Goal: Task Accomplishment & Management: Use online tool/utility

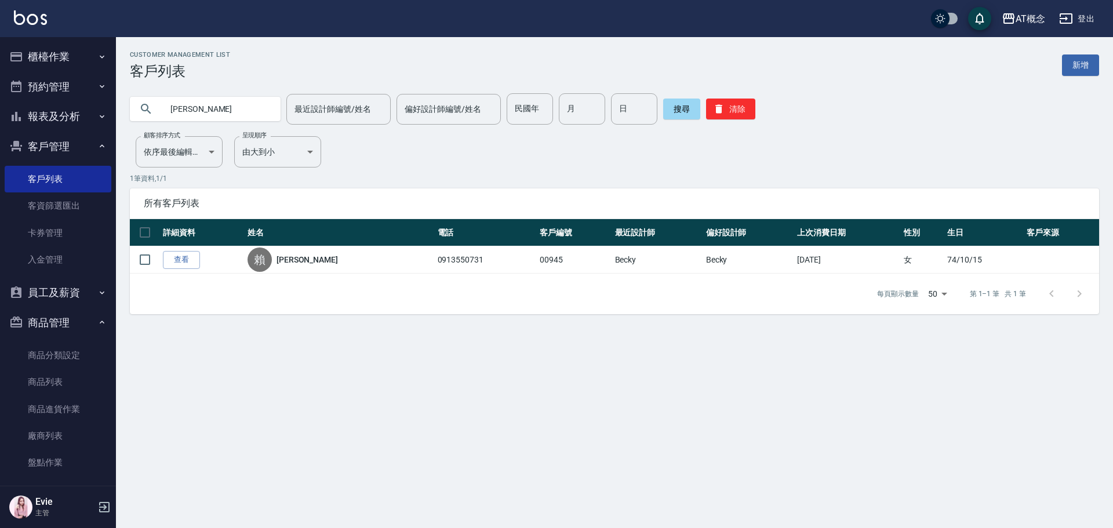
drag, startPoint x: 0, startPoint y: 0, endPoint x: 0, endPoint y: 110, distance: 109.6
click at [6, 106] on div "AT概念 登出 櫃檯作業 打帳單 帳單列表 現金收支登錄 高階收支登錄 材料自購登錄 每日結帳 排班表 現場電腦打卡 預約管理 預約管理 單日預約紀錄 單週預…" at bounding box center [556, 264] width 1113 height 528
type input "[PERSON_NAME]"
type input "黃"
type input "葉"
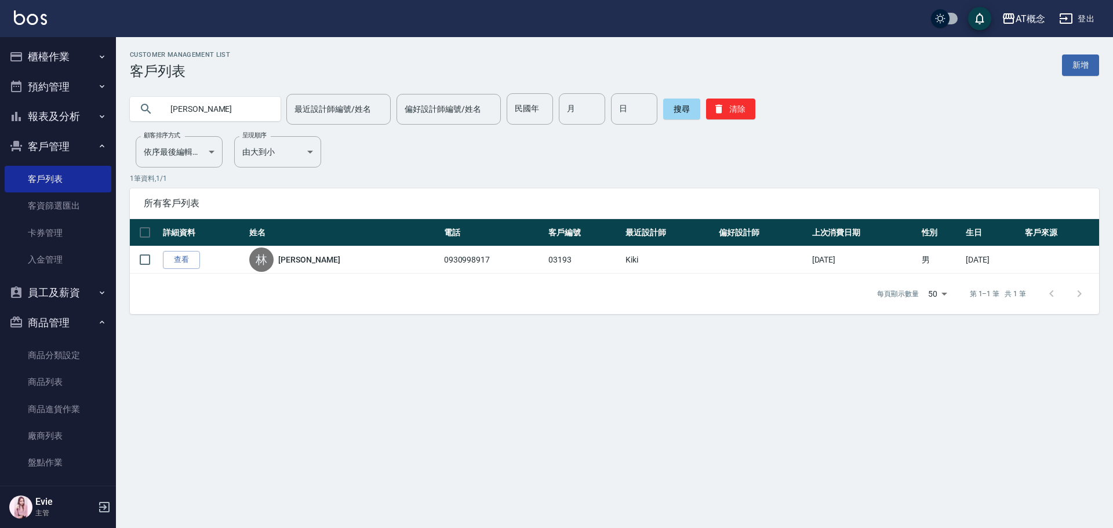
type input "林"
drag, startPoint x: 206, startPoint y: 120, endPoint x: 13, endPoint y: 85, distance: 196.8
click at [24, 87] on div "AT概念 登出 櫃檯作業 打帳單 帳單列表 現金收支登錄 高階收支登錄 材料自購登錄 每日結帳 排班表 現場電腦打卡 預約管理 預約管理 單日預約紀錄 單週預…" at bounding box center [556, 264] width 1113 height 528
drag, startPoint x: 206, startPoint y: 114, endPoint x: 63, endPoint y: 127, distance: 143.2
click at [76, 115] on div "AT概念 登出 櫃檯作業 打帳單 帳單列表 現金收支登錄 高階收支登錄 材料自購登錄 每日結帳 排班表 現場電腦打卡 預約管理 預約管理 單日預約紀錄 單週預…" at bounding box center [556, 264] width 1113 height 528
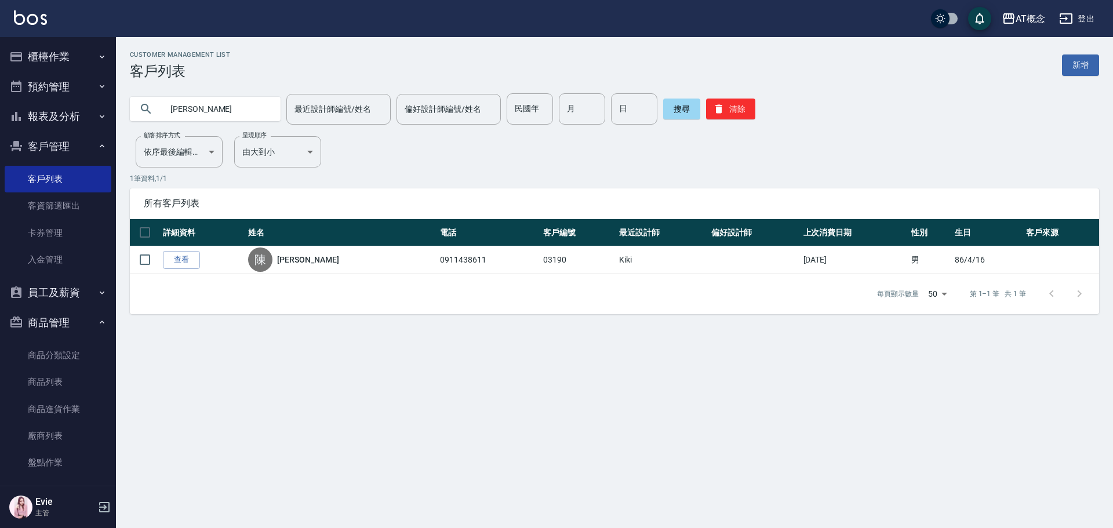
type input "羅澤"
click at [40, 59] on button "櫃檯作業" at bounding box center [58, 57] width 107 height 30
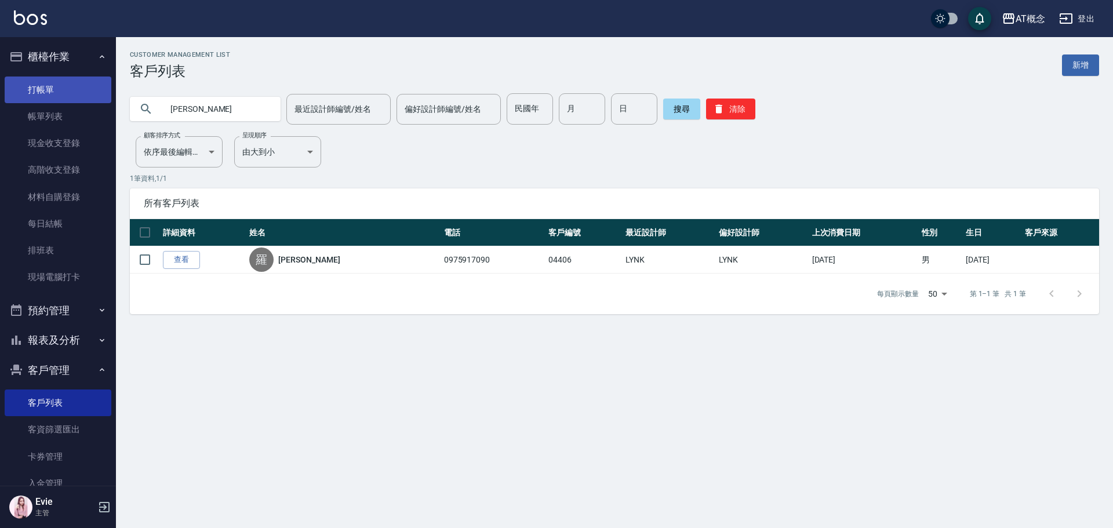
click at [52, 92] on link "打帳單" at bounding box center [58, 90] width 107 height 27
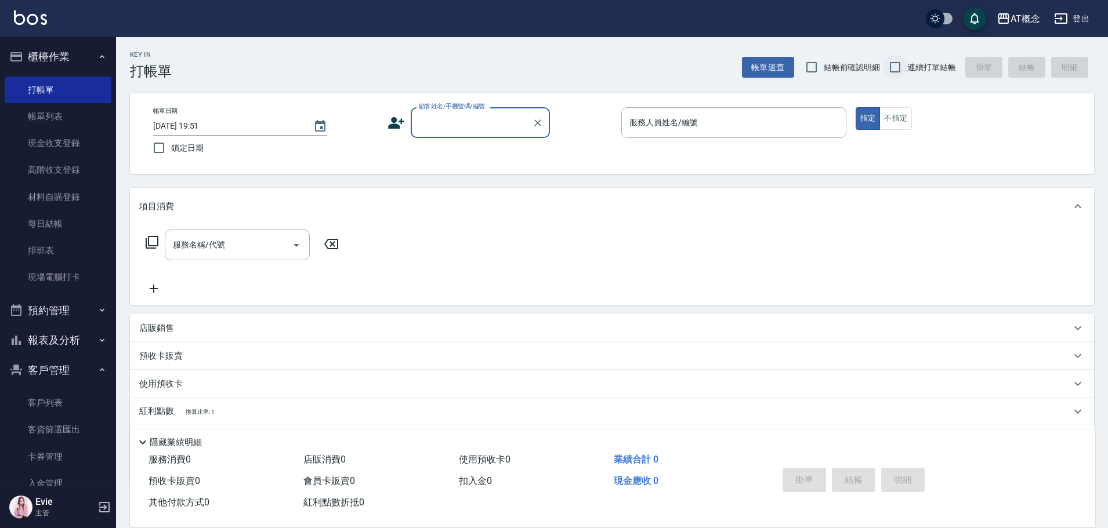
click at [890, 68] on input "連續打單結帳" at bounding box center [895, 67] width 24 height 24
checkbox input "true"
click at [460, 120] on div "顧客姓名/手機號碼/編號 顧客姓名/手機號碼/編號" at bounding box center [480, 122] width 139 height 31
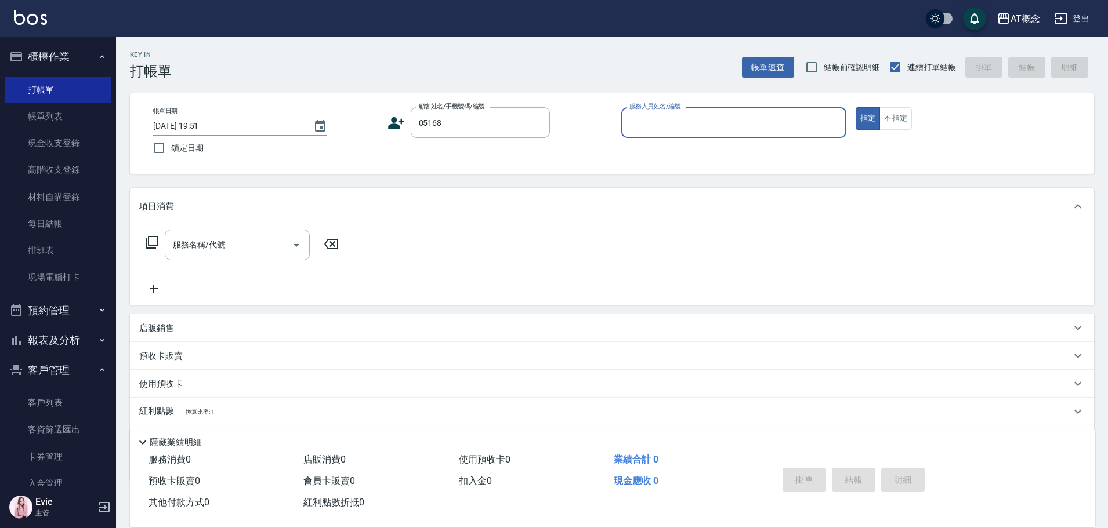
type input "吳詠竣/0929090305/05168"
type input "Becky-13"
click at [855, 107] on button "指定" at bounding box center [867, 118] width 25 height 23
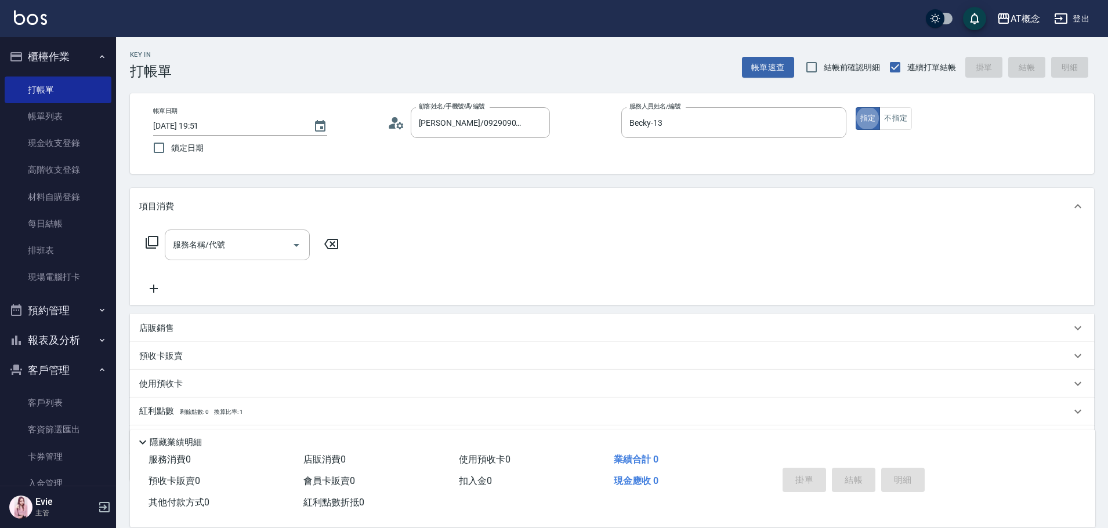
type button "true"
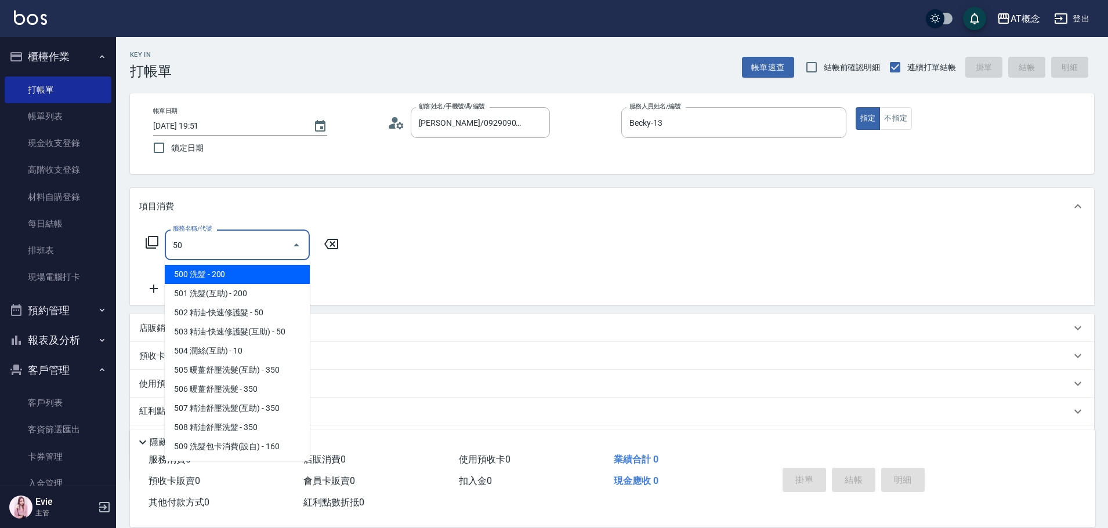
type input "501"
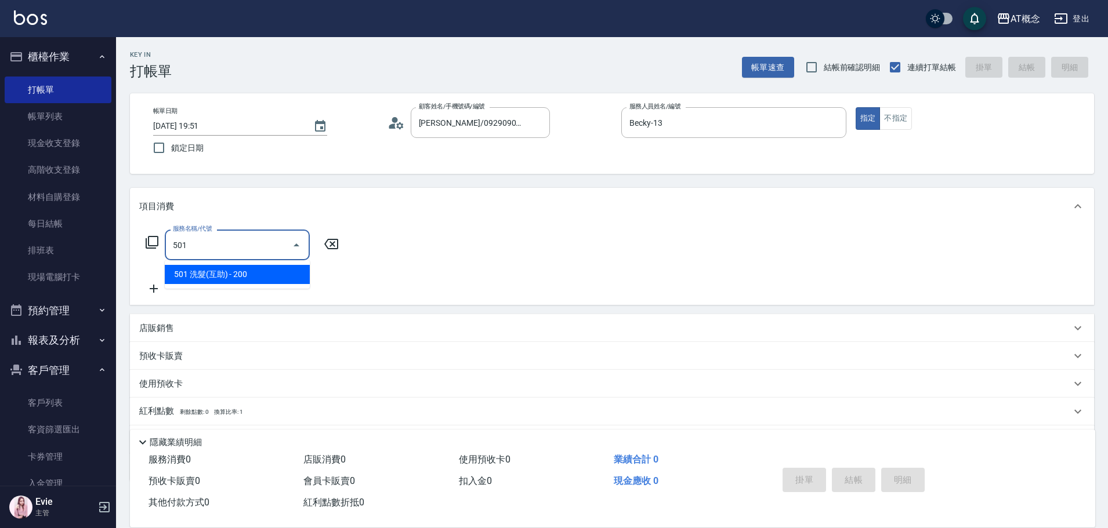
type input "20"
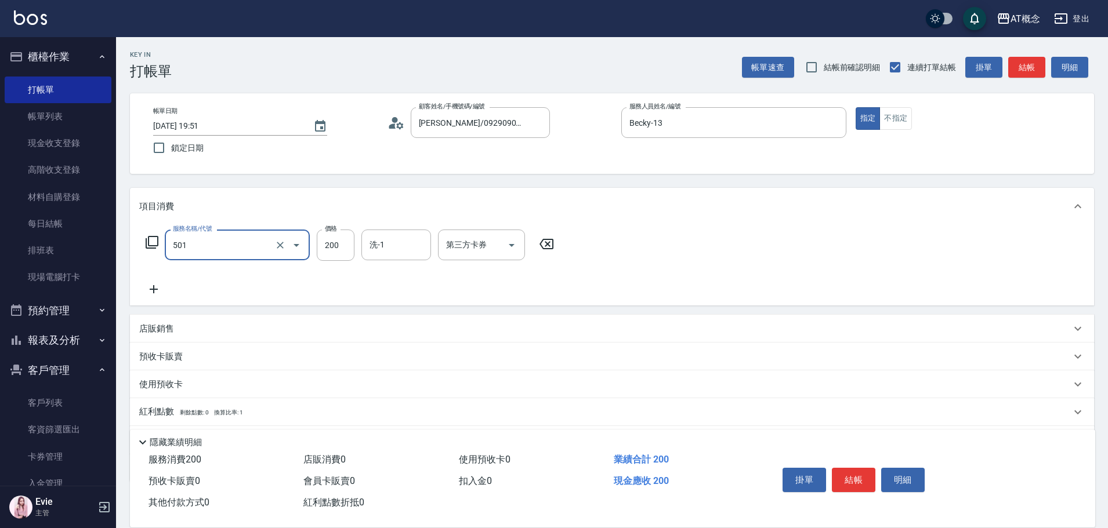
type input "501 洗髮(互助)(501)"
type input "0"
type input "250"
type input "20"
type input "250"
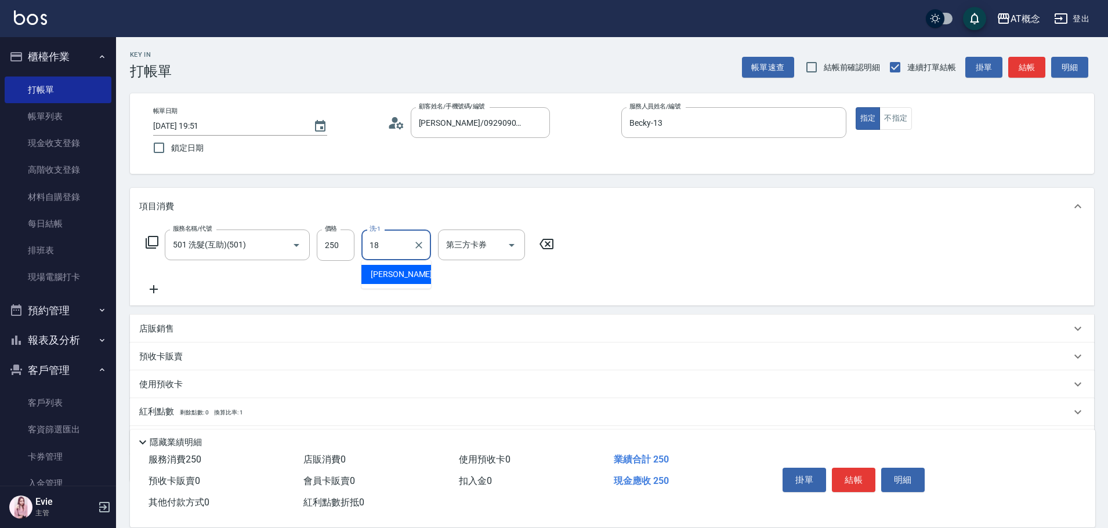
type input "Dan-18"
click at [314, 252] on div "服務名稱/代號 501 洗髮(互助)(501) 服務名稱/代號 價格 250 價格 洗-1 Dan-18 洗-1 第三方卡券 第三方卡券" at bounding box center [350, 245] width 422 height 31
type input "2"
type input "0"
type input "20"
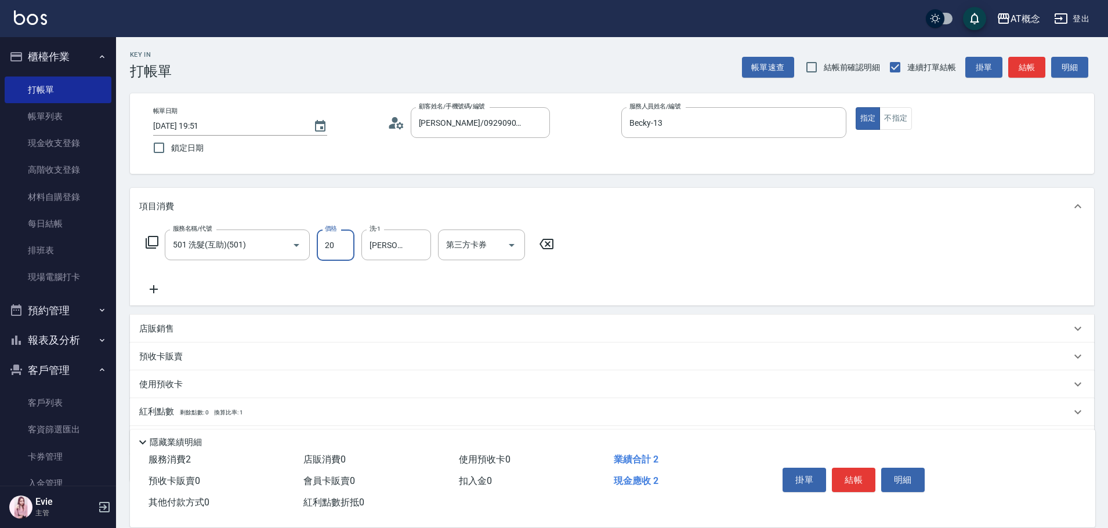
type input "20"
type input "200"
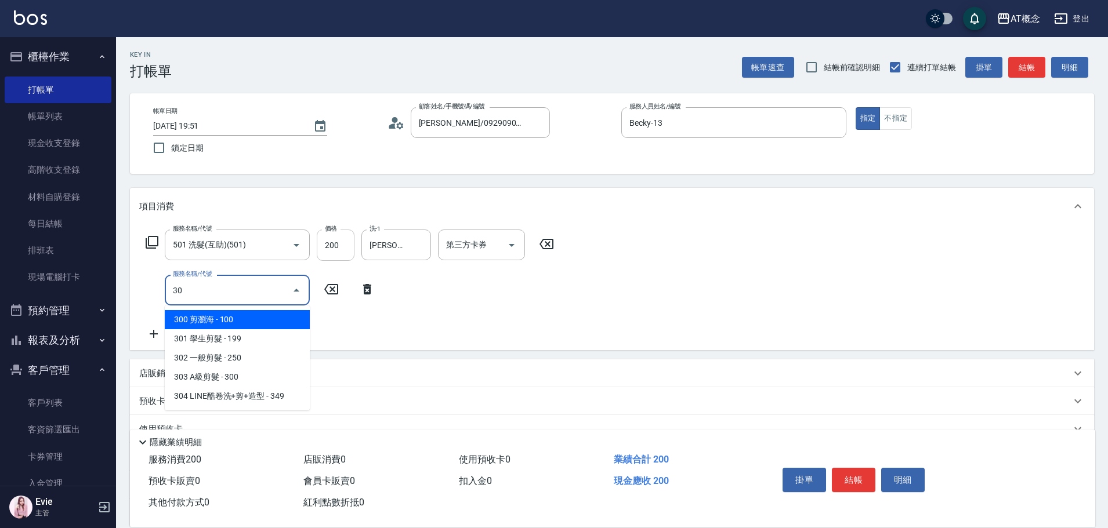
type input "302"
type input "40"
type input "302 一般剪髮(302)"
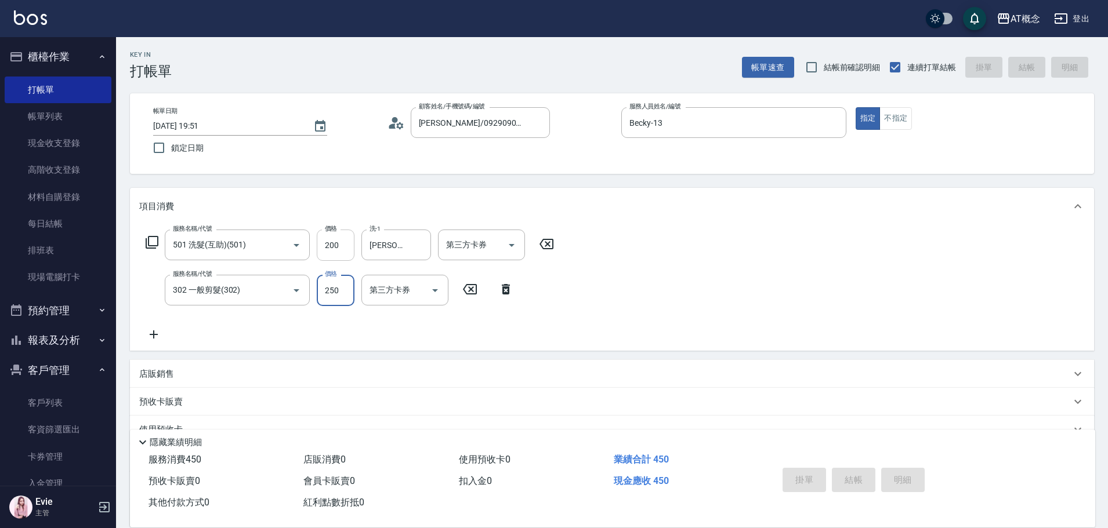
type input "0"
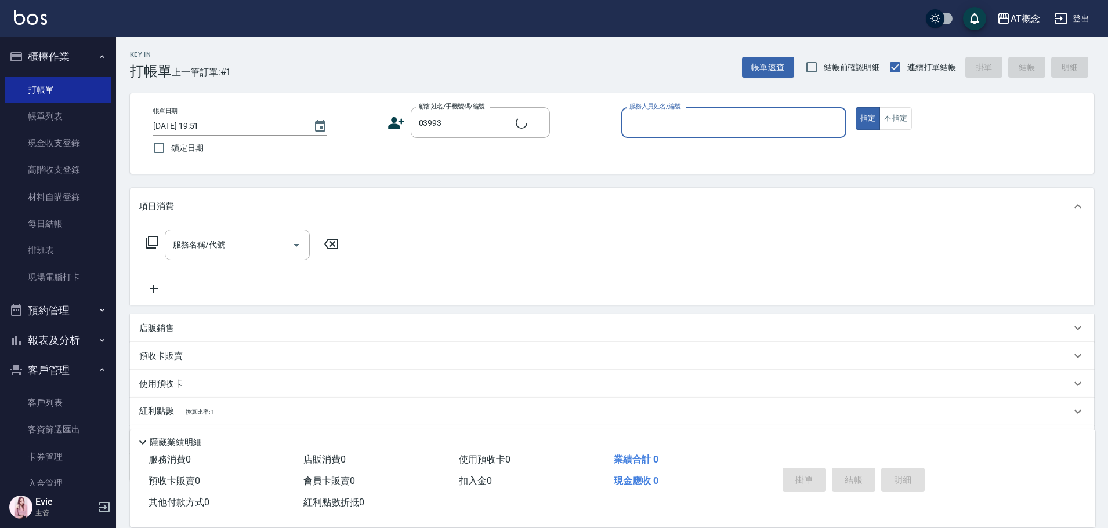
type input "葉淑玲/0926712793/03993"
click at [855, 107] on button "指定" at bounding box center [867, 118] width 25 height 23
type input "Candy-15"
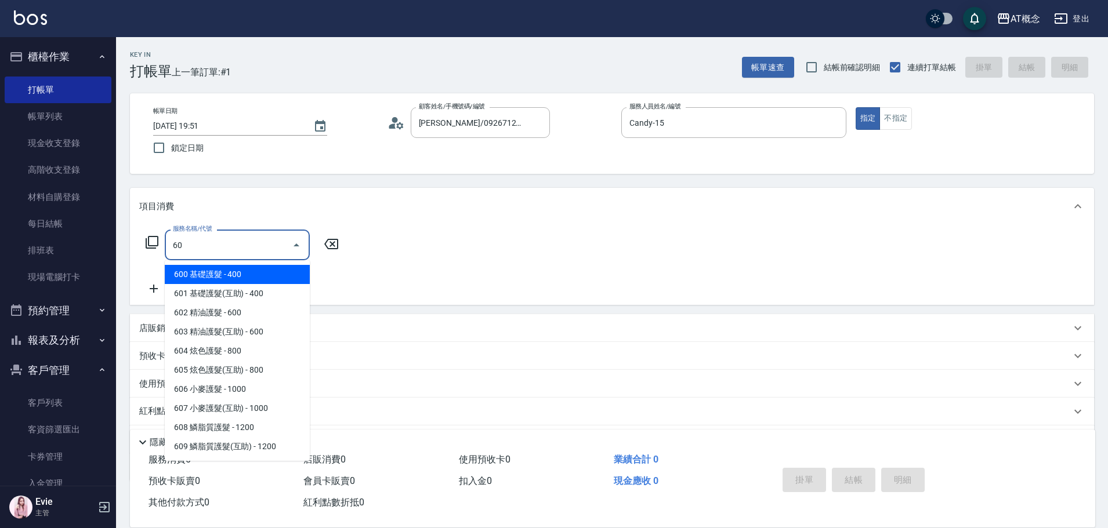
type input "6"
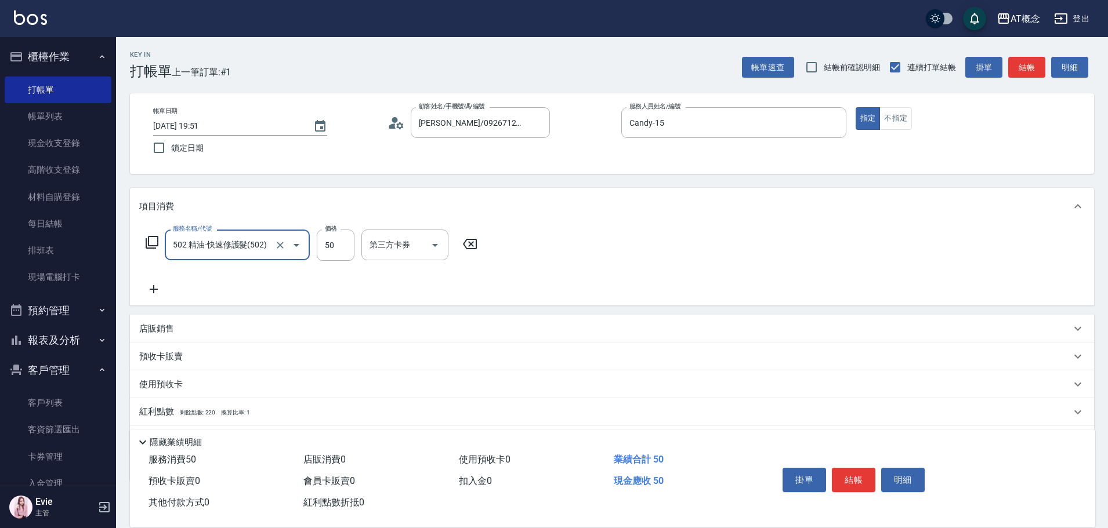
type input "502 精油-快速修護髮(502)"
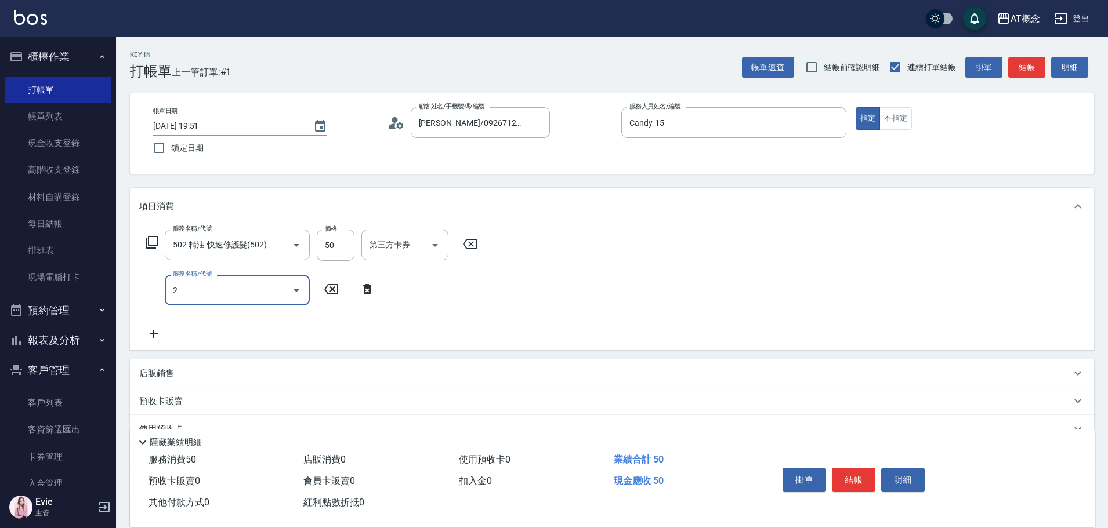
type input "20"
type input "150"
type input "200 離子燙(200)"
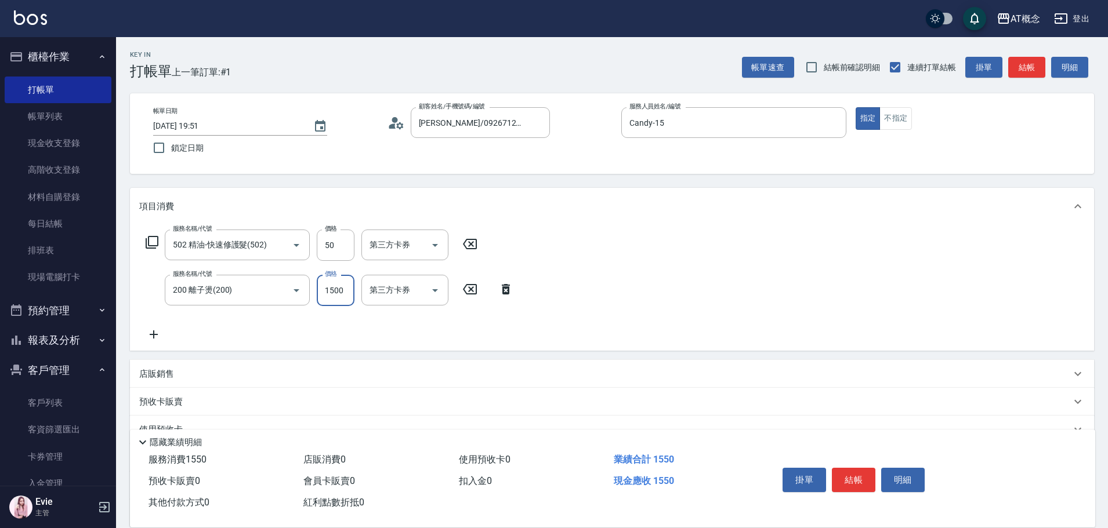
type input "0"
type input "17"
type input "20"
type input "179"
type input "180"
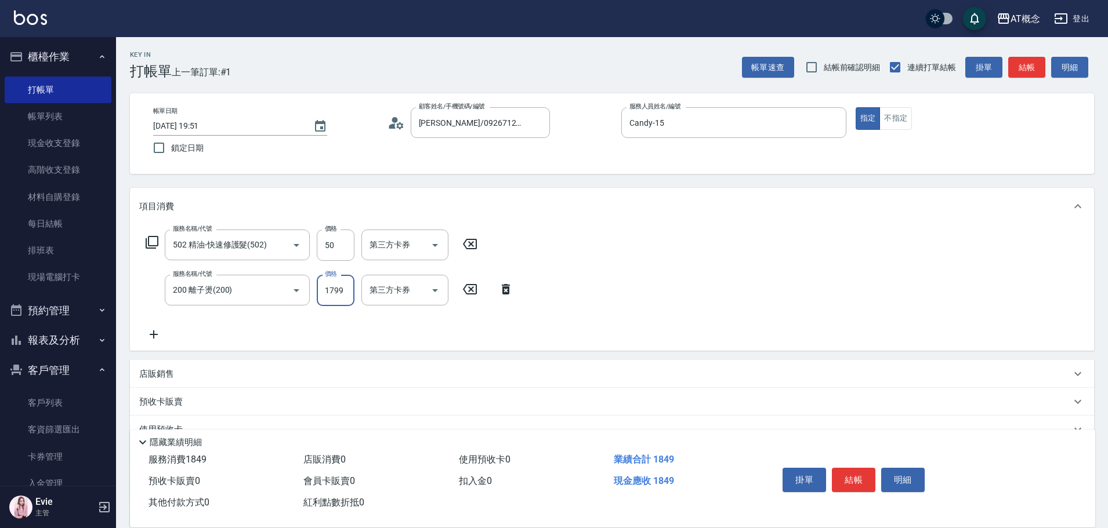
type input "1799"
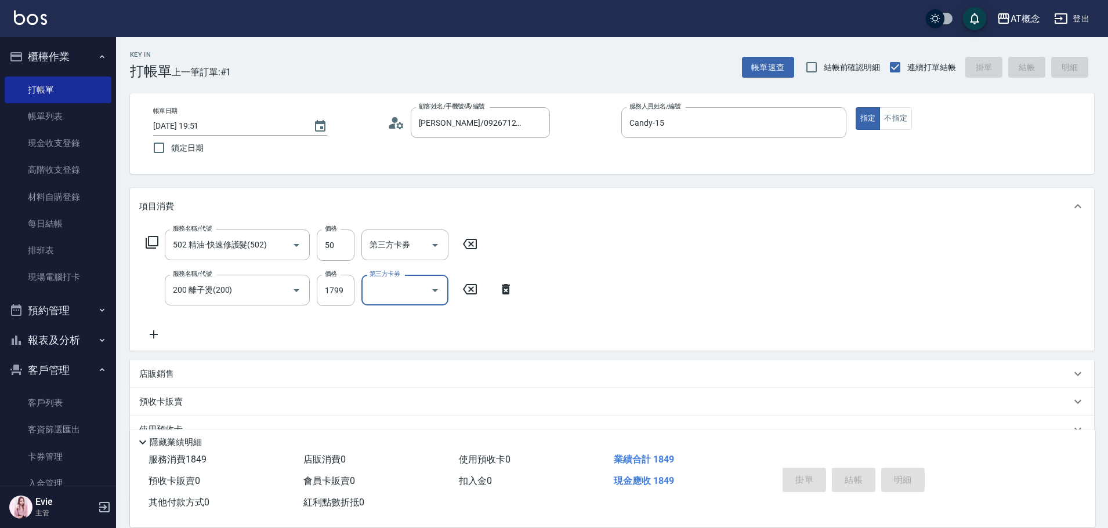
type input "0"
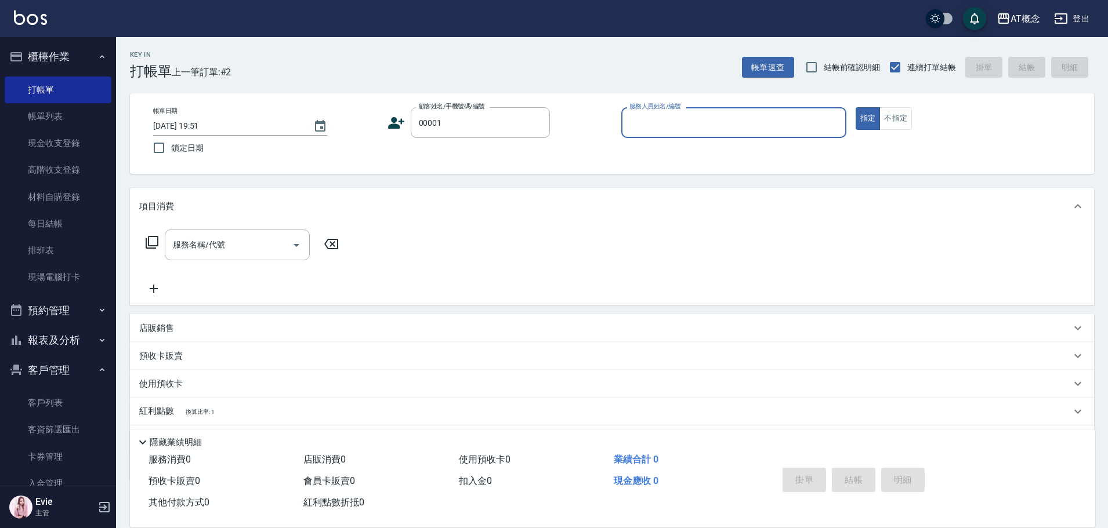
type input "公司/公司/00001"
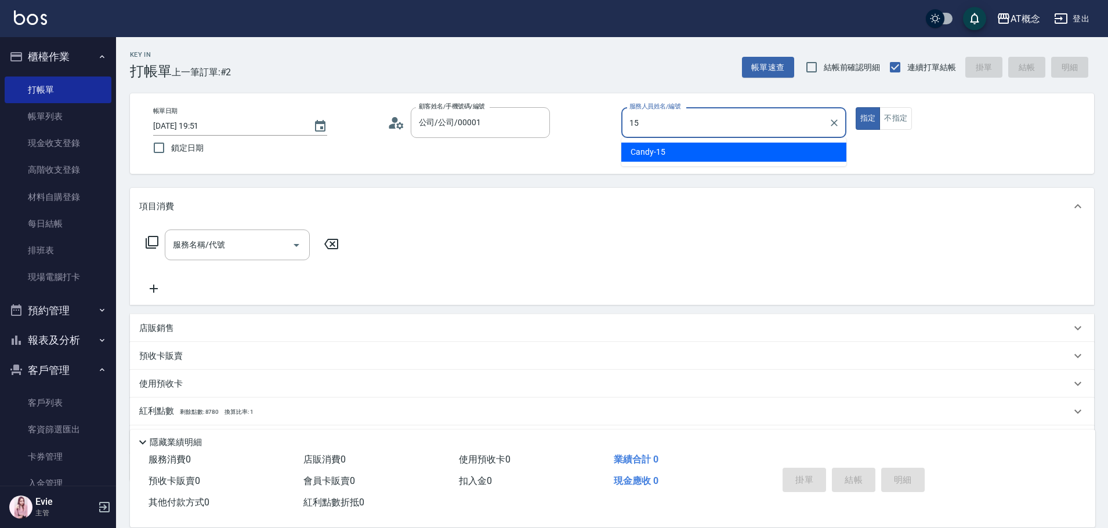
type input "Candy-15"
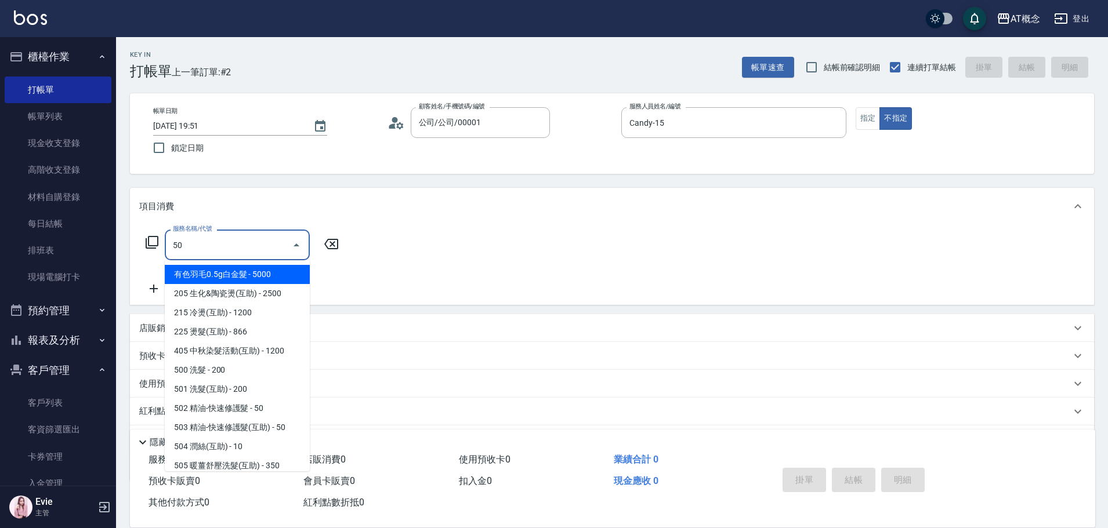
type input "501"
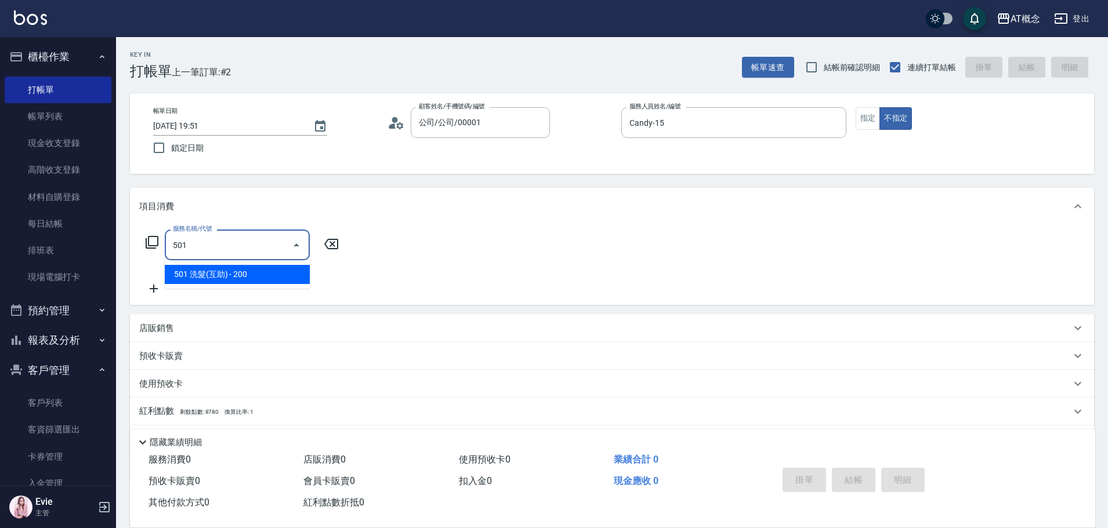
type input "20"
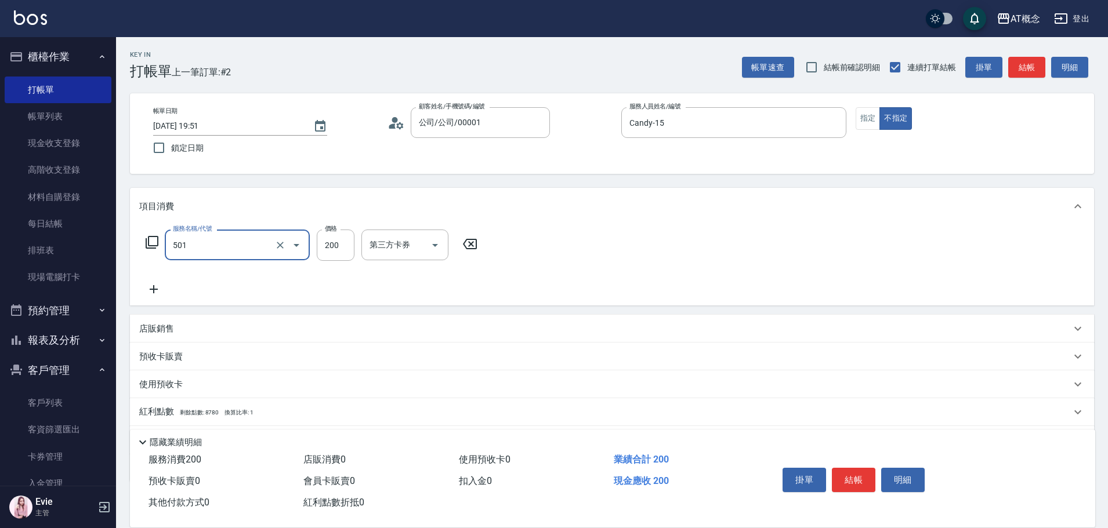
type input "501 洗髮(互助)(501)"
type input "0"
type input "250"
type input "20"
type input "250"
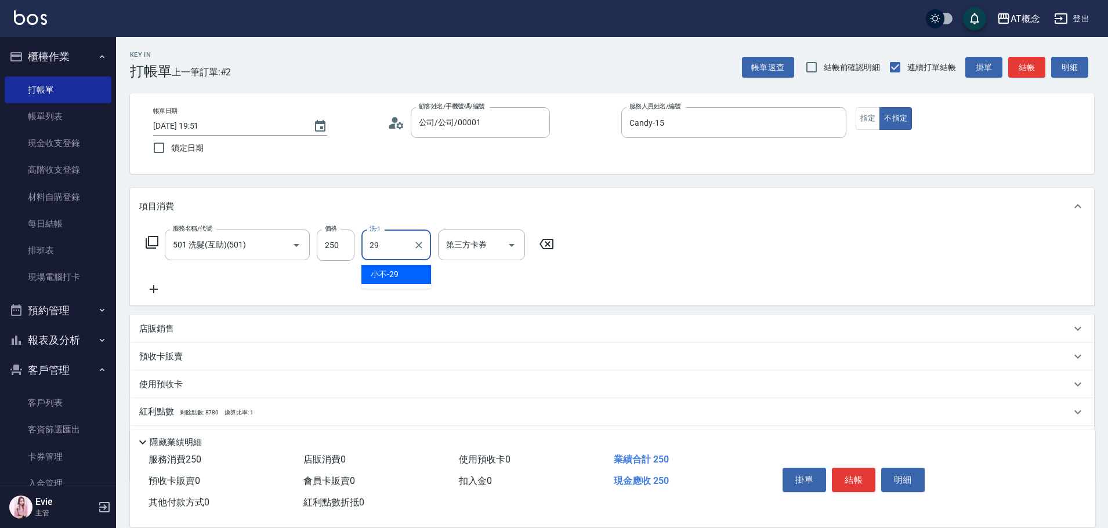
type input "小不-29"
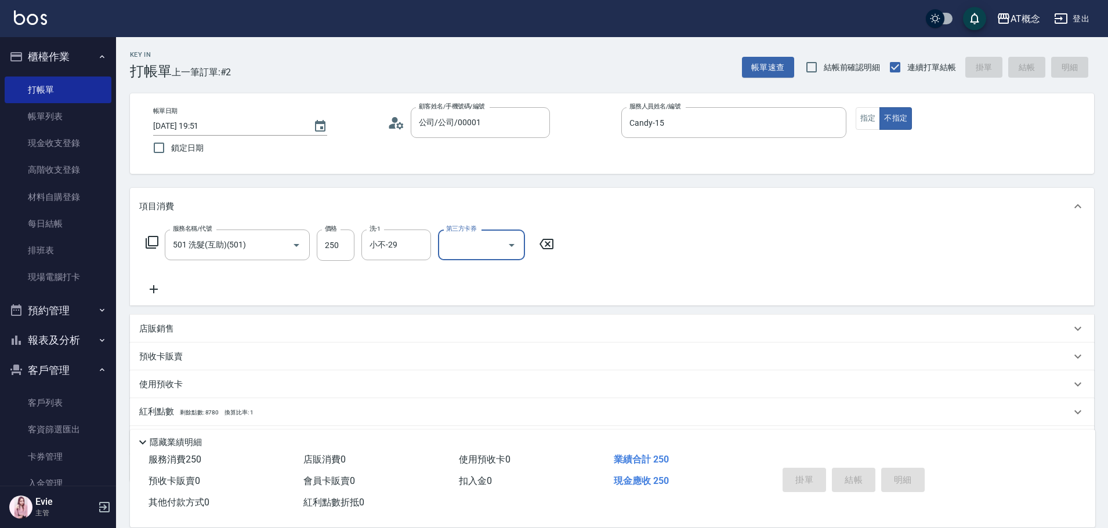
type input "2025/09/08 19:52"
type input "0"
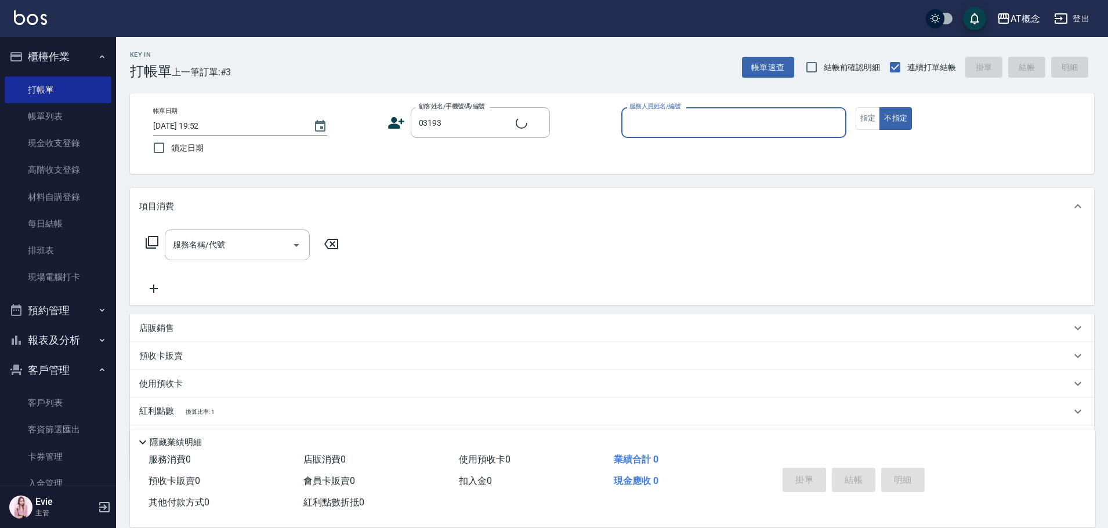
type input "林義誠/0930998917/03193"
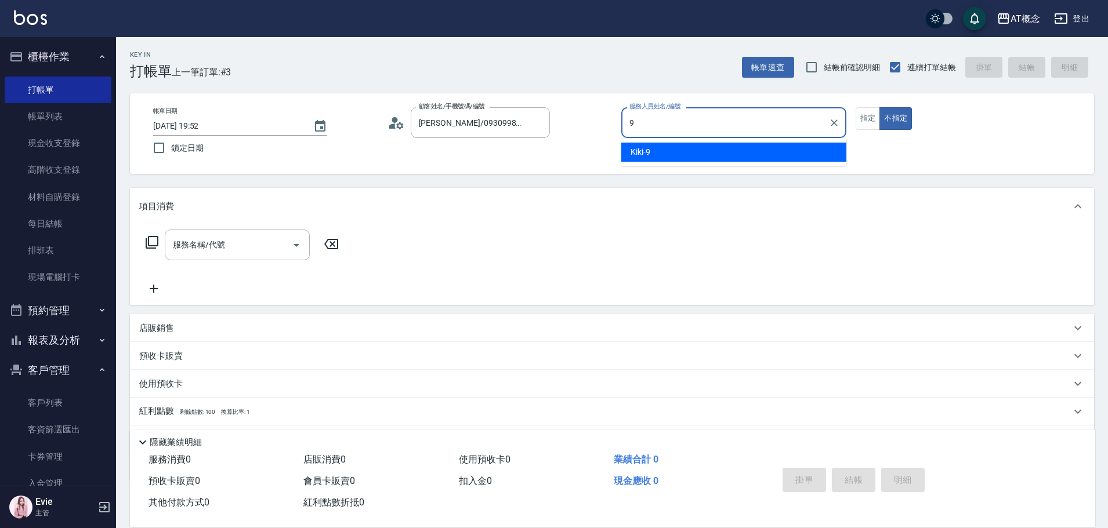
type input "Kiki-9"
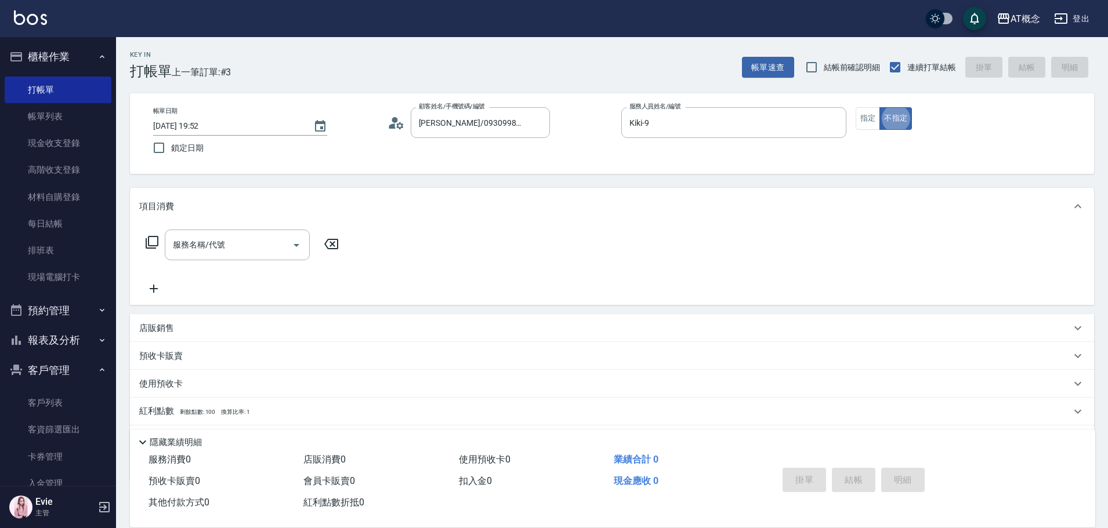
type button "false"
type input "500"
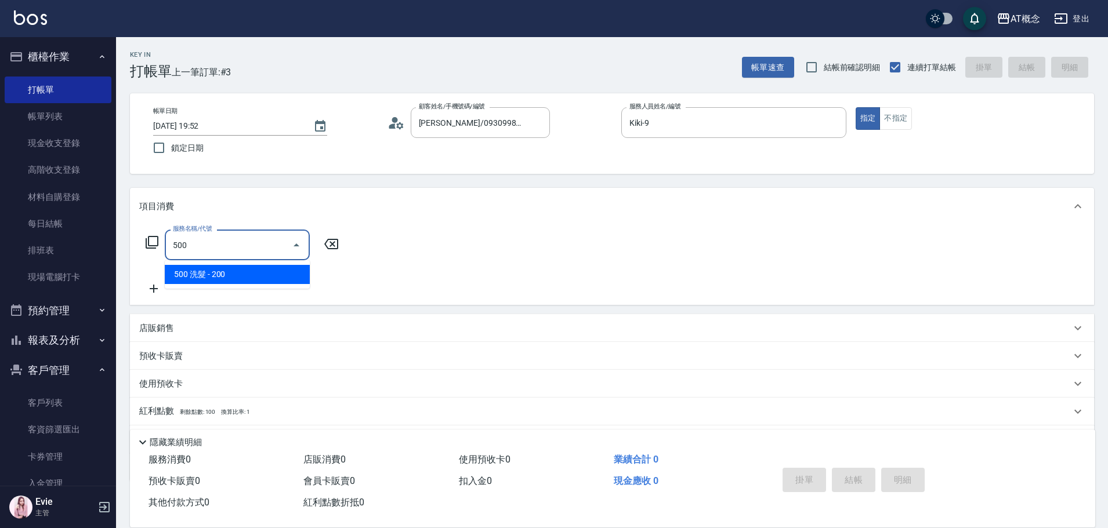
type input "20"
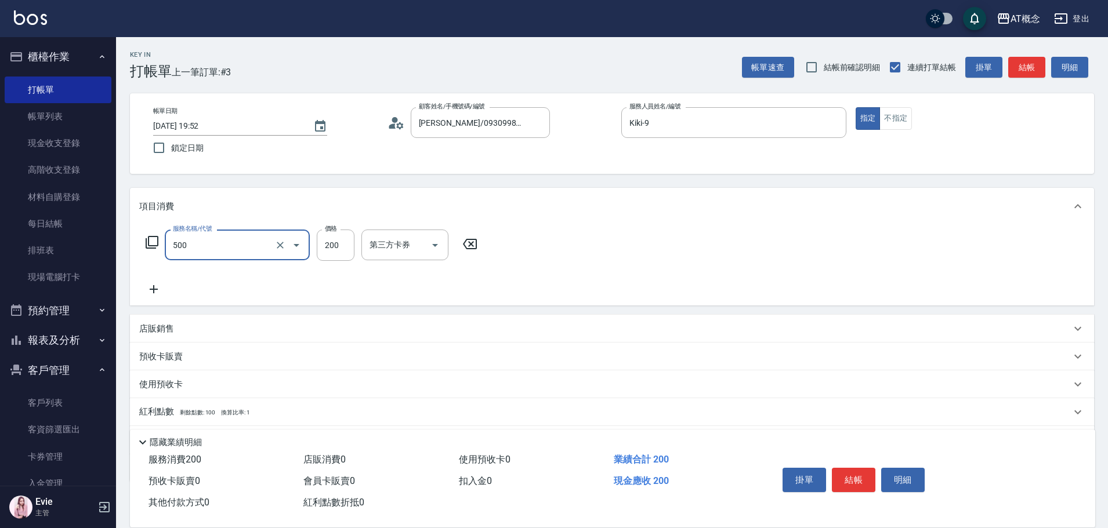
type input "500 洗髮(500)"
type input "0"
type input "250"
type input "20"
type input "250"
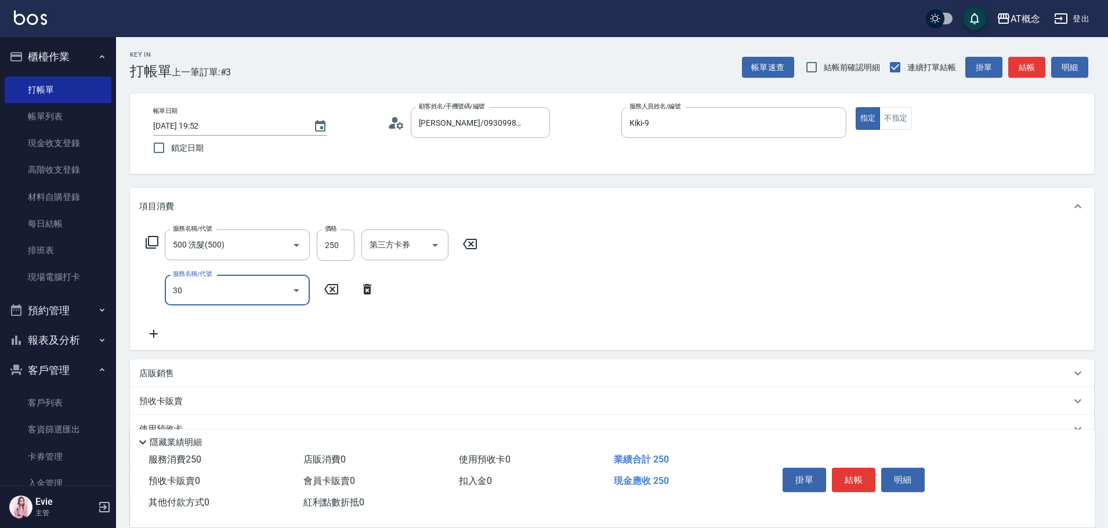
type input "302"
type input "50"
type input "302 一般剪髮(302)"
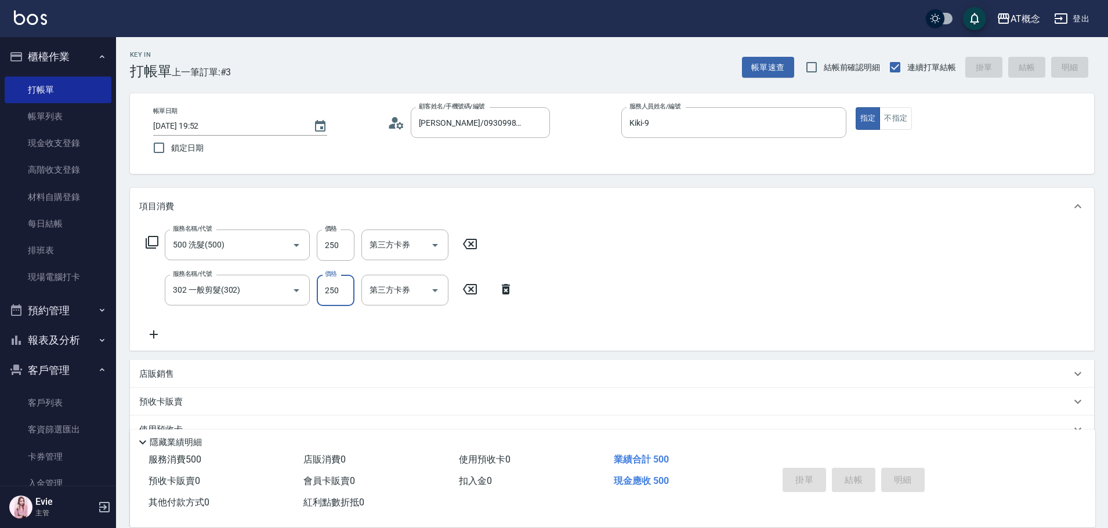
type input "0"
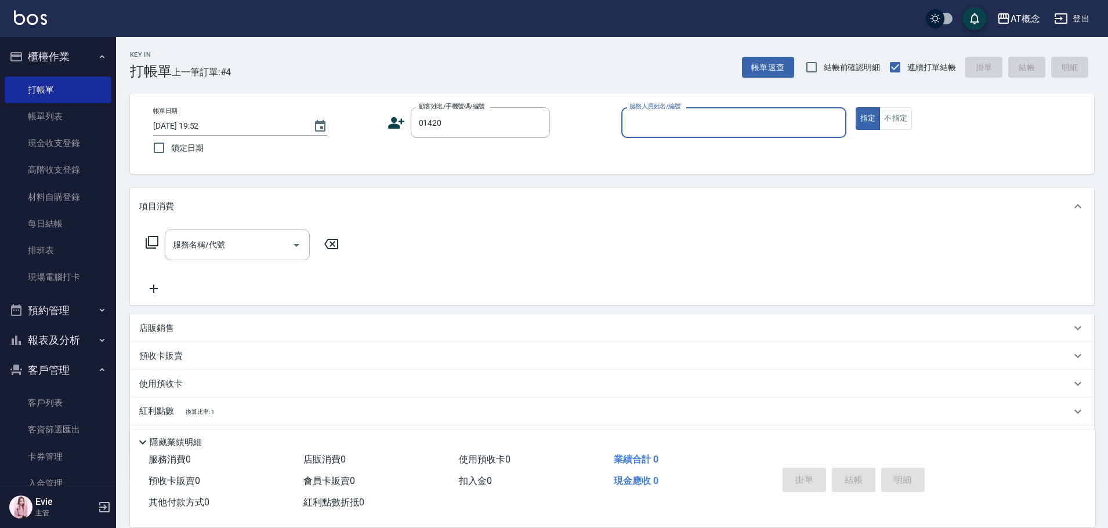
type input "黃君睿/0962079629/01420"
type input "LYNK-4"
click at [855, 107] on button "指定" at bounding box center [867, 118] width 25 height 23
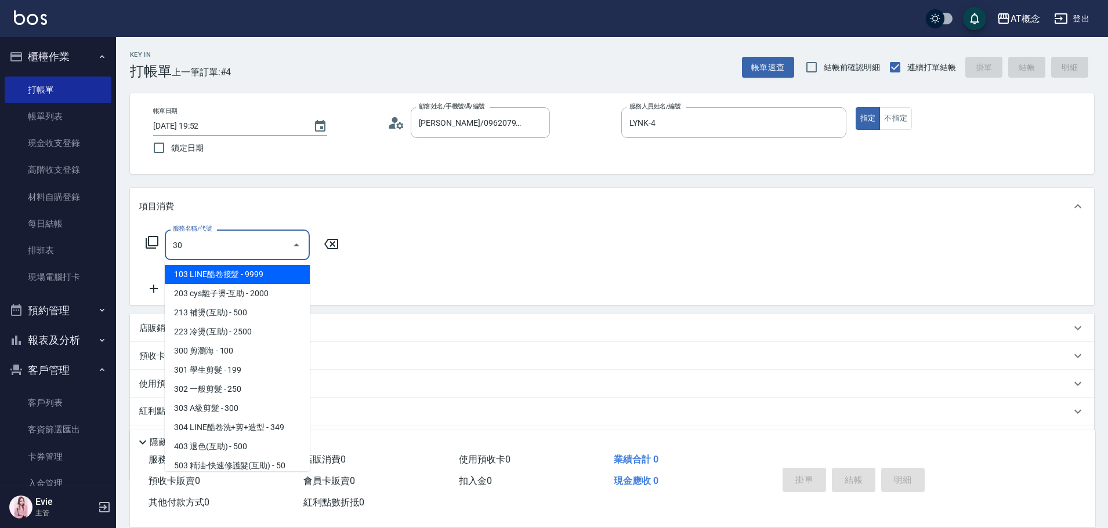
type input "303"
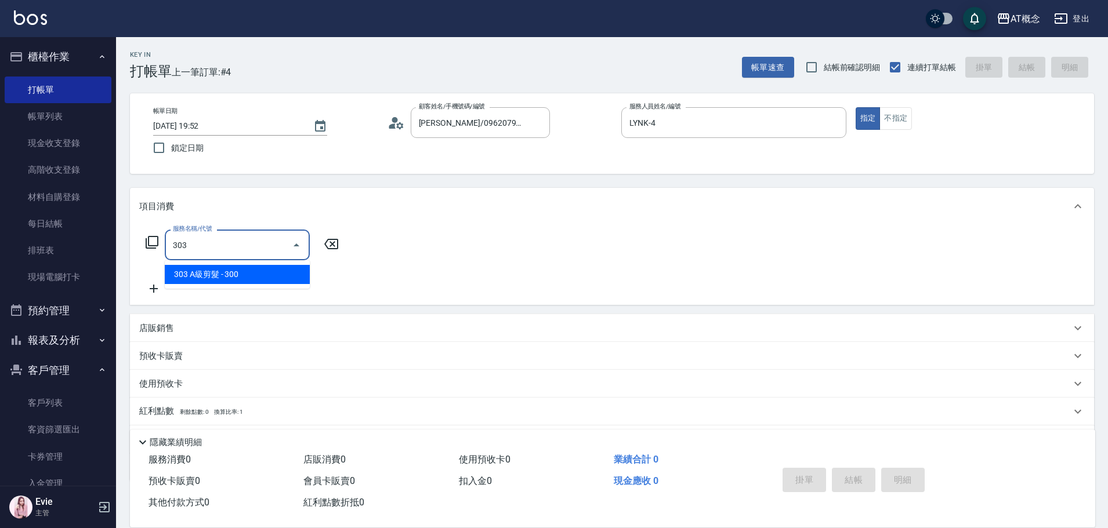
type input "30"
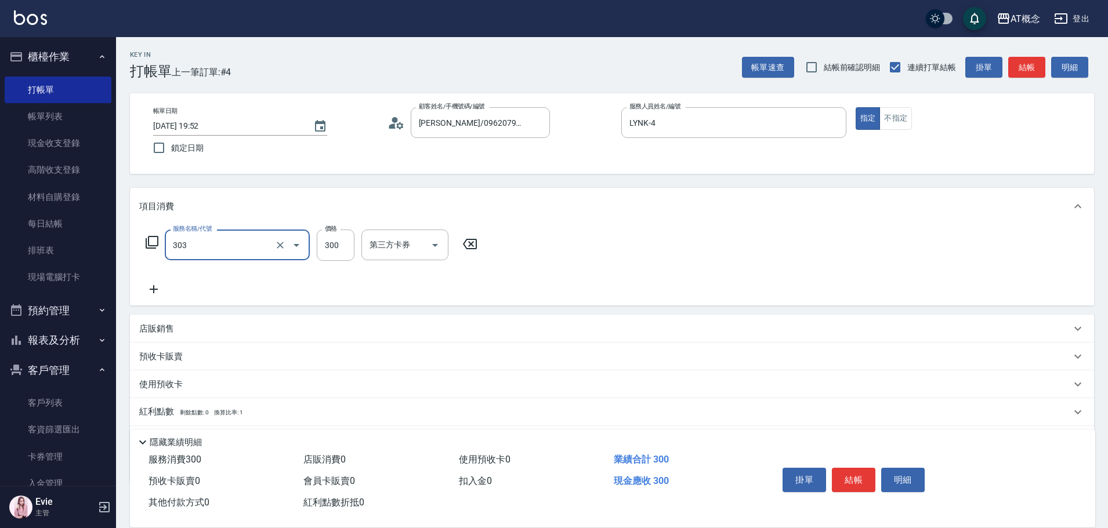
type input "303 A級剪髮(303)"
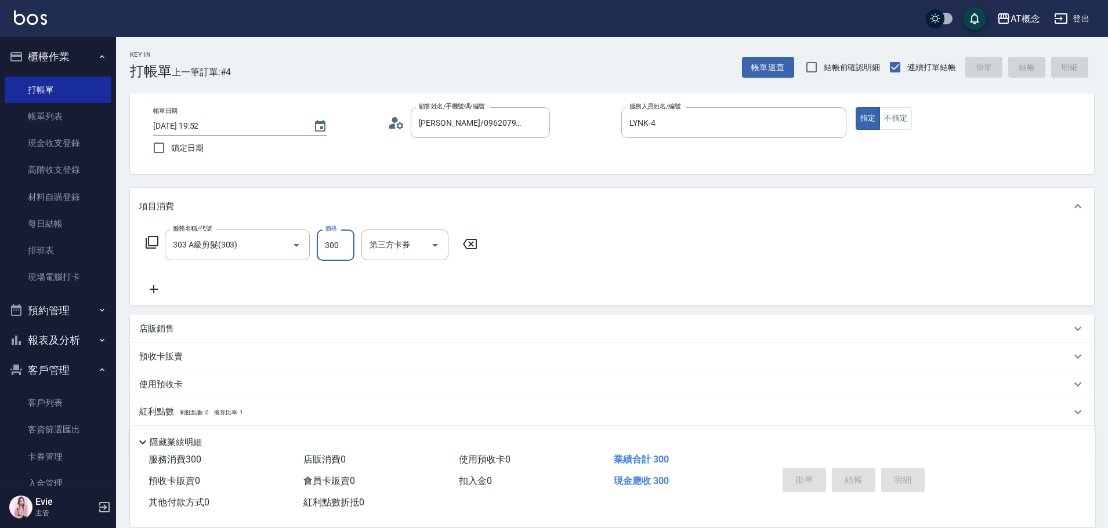
type input "0"
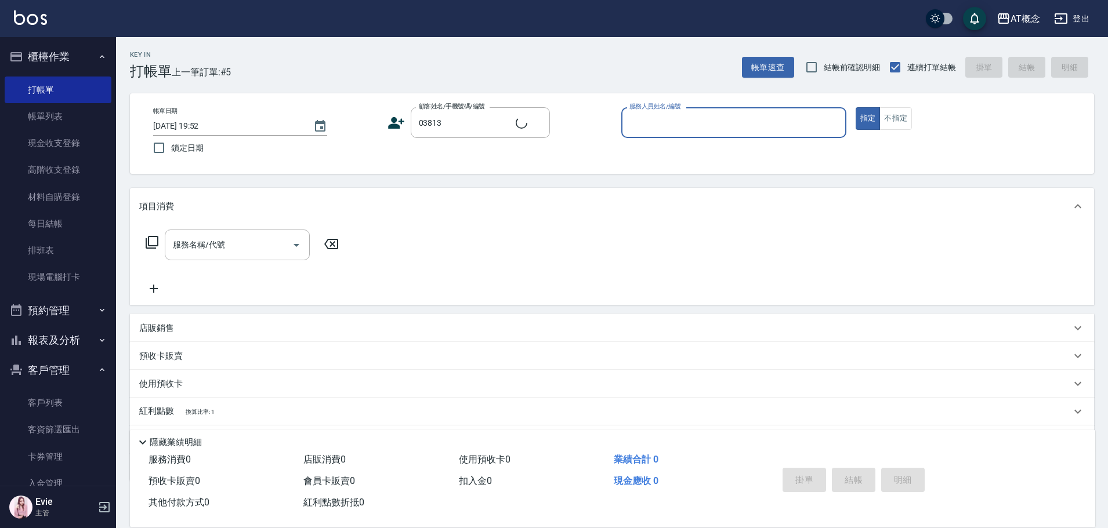
type input "吳至怡/0963611808/03813"
type input "Kiki-9"
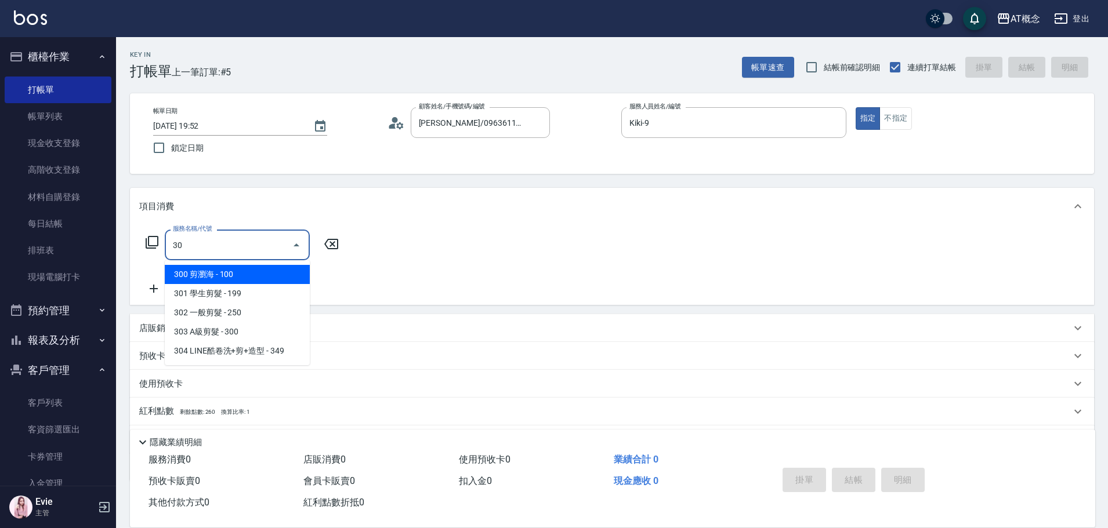
type input "303"
type input "30"
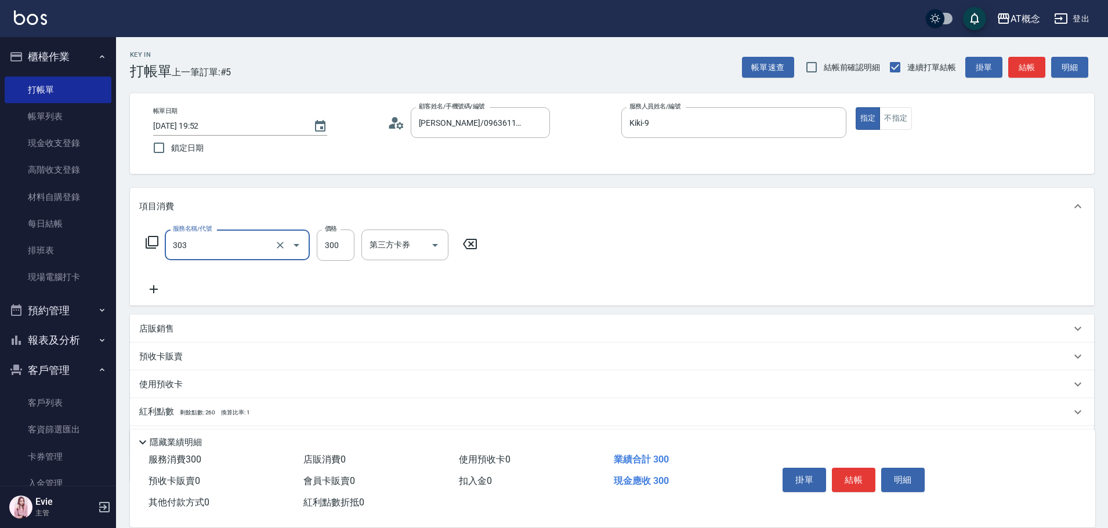
type input "303 A級剪髮(303)"
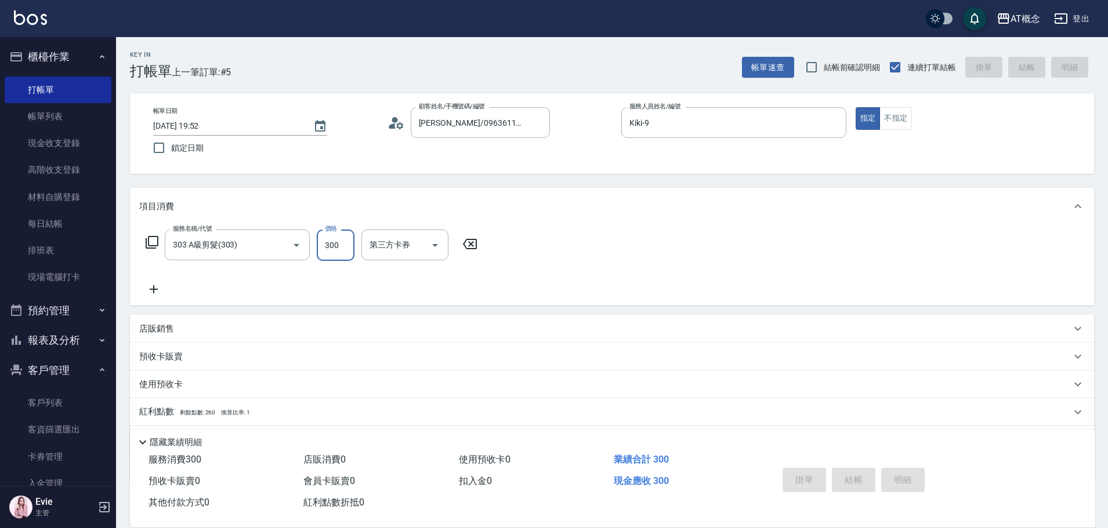
type input "0"
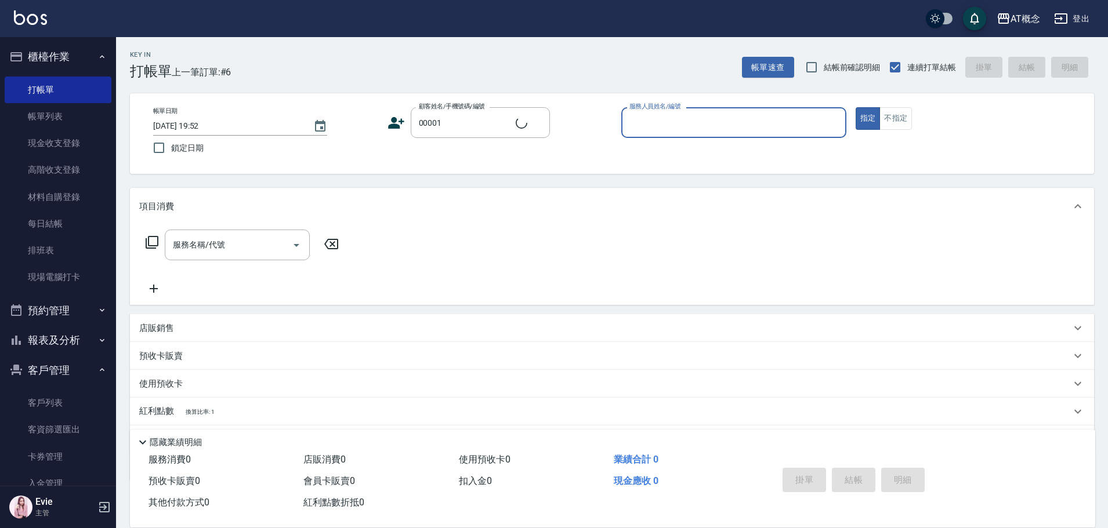
type input "公司/公司/00001"
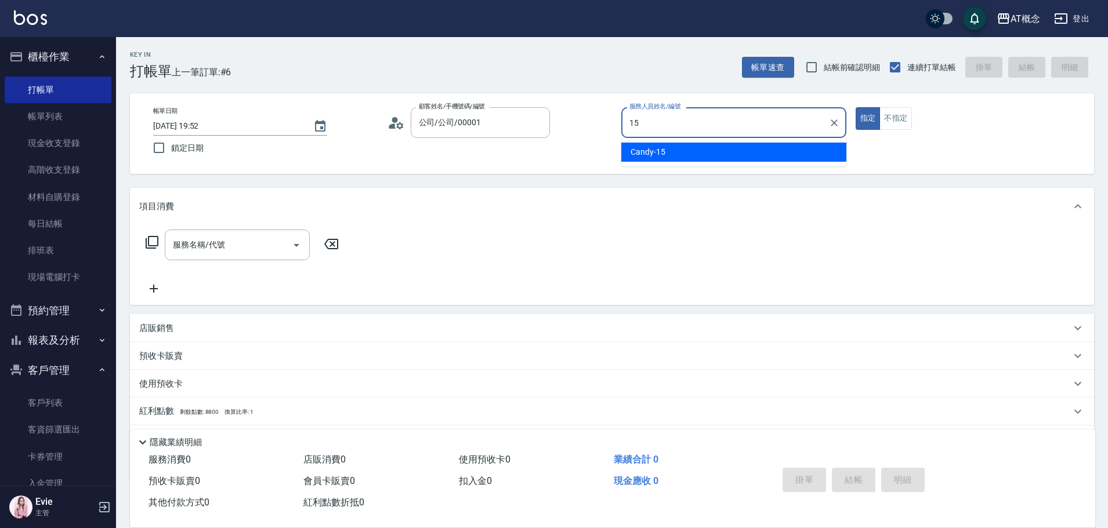
type input "Candy-15"
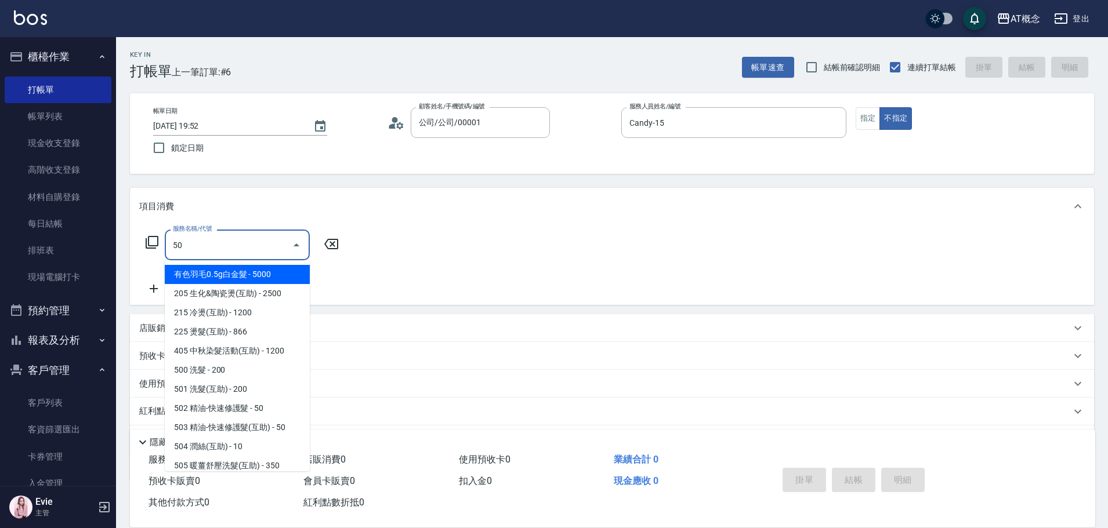
type input "501"
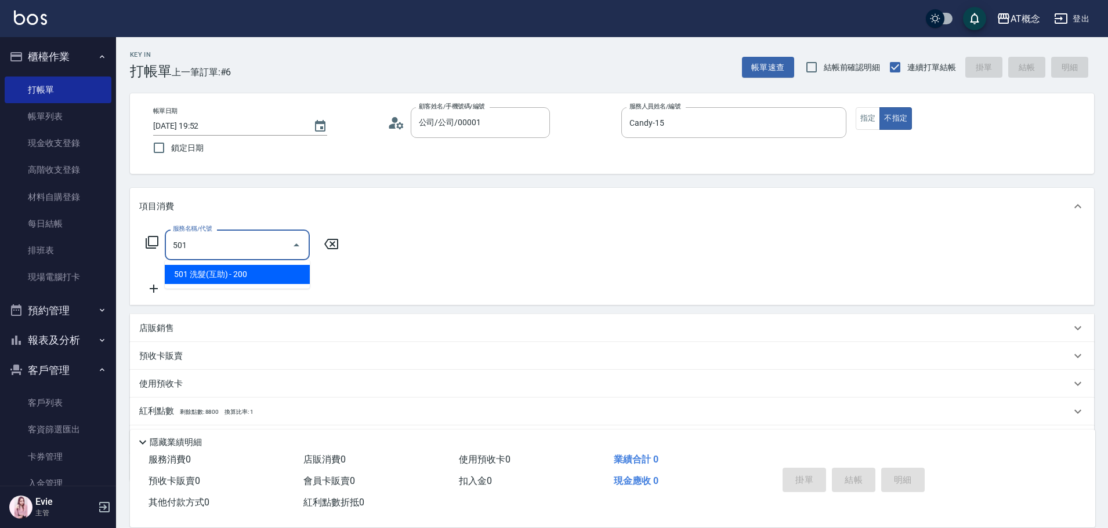
type input "20"
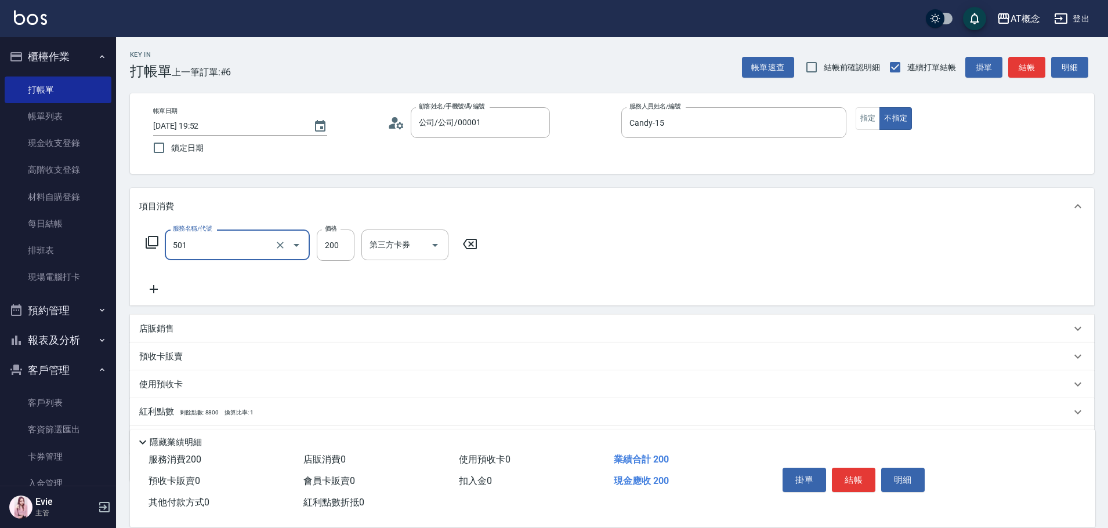
type input "501 洗髮(互助)(501)"
type input "0"
type input "25"
type input "20"
type input "250"
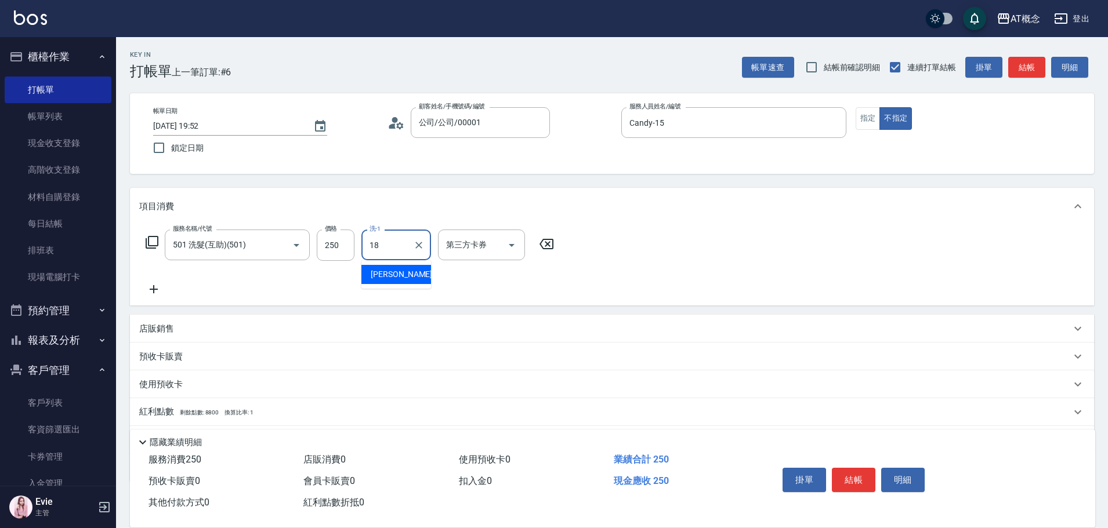
type input "Dan-18"
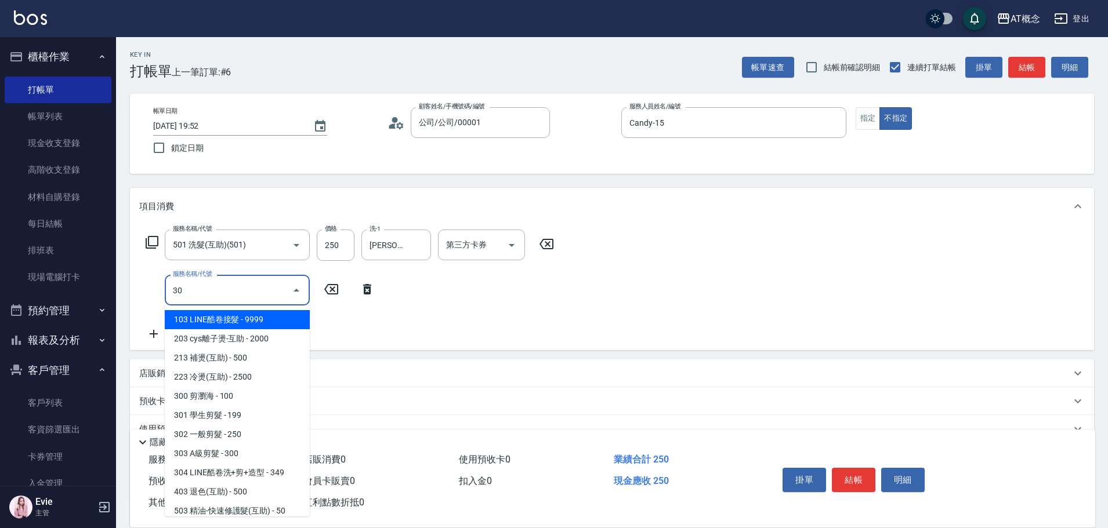
type input "303"
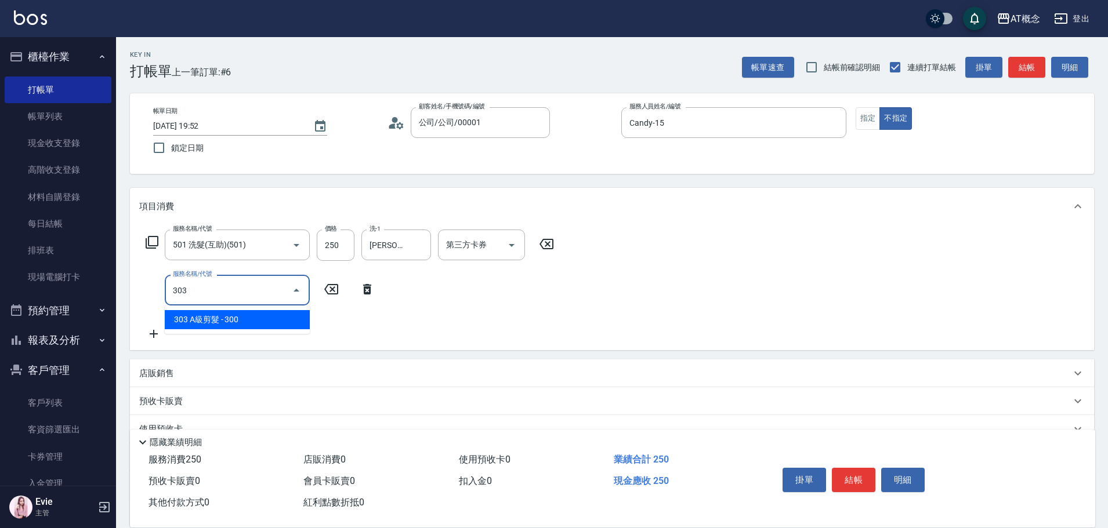
type input "50"
type input "303 A級剪髮(303)"
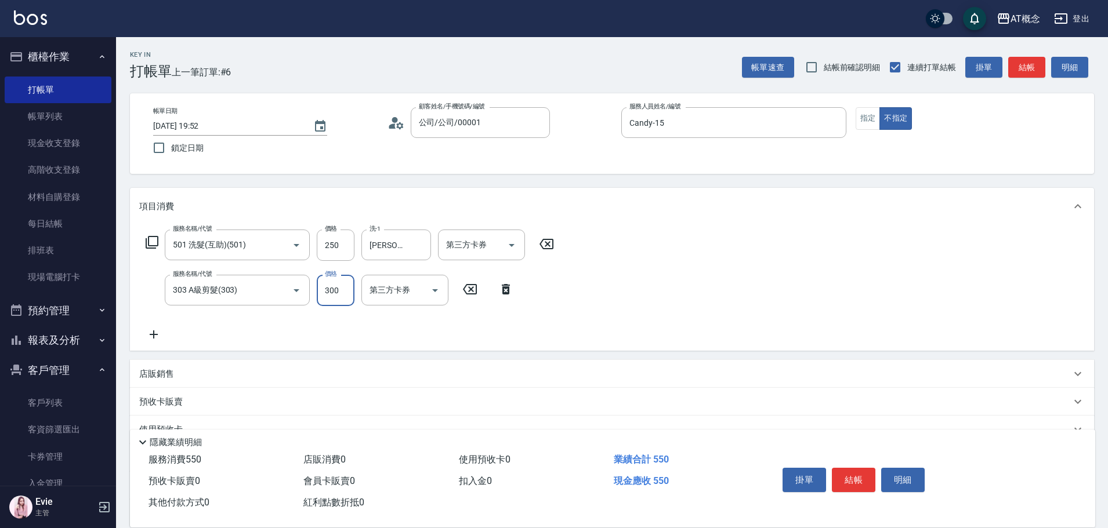
type input "20"
type input "40"
type input "60"
type input "400"
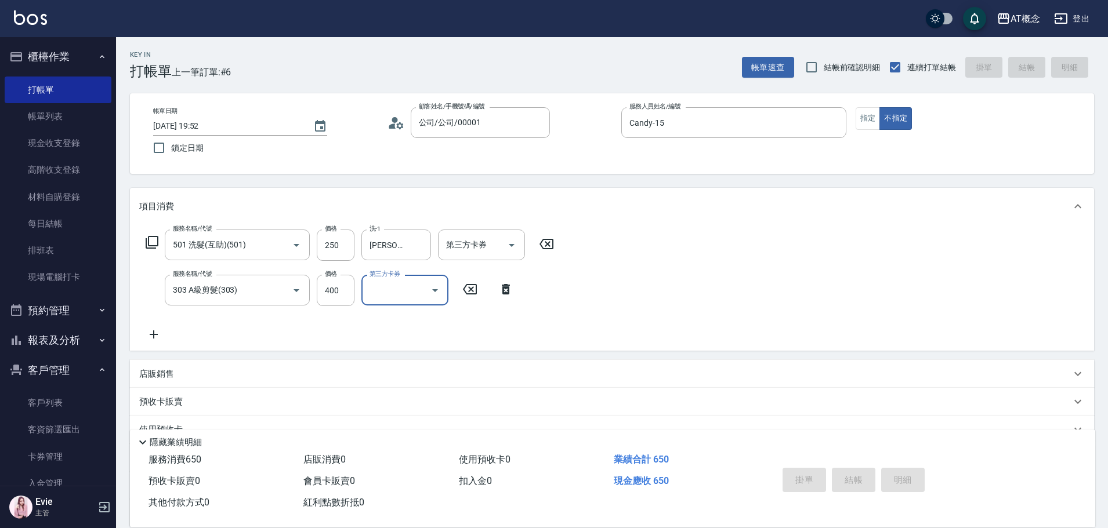
type input "0"
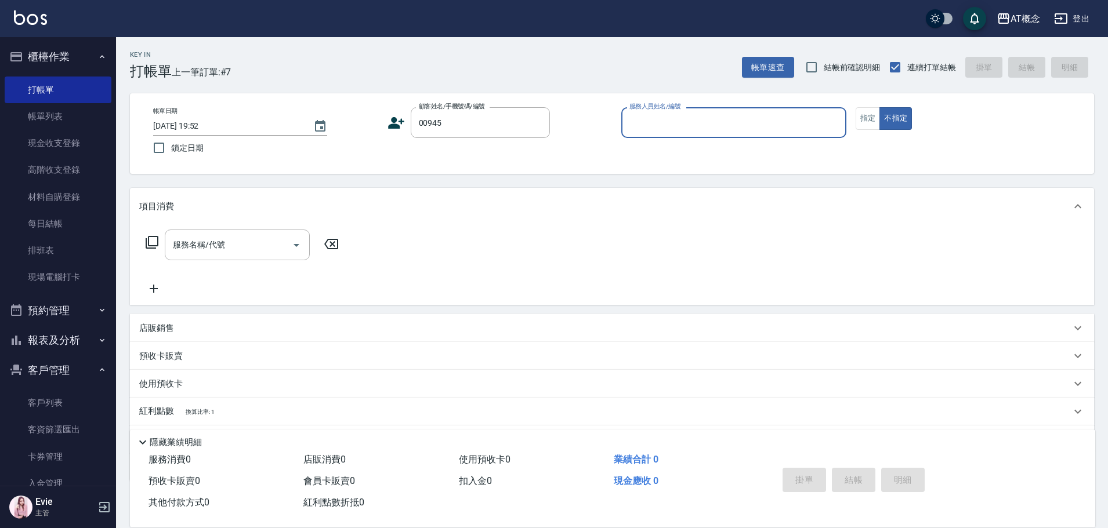
type input "賴芊汝/0913550731/00945"
type input "Becky-13"
click at [879, 107] on button "不指定" at bounding box center [895, 118] width 32 height 23
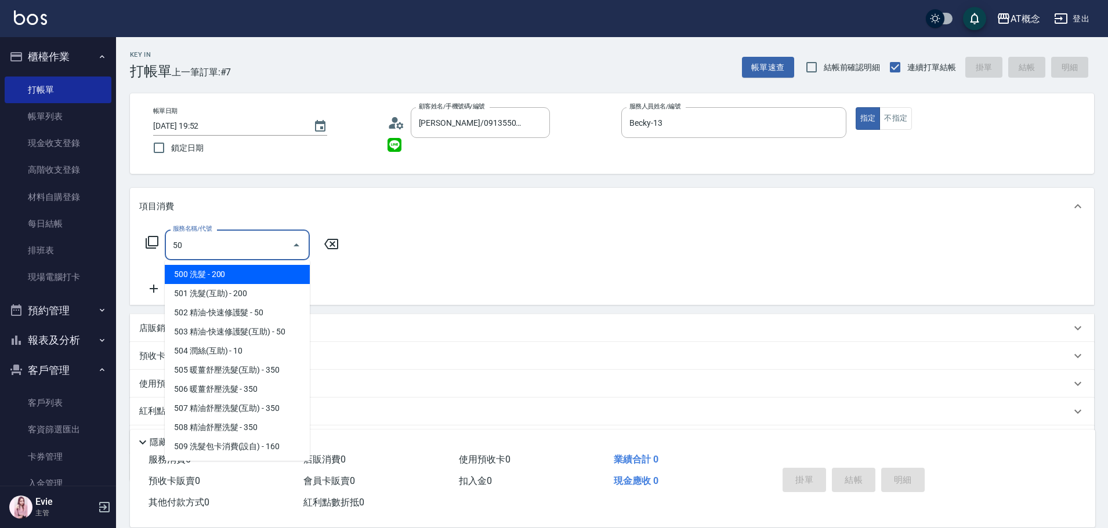
type input "501"
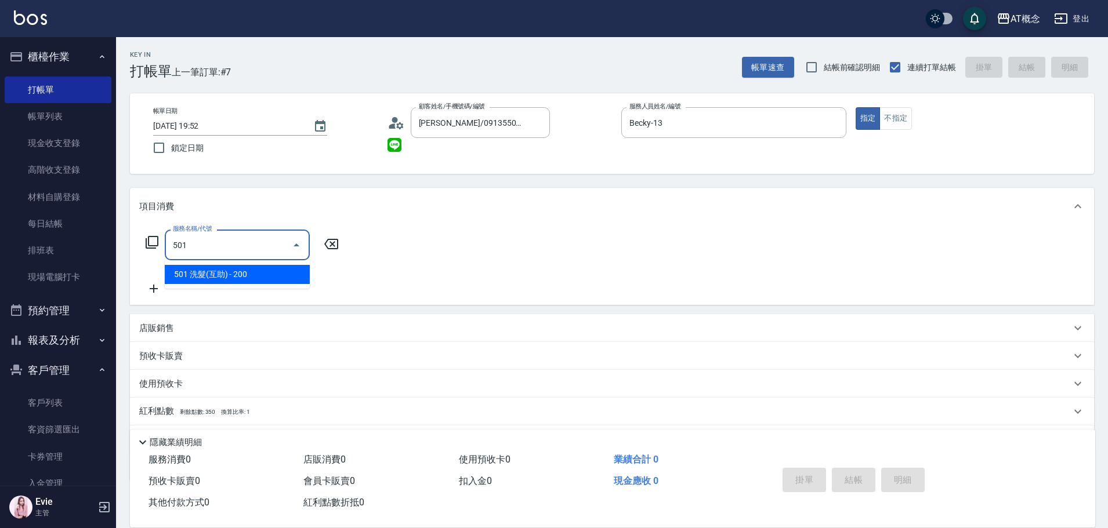
type input "20"
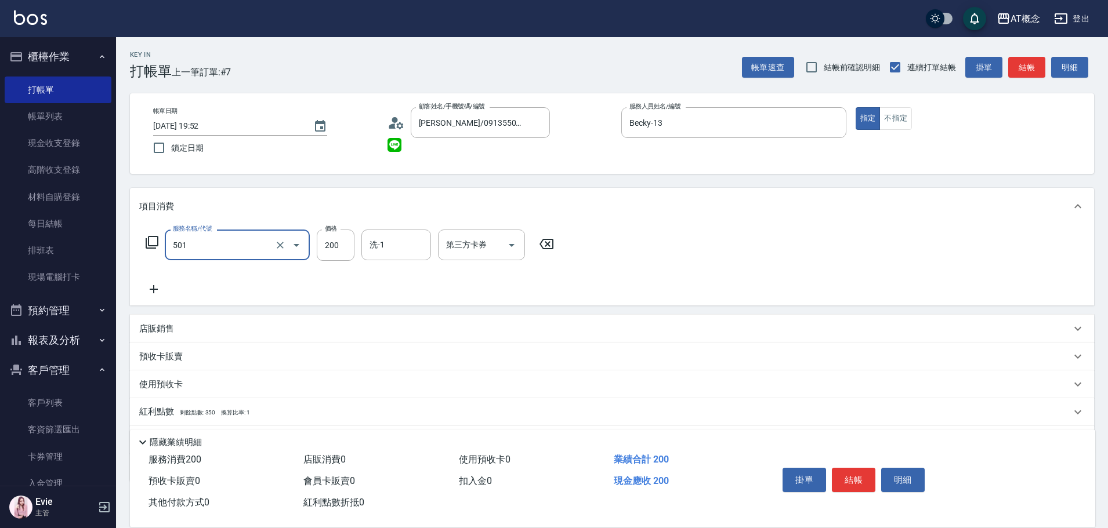
type input "0"
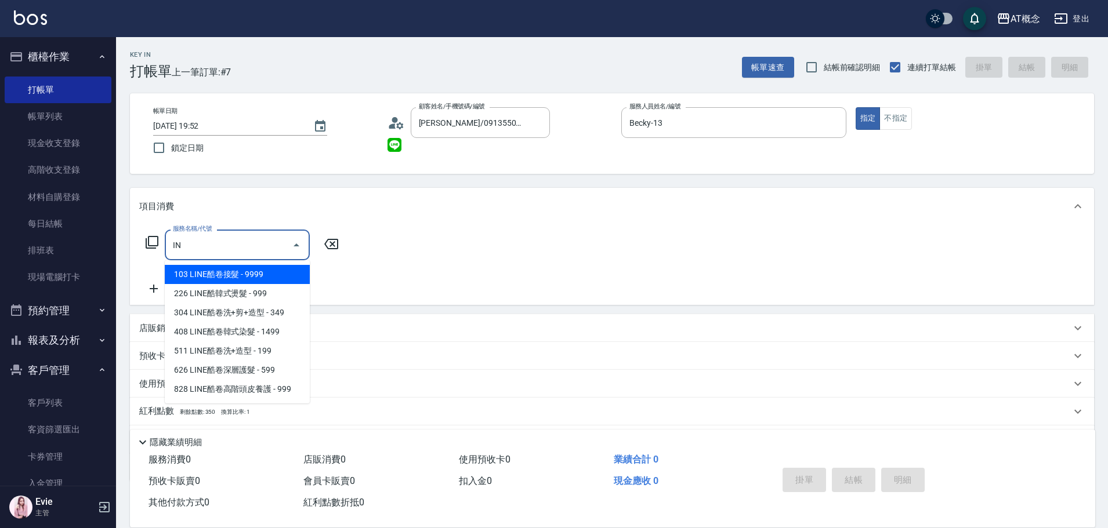
type input "I"
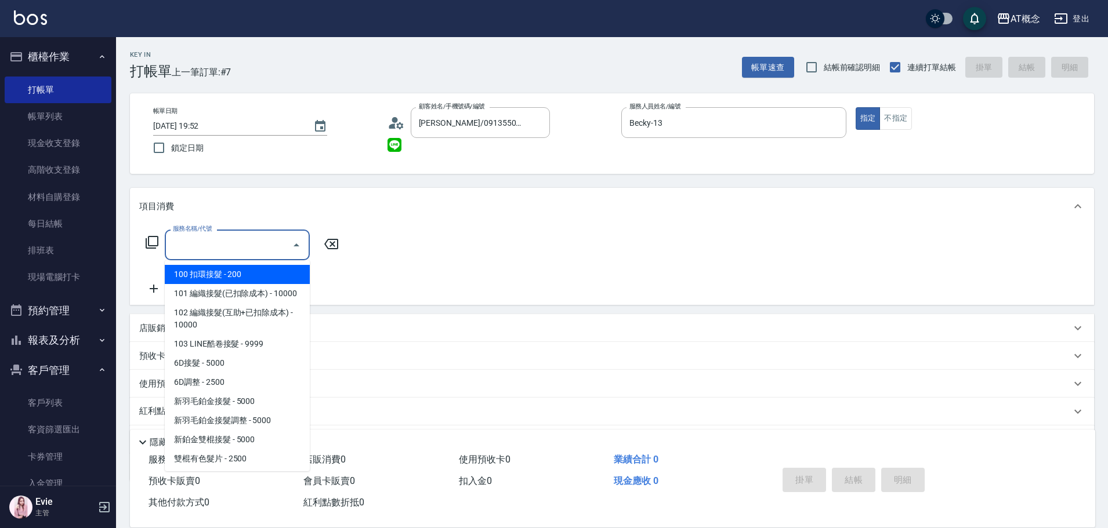
type input "整"
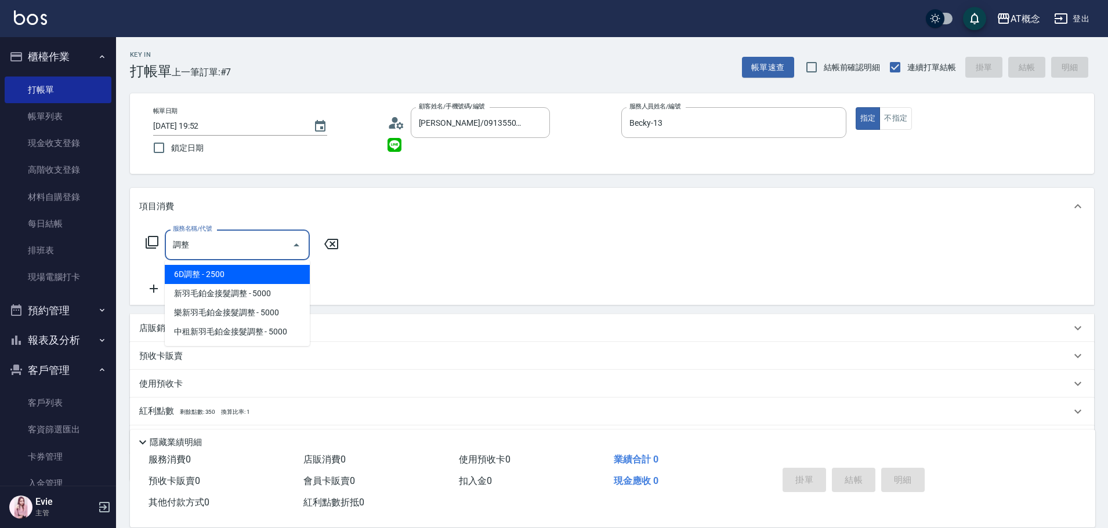
type input "6D調整(105)"
type input "250"
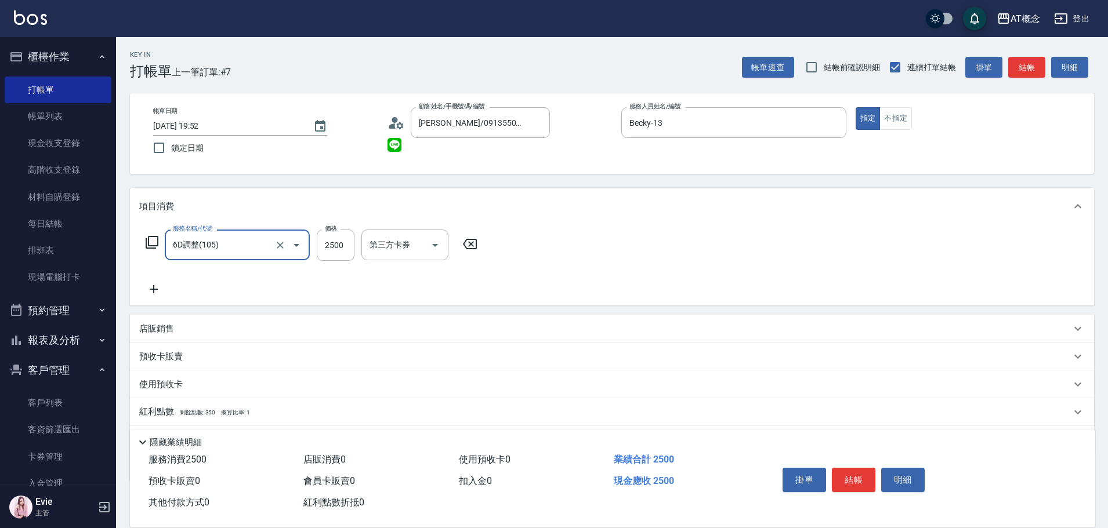
type input "6D調整(105)"
type input "0"
type input "35"
type input "30"
type input "350"
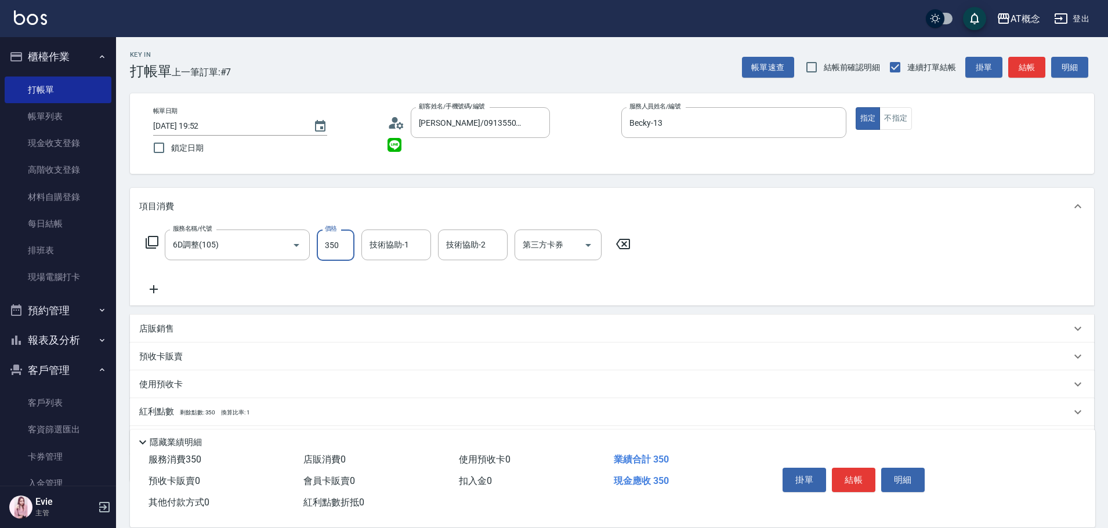
type input "350"
type input "3500"
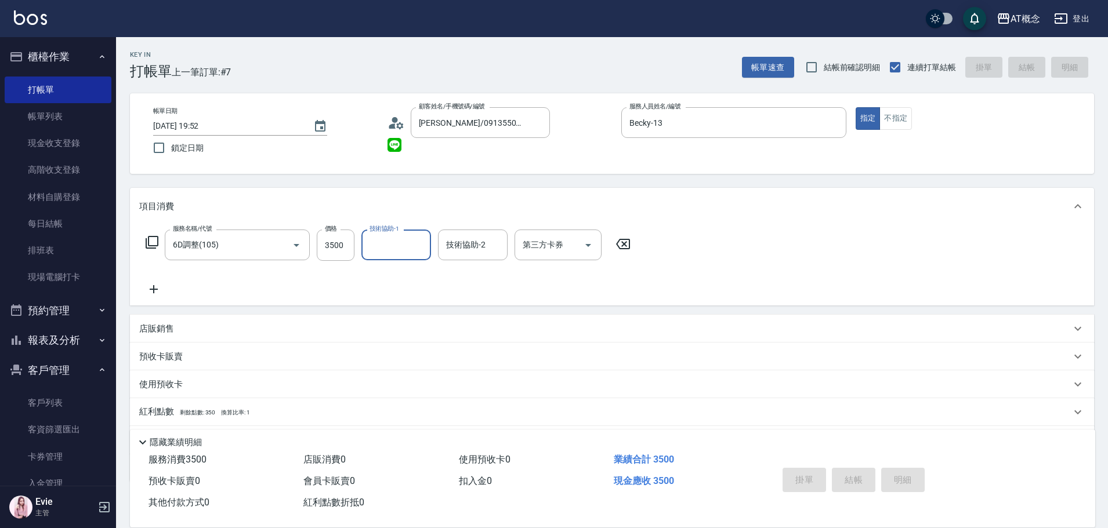
type input "2025/09/08 19:53"
type input "0"
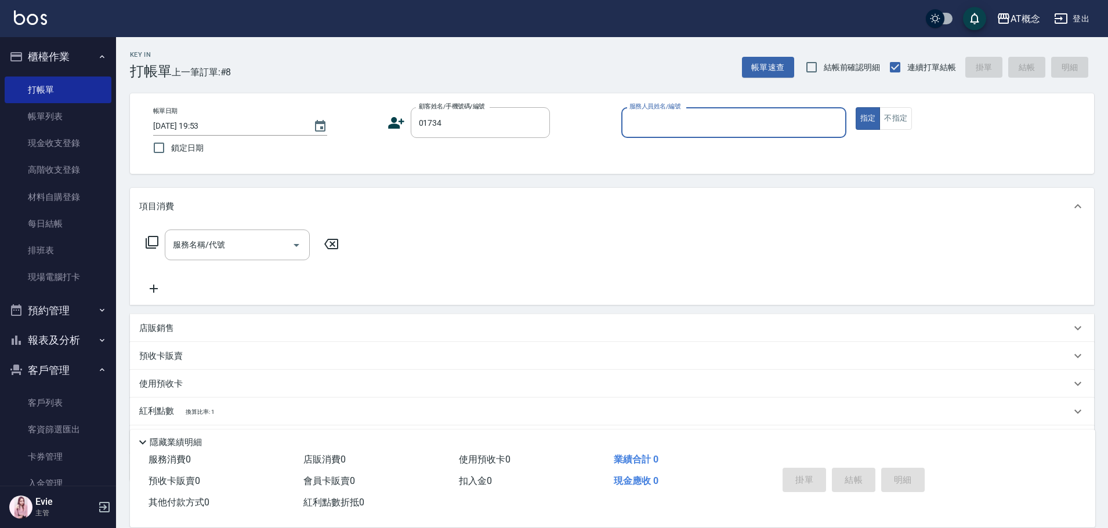
type input "楊舒評/0988701006/01734"
type input "Becky-13"
click at [855, 107] on button "指定" at bounding box center [867, 118] width 25 height 23
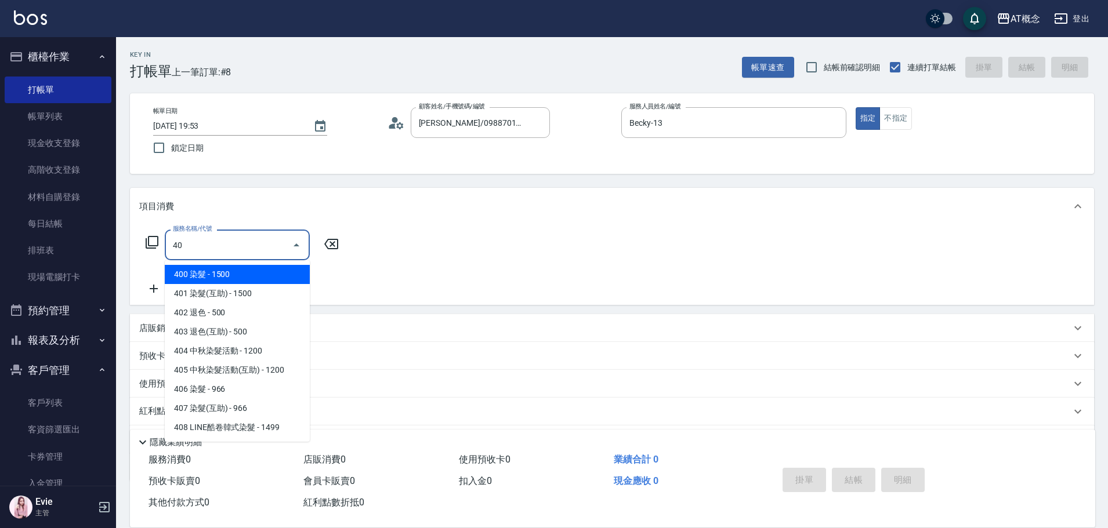
type input "401"
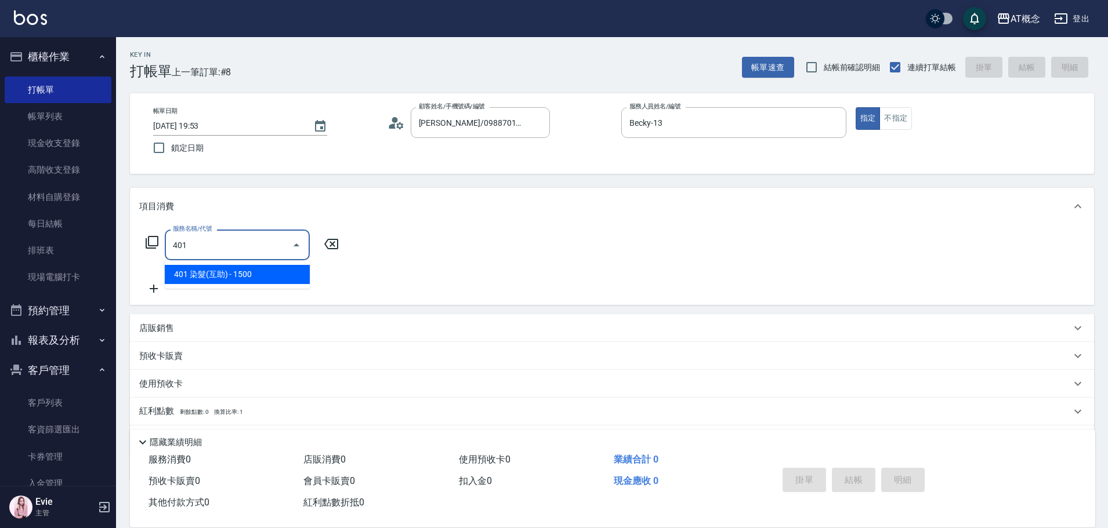
type input "150"
type input "401 染髮(互助)(401)"
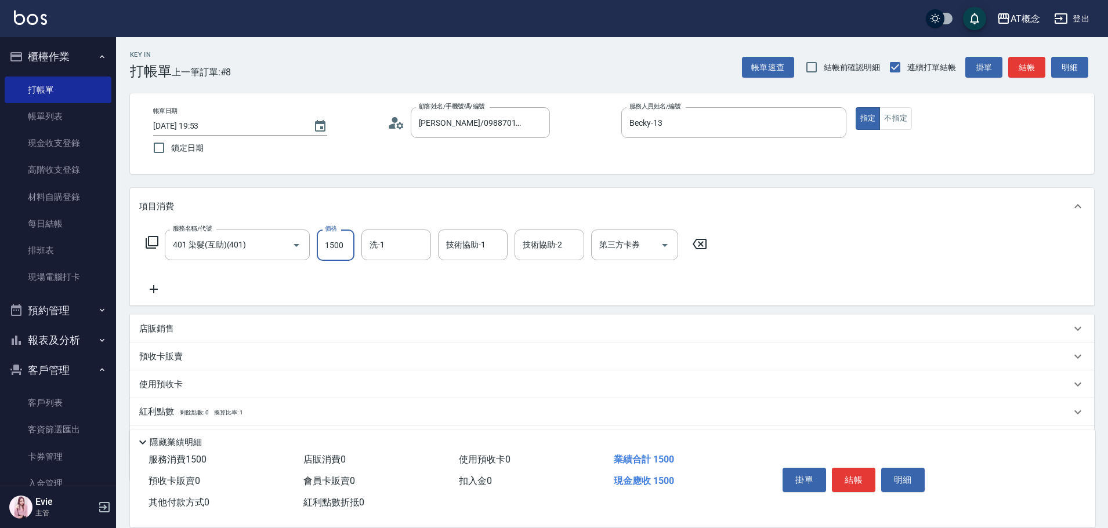
type input "0"
type input "25"
type input "20"
type input "250"
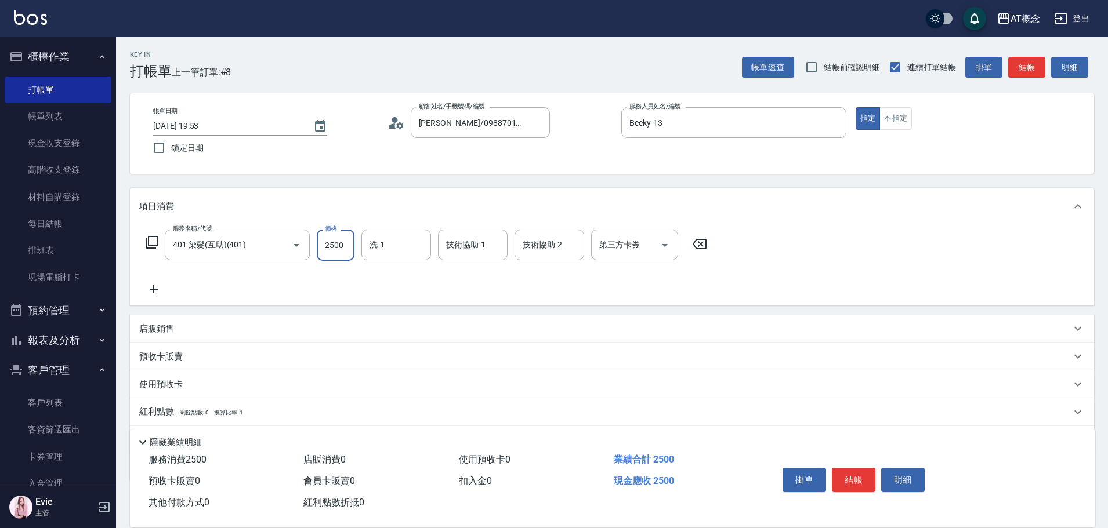
type input "2500"
type input "小不-29"
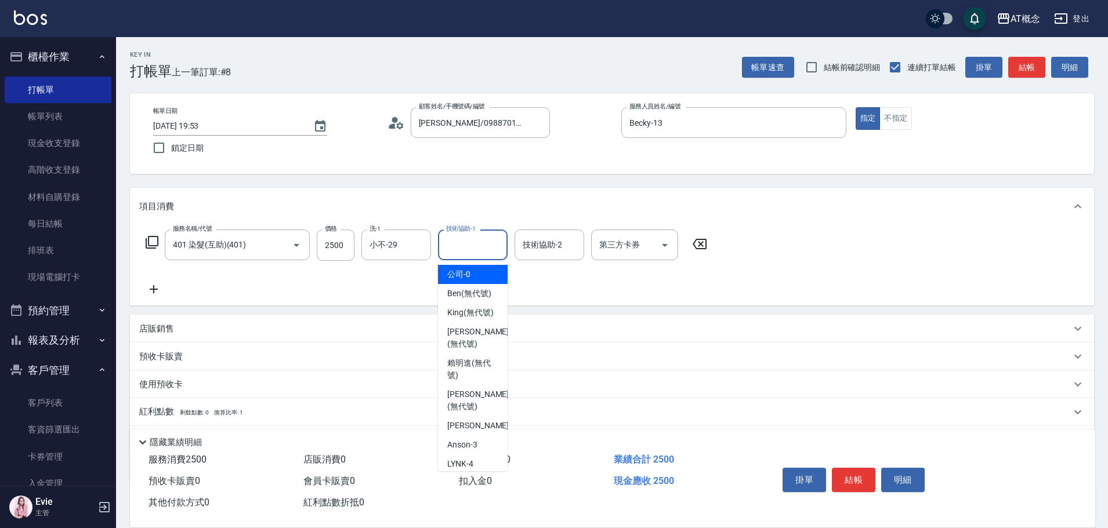
click at [488, 244] on input "技術協助-1" at bounding box center [472, 245] width 59 height 20
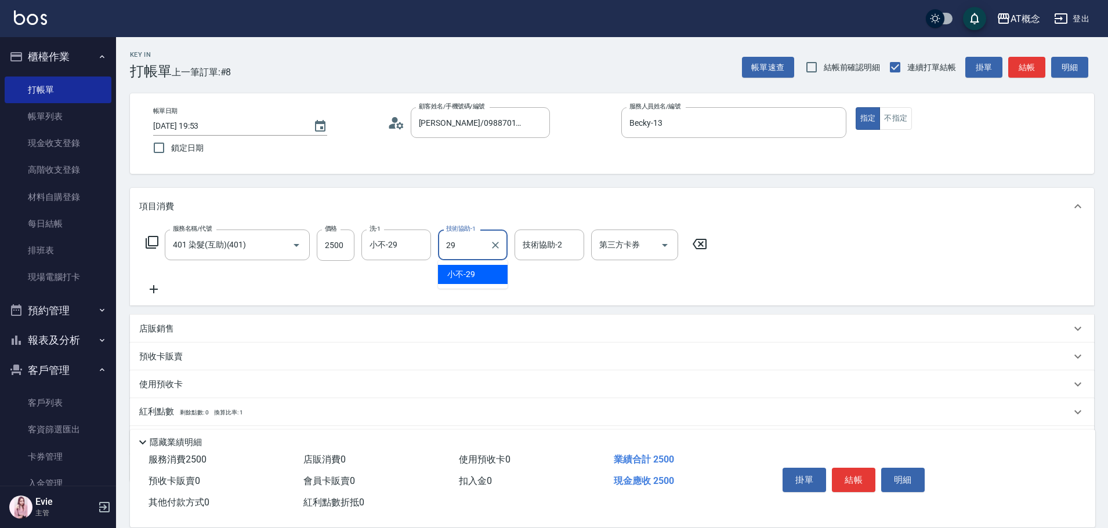
type input "小不-29"
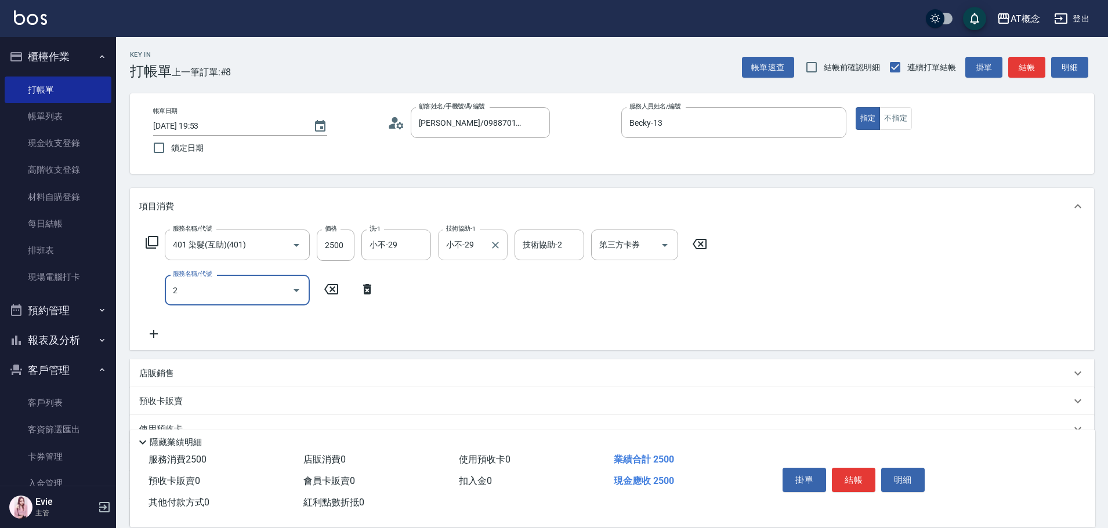
type input "20"
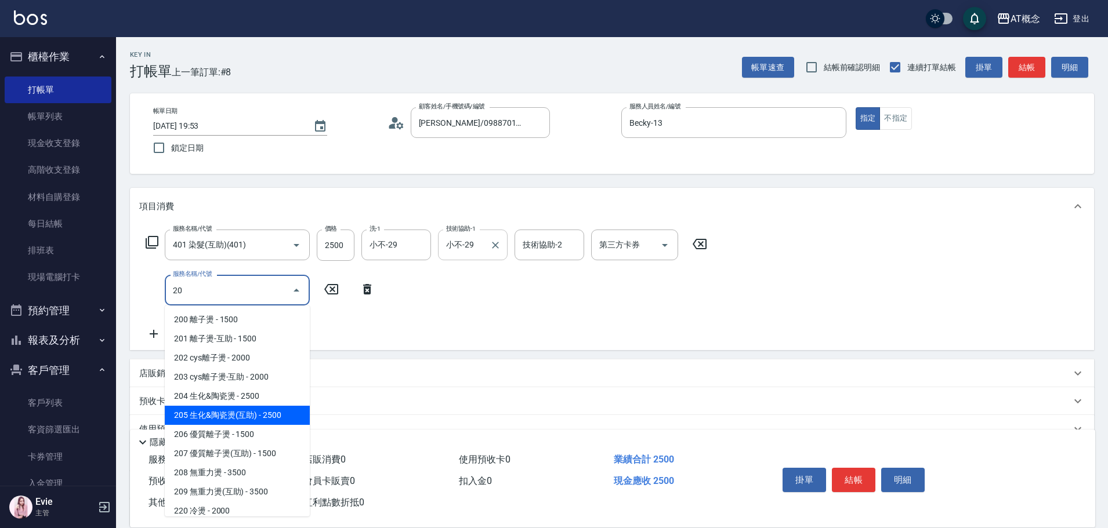
type input "500"
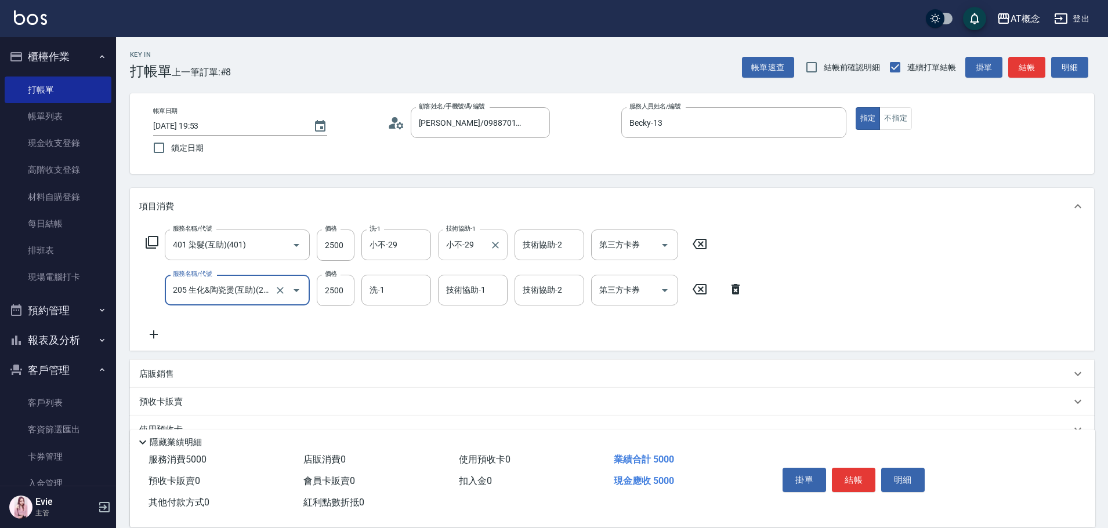
type input "205 生化&陶瓷燙(互助)(205)"
type input "250"
type input "35"
type input "280"
type input "350"
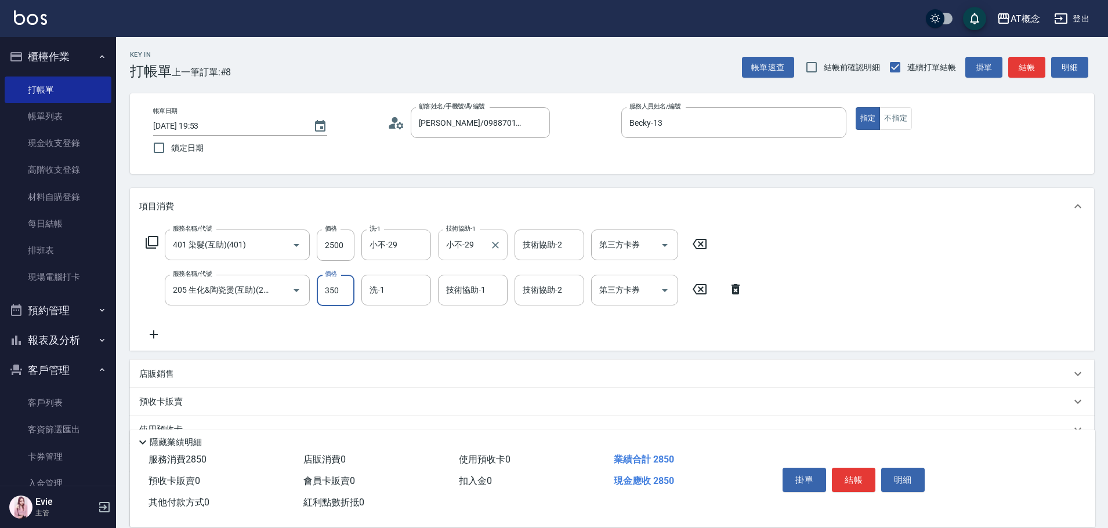
type input "600"
type input "3500"
type input "小不-29"
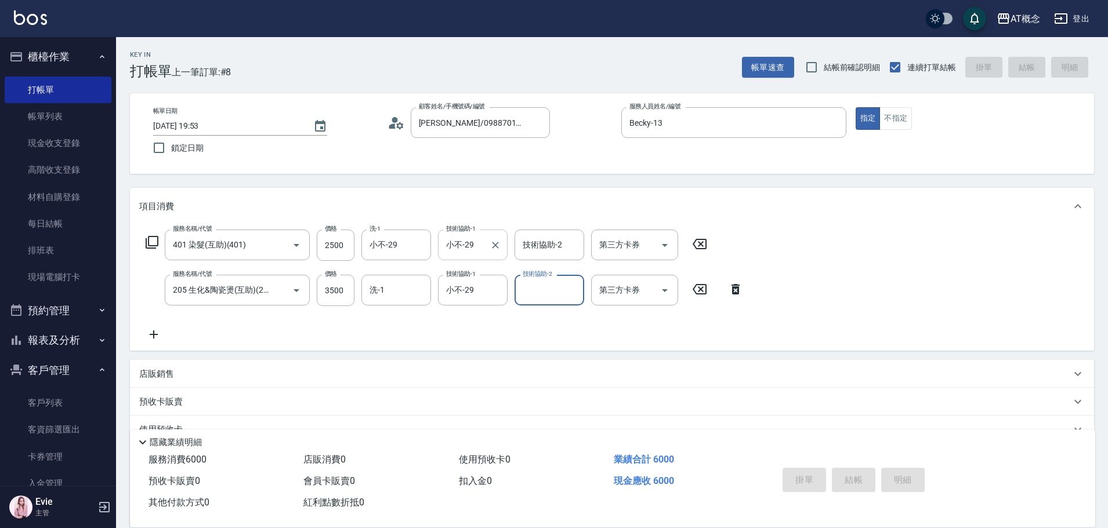
type input "2025/09/08 19:54"
type input "0"
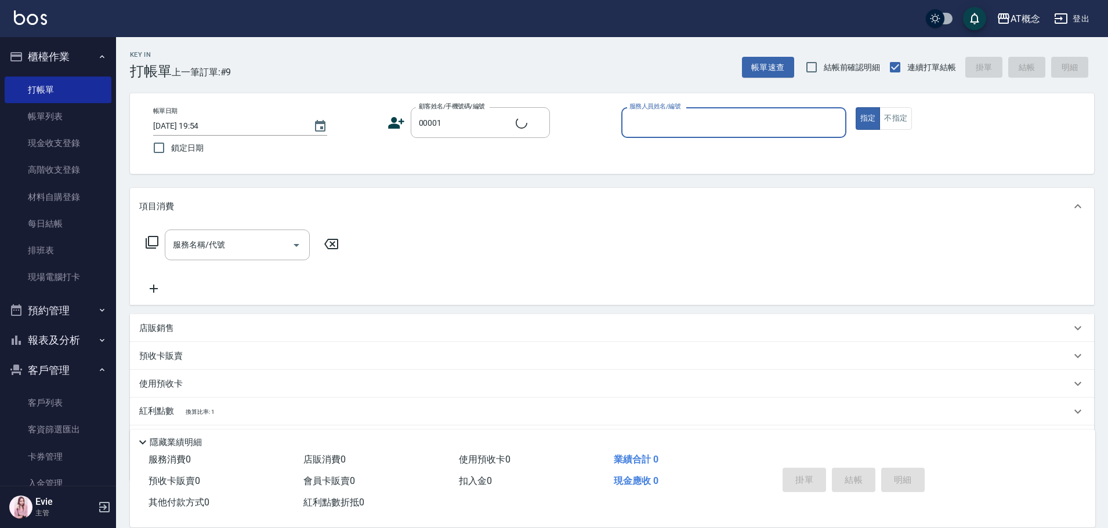
type input "公司/公司/00001"
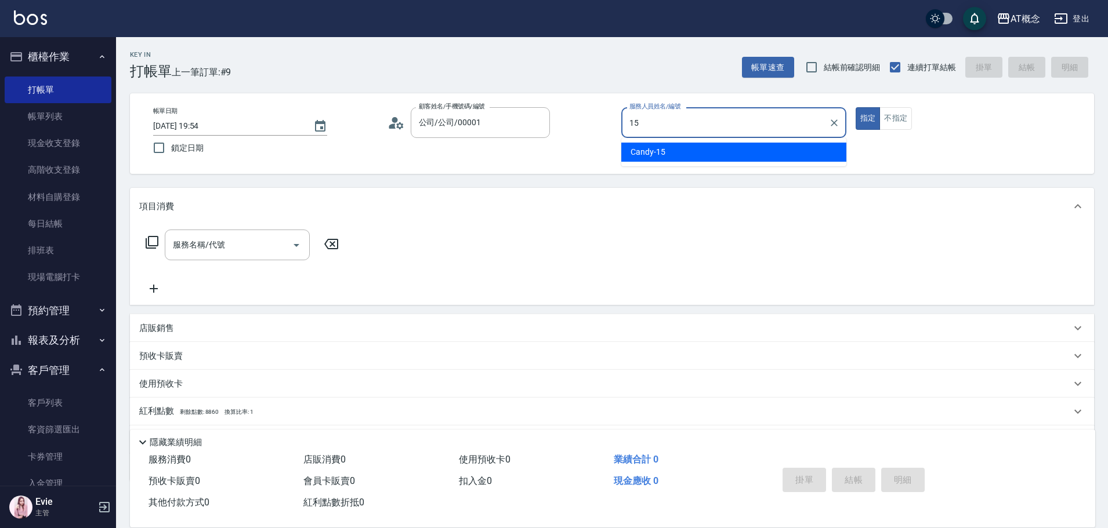
type input "Candy-15"
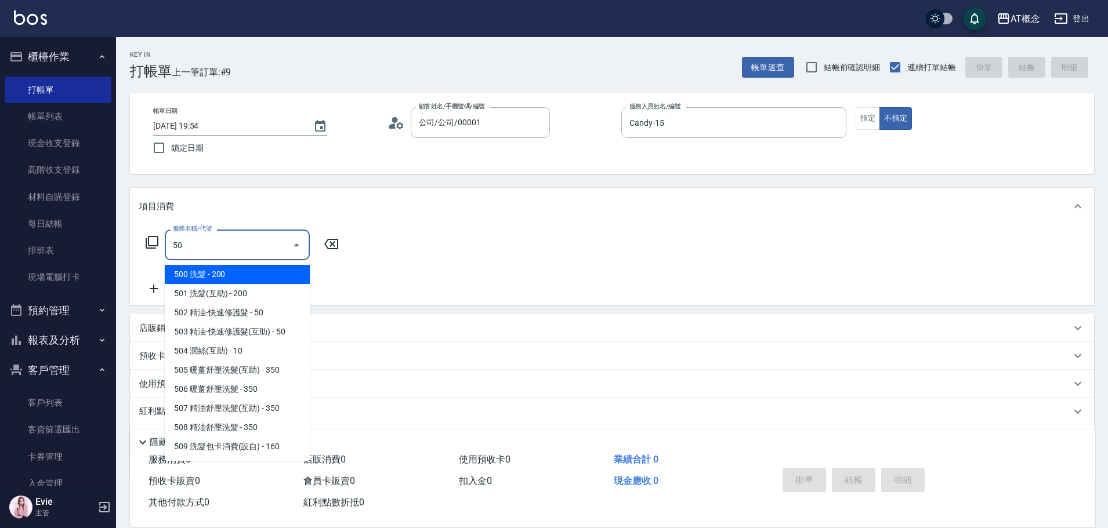
type input "501"
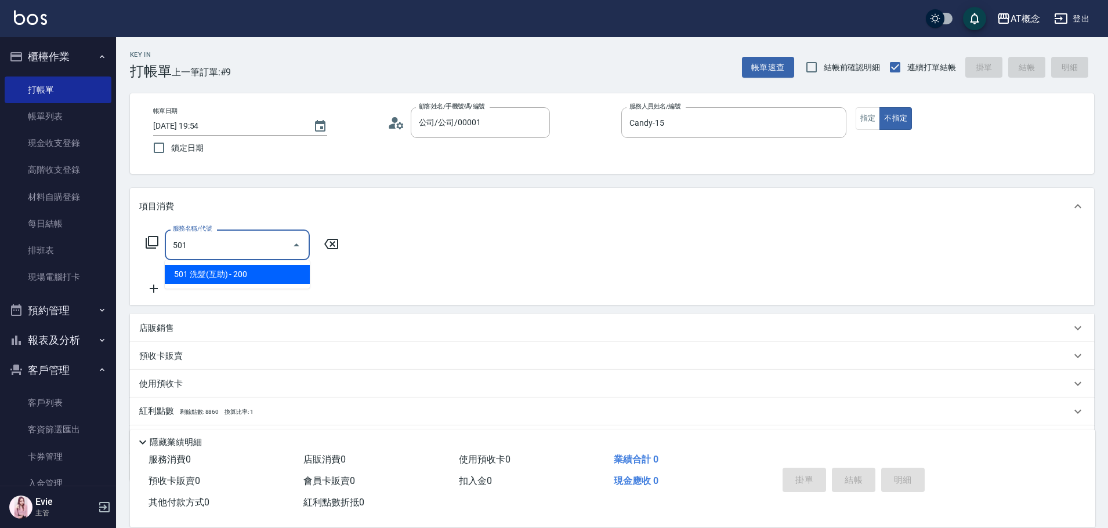
type input "20"
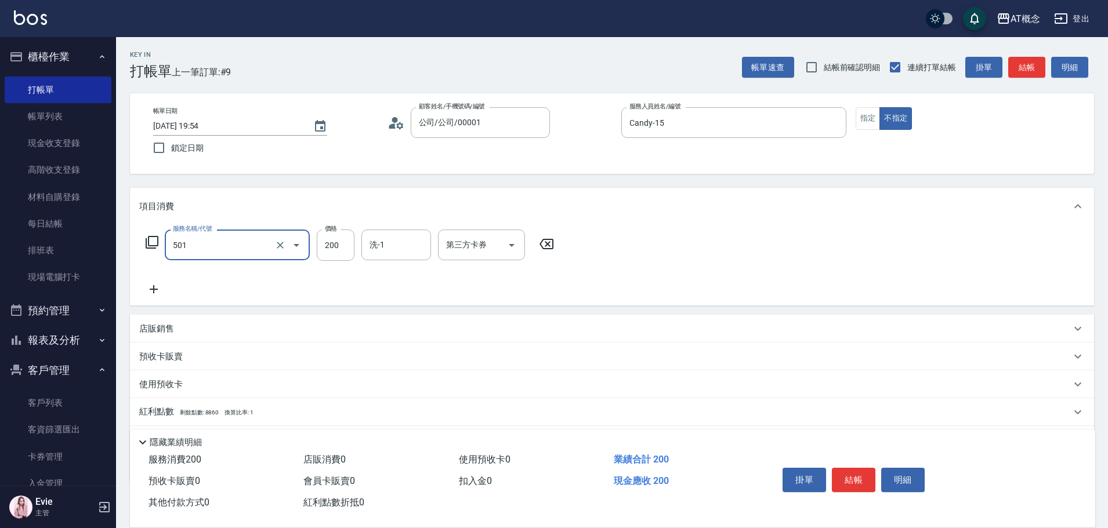
type input "501 洗髮(互助)(501)"
type input "0"
type input "25"
type input "20"
type input "250"
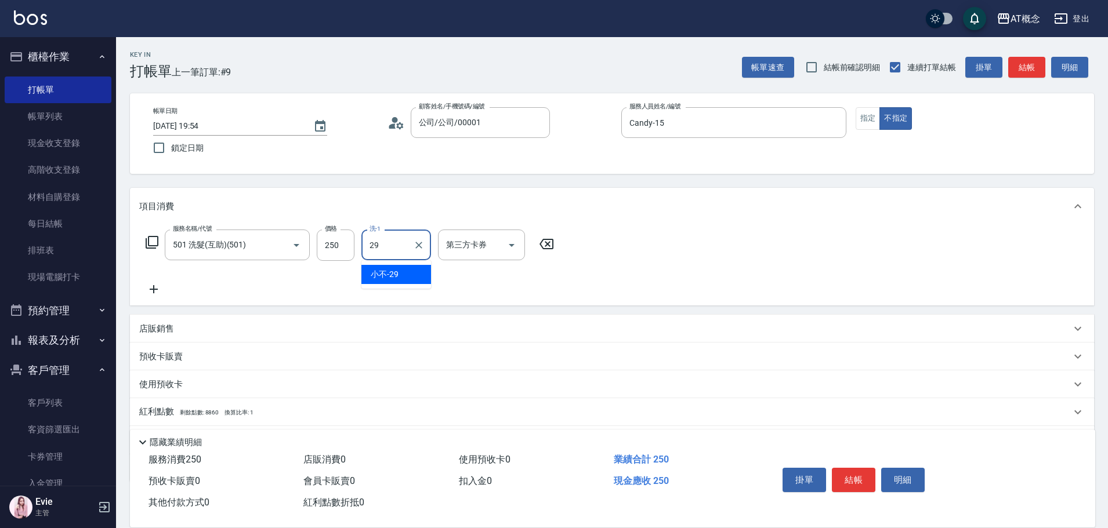
type input "小不-29"
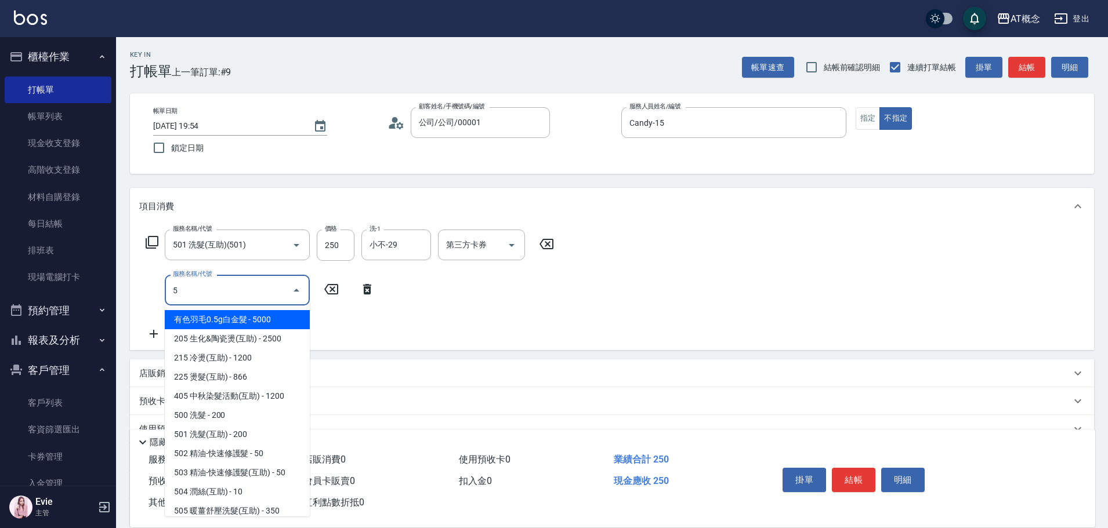
type input "50"
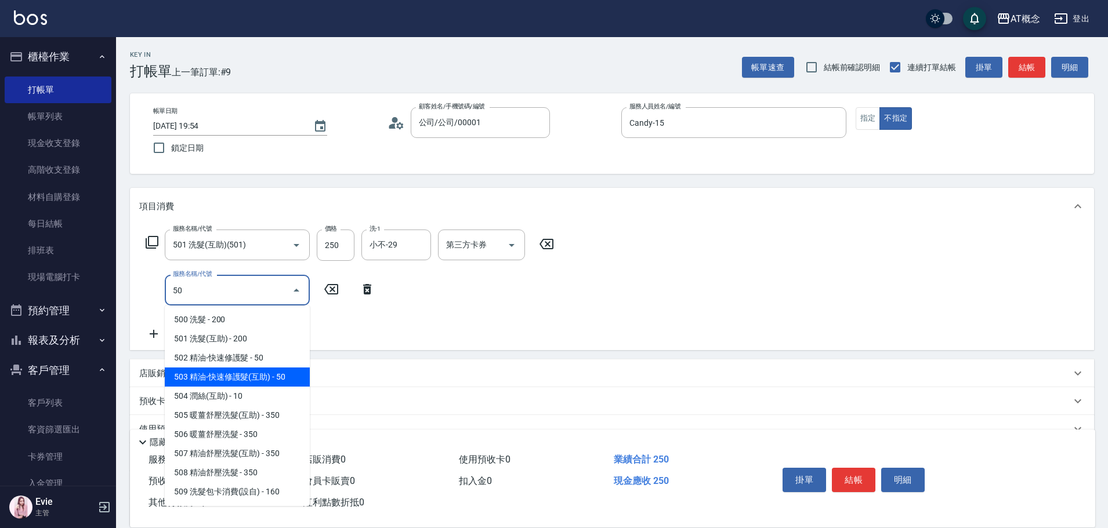
type input "30"
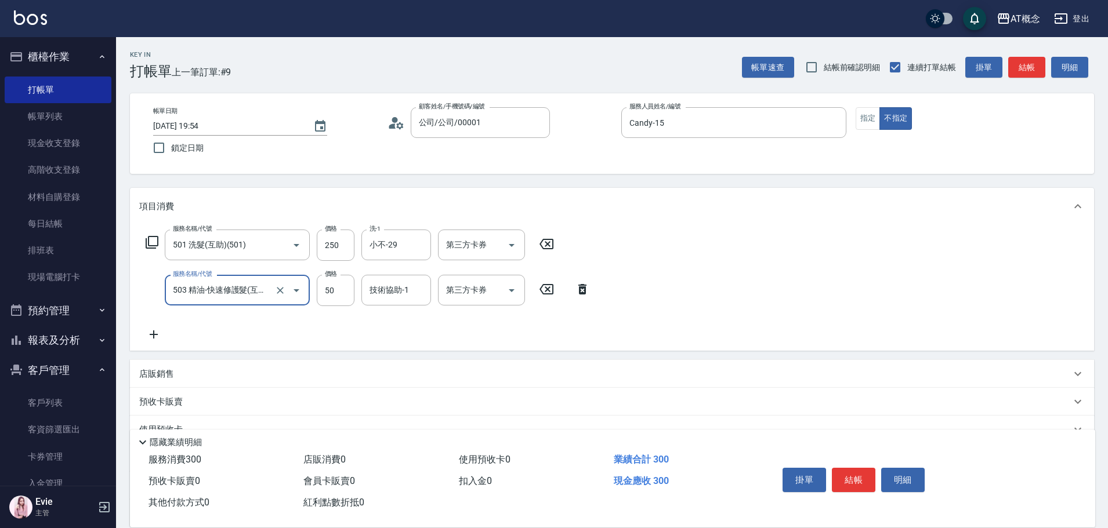
type input "503 精油-快速修護髮(互助)(503)"
type input "小不-29"
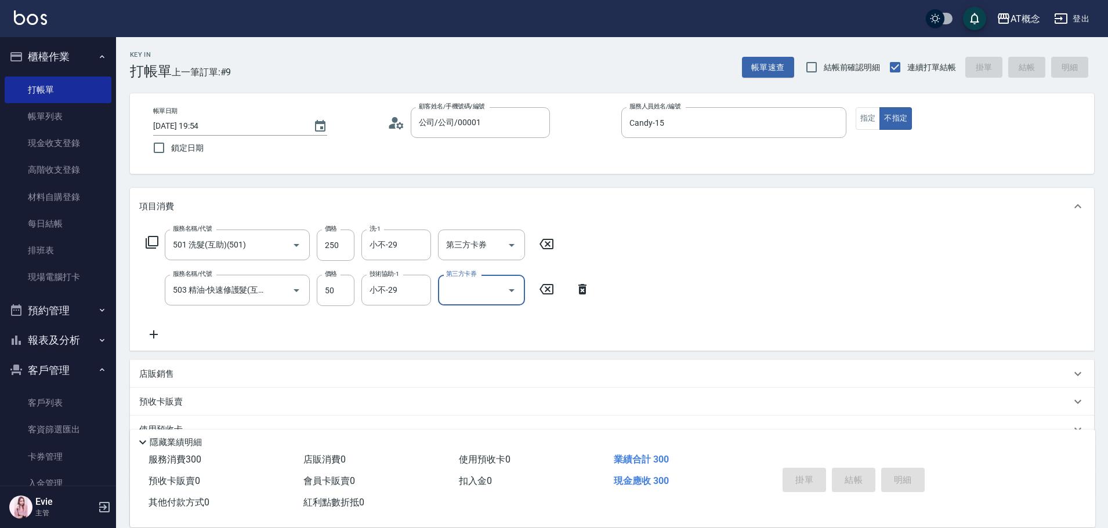
type input "0"
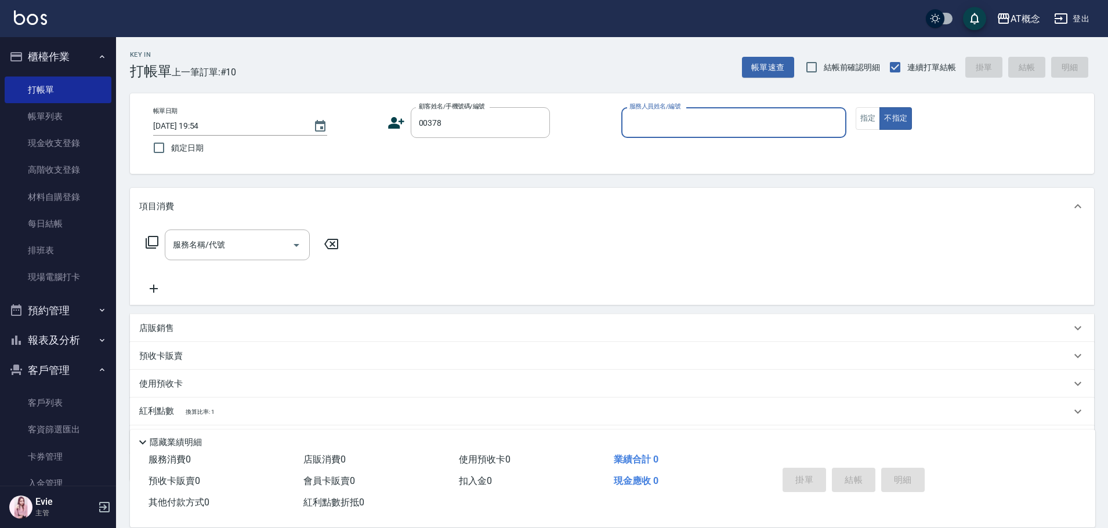
type input "吳昌諺/0902195792/00378"
type input "LYNK-4"
click at [879, 107] on button "不指定" at bounding box center [895, 118] width 32 height 23
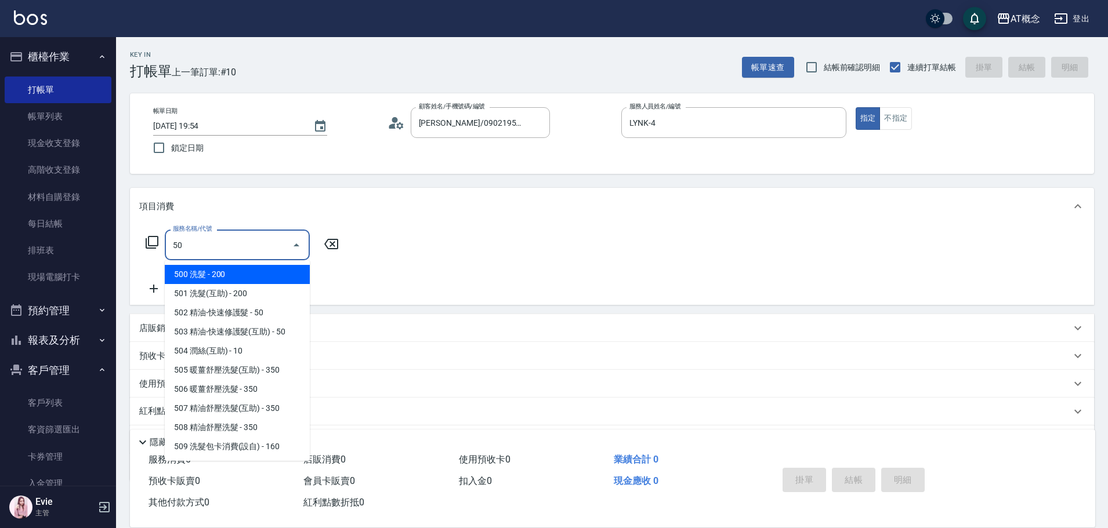
type input "500"
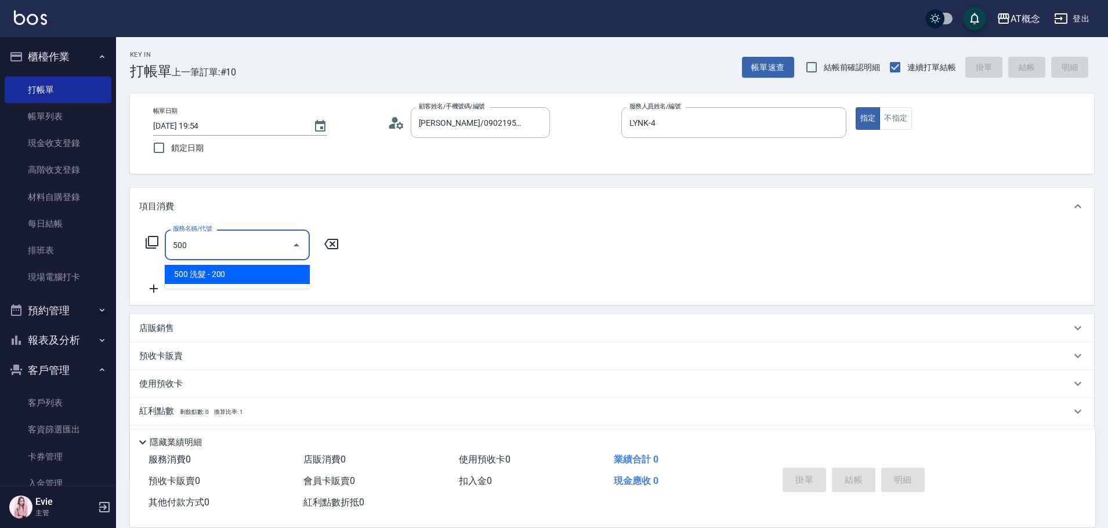
type input "20"
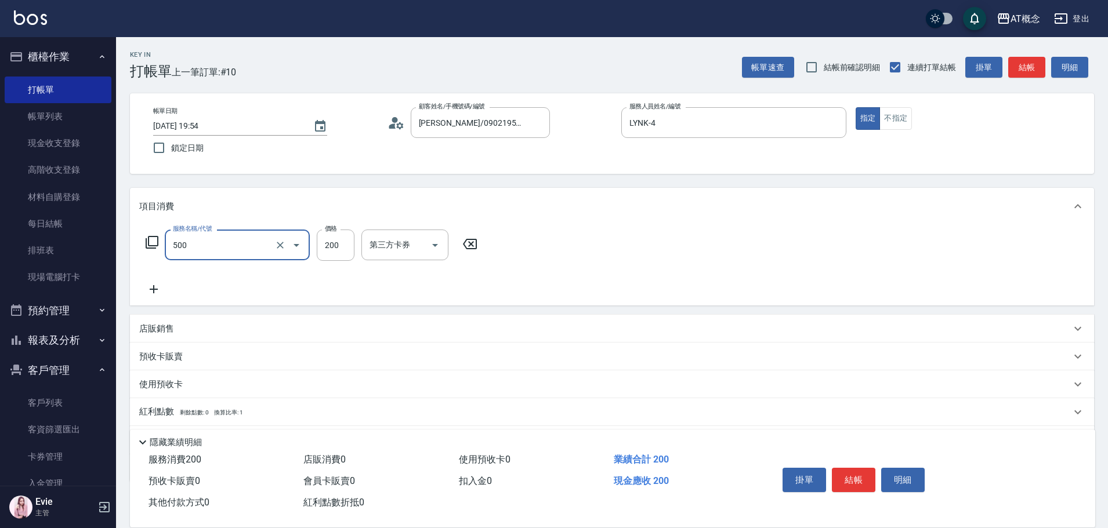
type input "500 洗髮(500)"
type input "0"
type input "250"
type input "20"
type input "250"
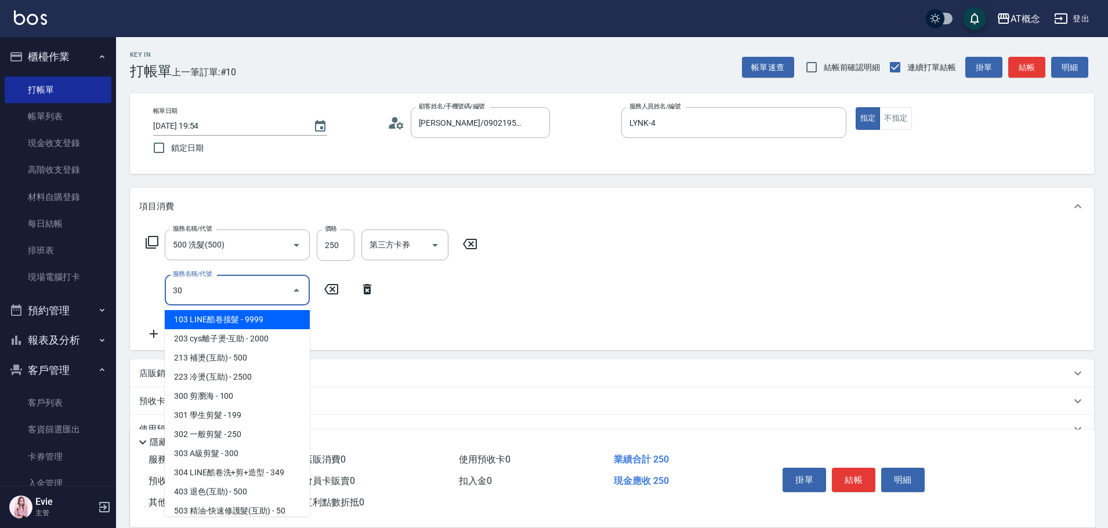
type input "302"
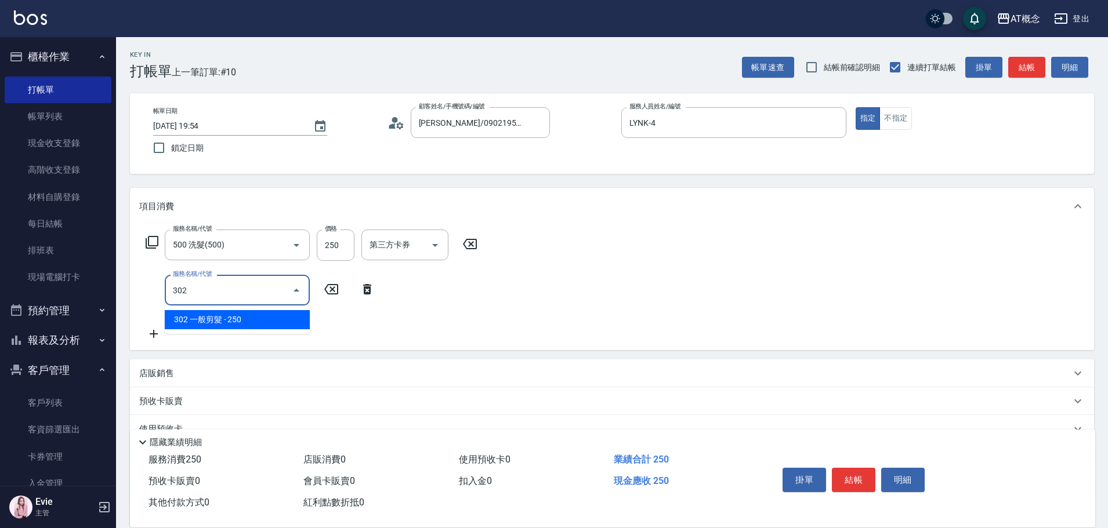
type input "50"
type input "302 一般剪髮(302)"
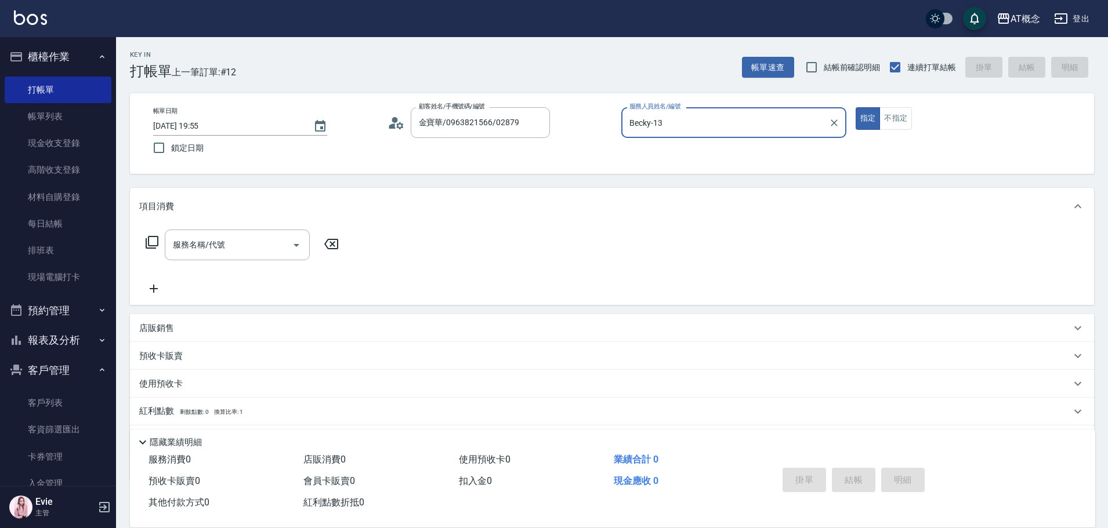
click at [855, 107] on button "指定" at bounding box center [867, 118] width 25 height 23
click at [244, 247] on input "服務名稱/代號" at bounding box center [228, 245] width 117 height 20
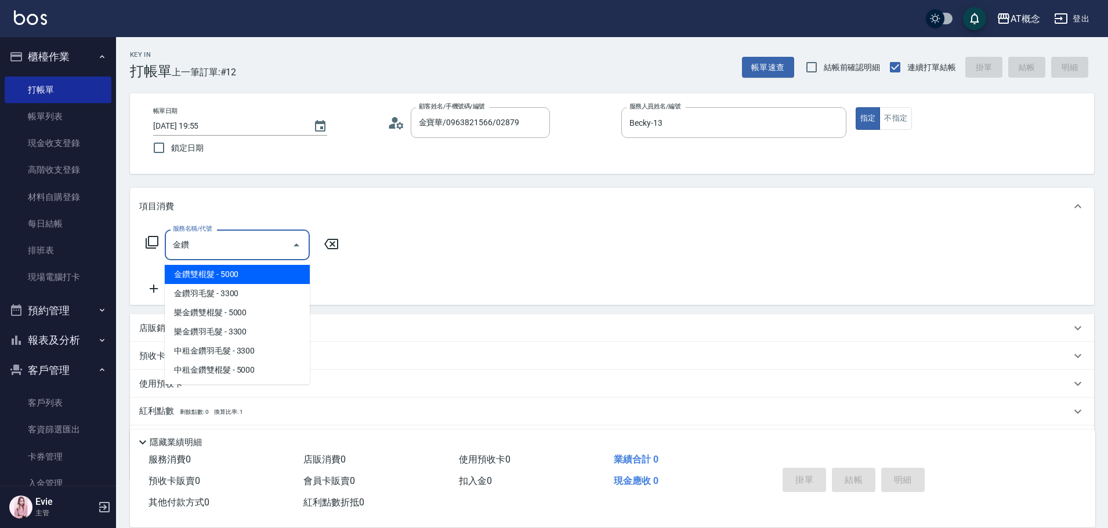
click at [195, 272] on span "金鑽雙棍髮 - 5000" at bounding box center [237, 274] width 145 height 19
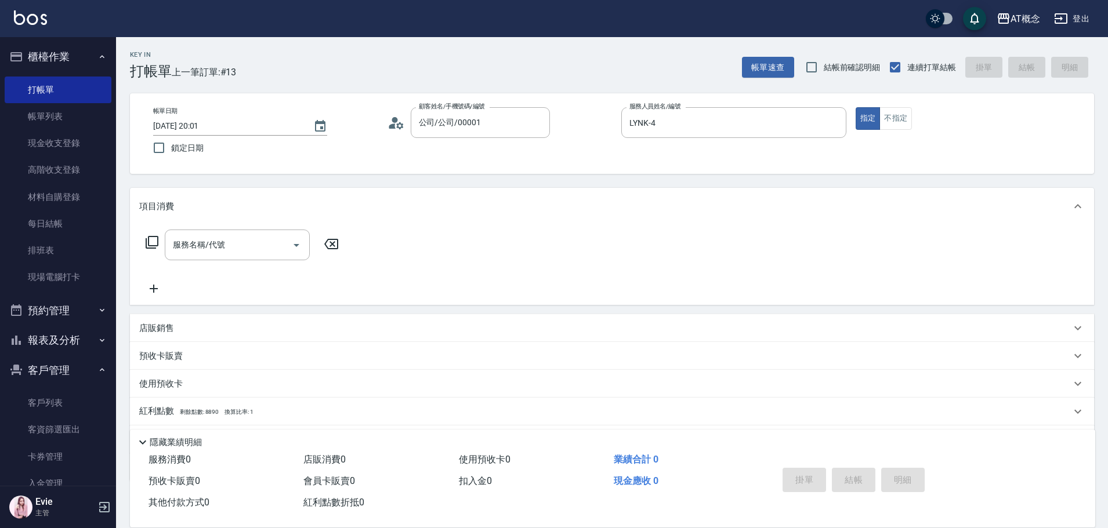
click at [162, 326] on p "店販銷售" at bounding box center [156, 328] width 35 height 12
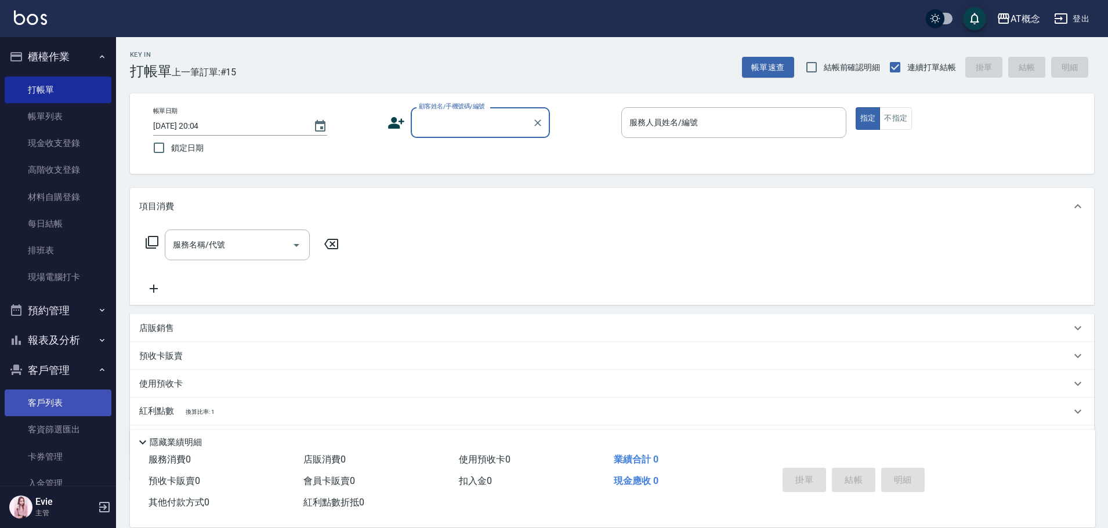
click at [50, 406] on link "客戶列表" at bounding box center [58, 403] width 107 height 27
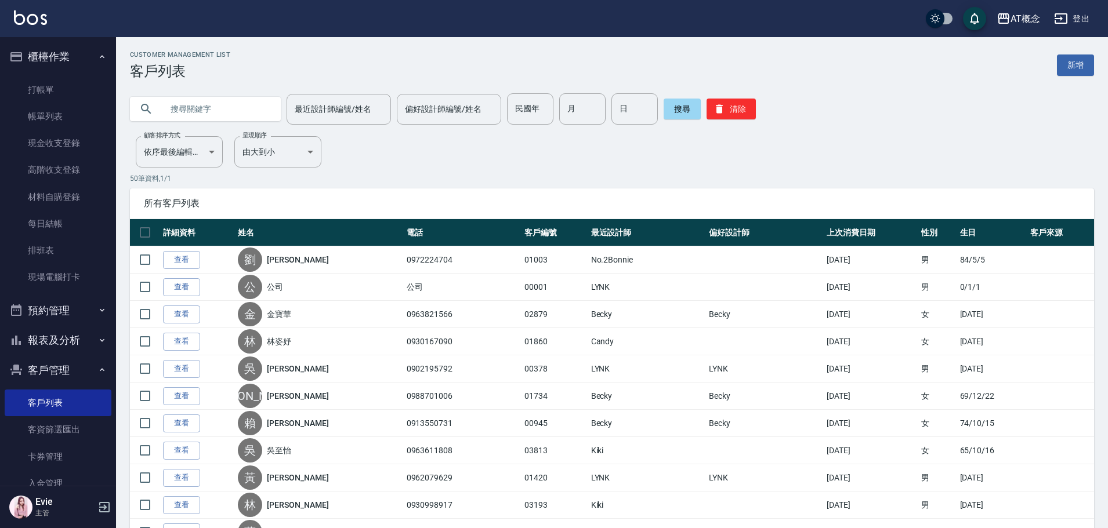
click at [210, 108] on input "text" at bounding box center [216, 108] width 109 height 31
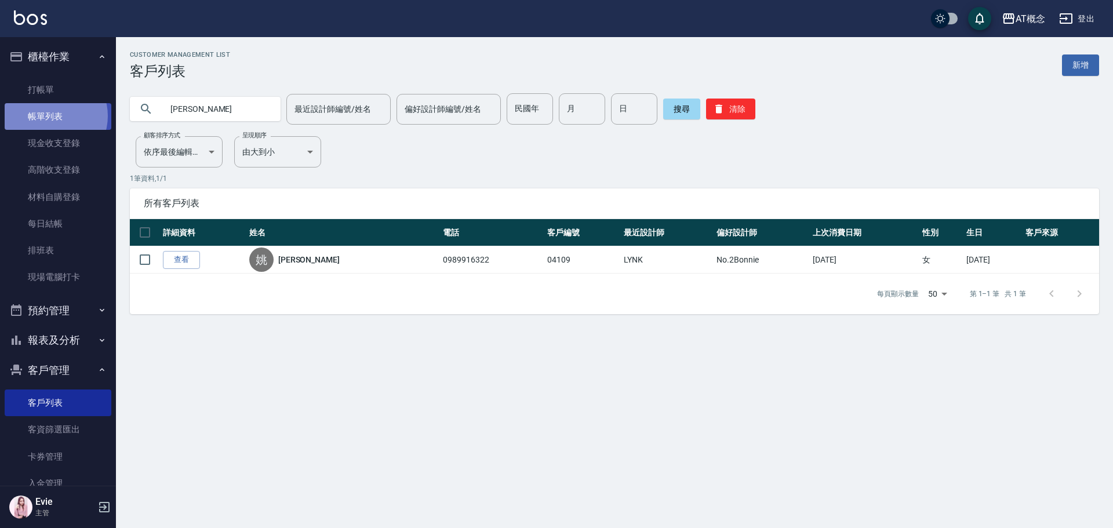
click at [49, 116] on link "帳單列表" at bounding box center [58, 116] width 107 height 27
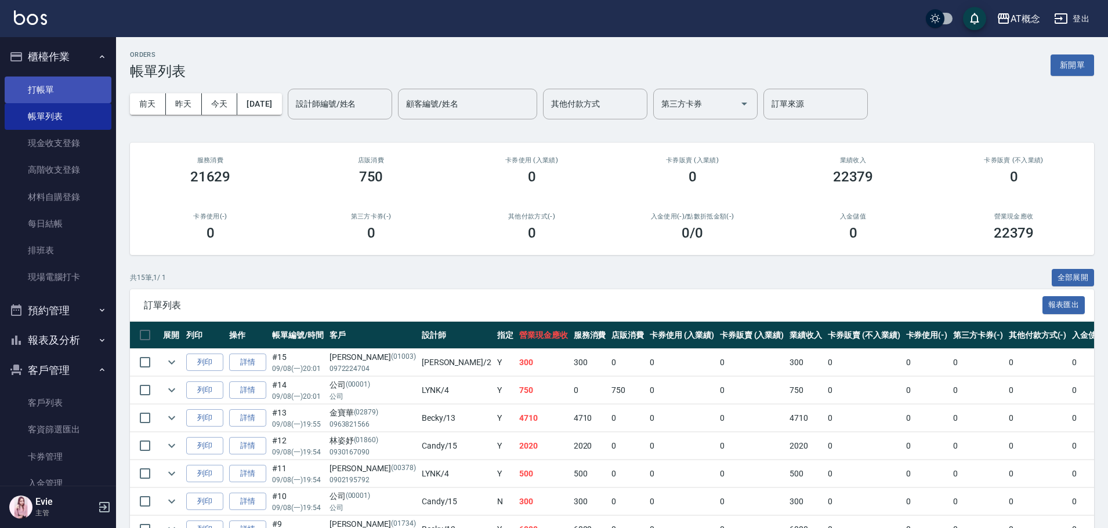
click at [33, 88] on link "打帳單" at bounding box center [58, 90] width 107 height 27
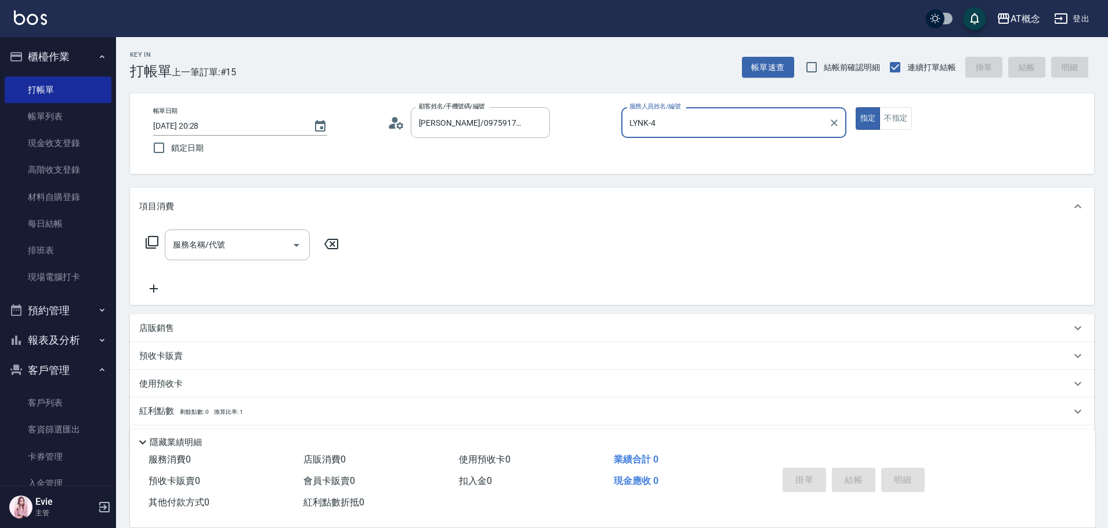
click at [855, 107] on button "指定" at bounding box center [867, 118] width 25 height 23
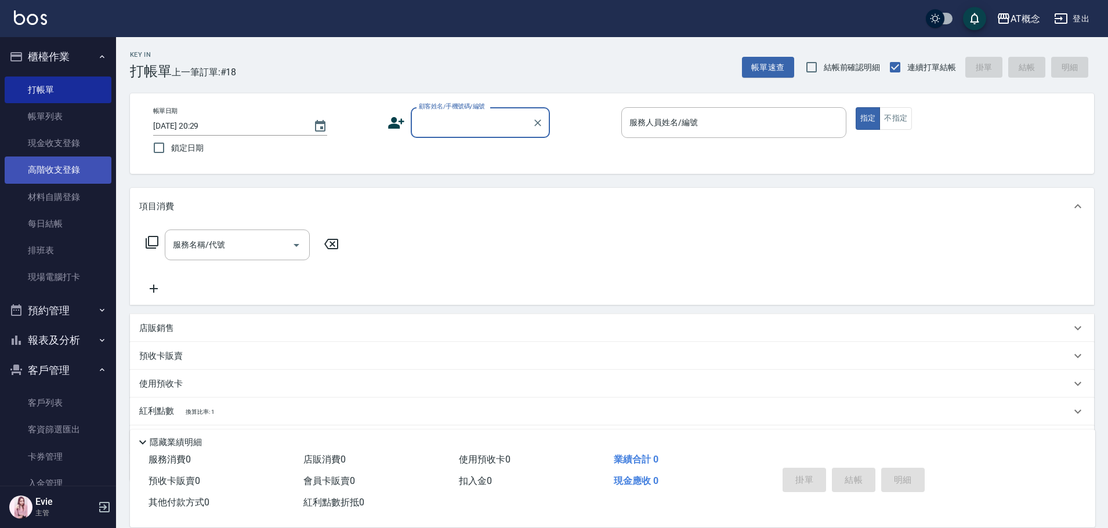
click at [56, 168] on link "高階收支登錄" at bounding box center [58, 170] width 107 height 27
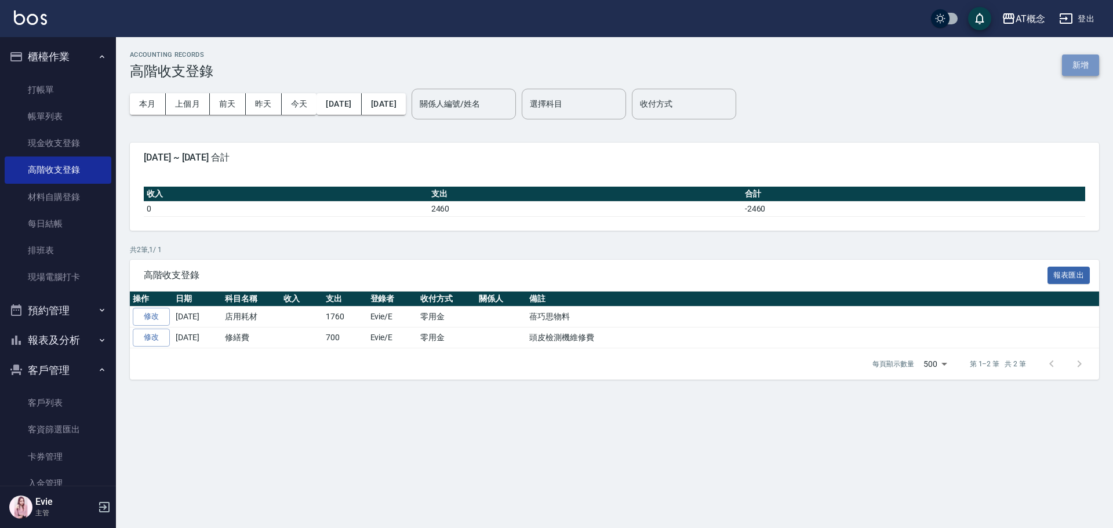
click at [1080, 61] on button "新增" at bounding box center [1080, 65] width 37 height 21
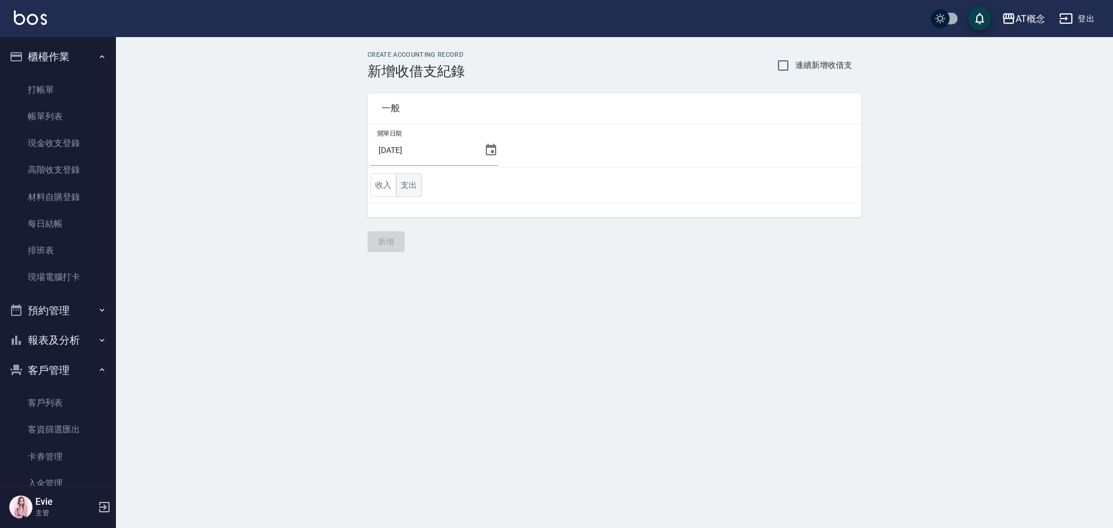
click at [413, 188] on button "支出" at bounding box center [409, 185] width 26 height 24
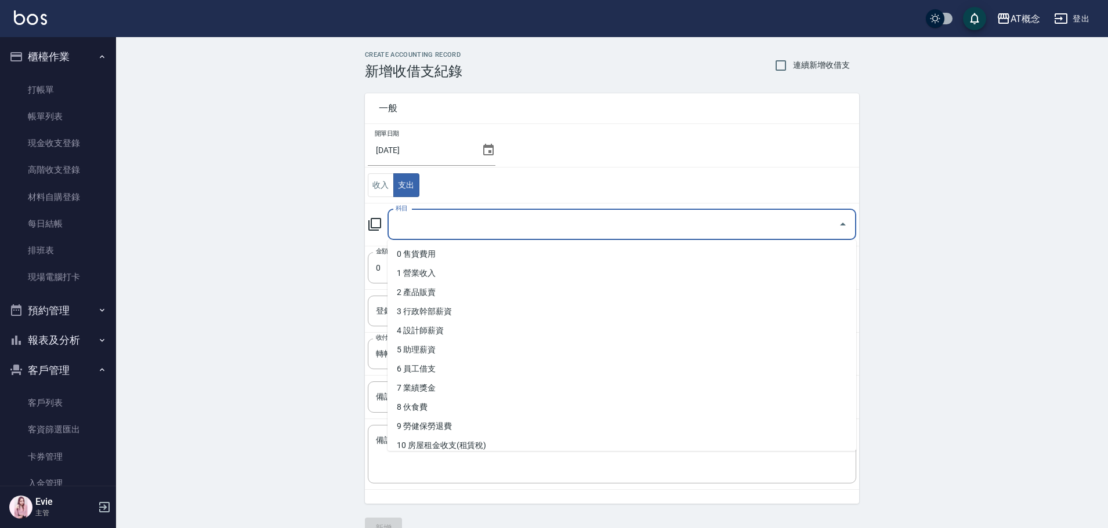
click at [431, 228] on input "科目" at bounding box center [613, 225] width 441 height 20
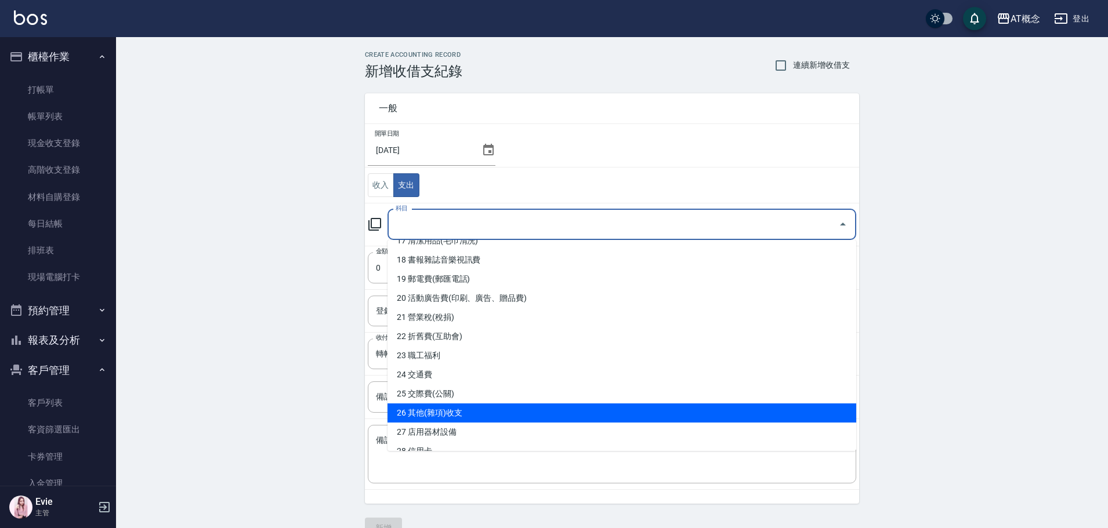
scroll to position [348, 0]
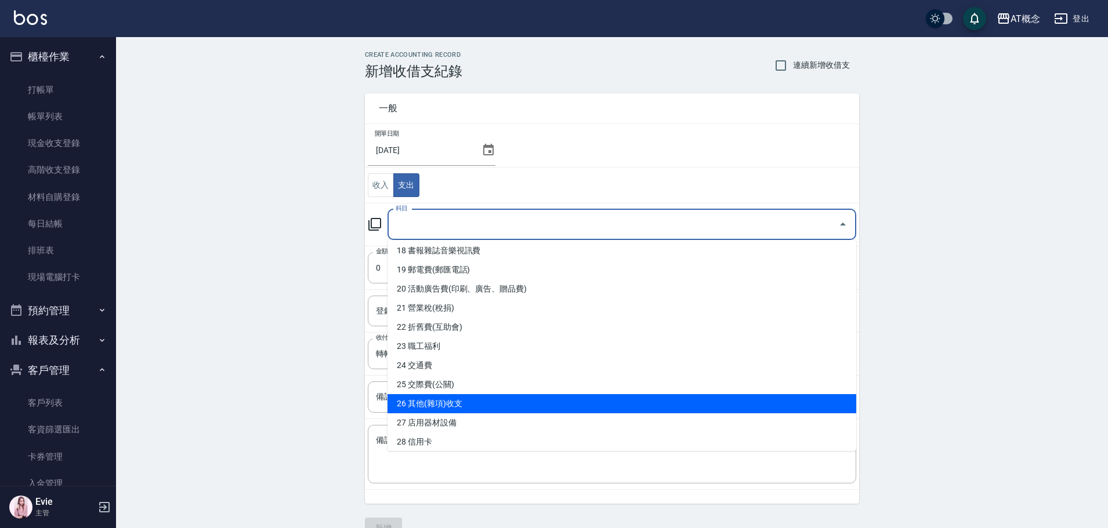
click at [450, 403] on li "26 其他(雜項)收支" at bounding box center [621, 403] width 469 height 19
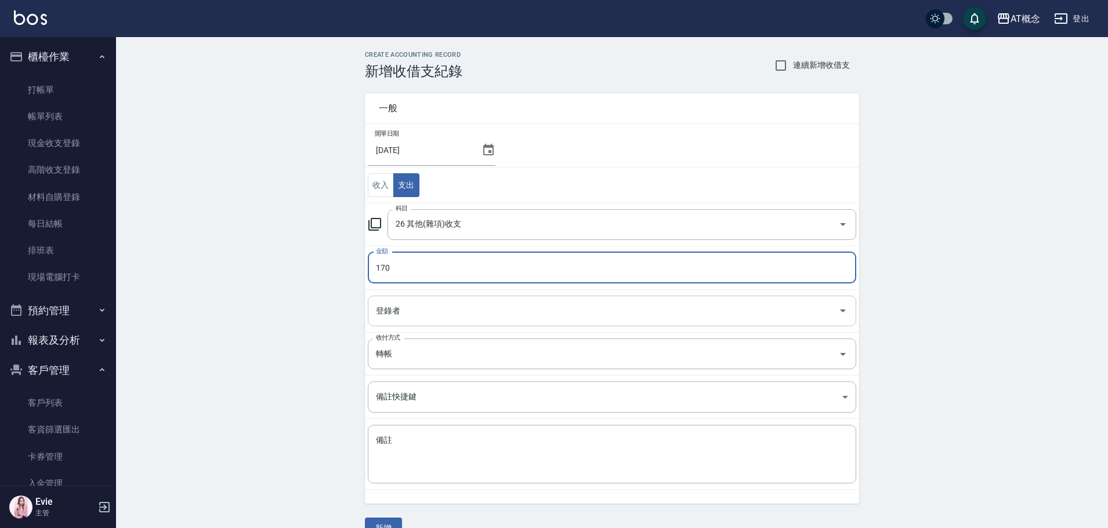
click at [408, 310] on input "登錄者" at bounding box center [603, 311] width 460 height 20
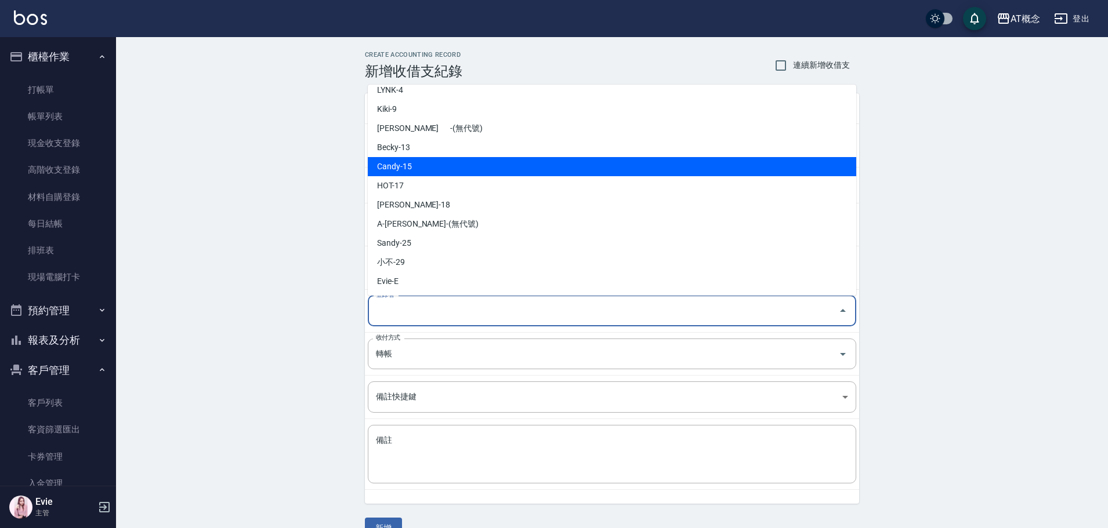
scroll to position [116, 0]
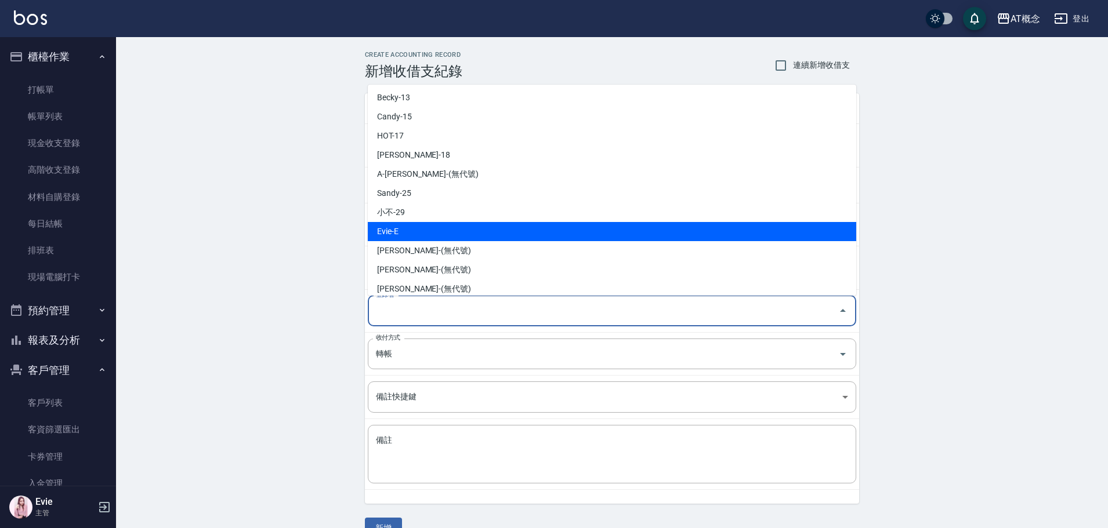
drag, startPoint x: 400, startPoint y: 231, endPoint x: 404, endPoint y: 225, distance: 7.3
click at [404, 225] on li "Evie-E" at bounding box center [612, 231] width 488 height 19
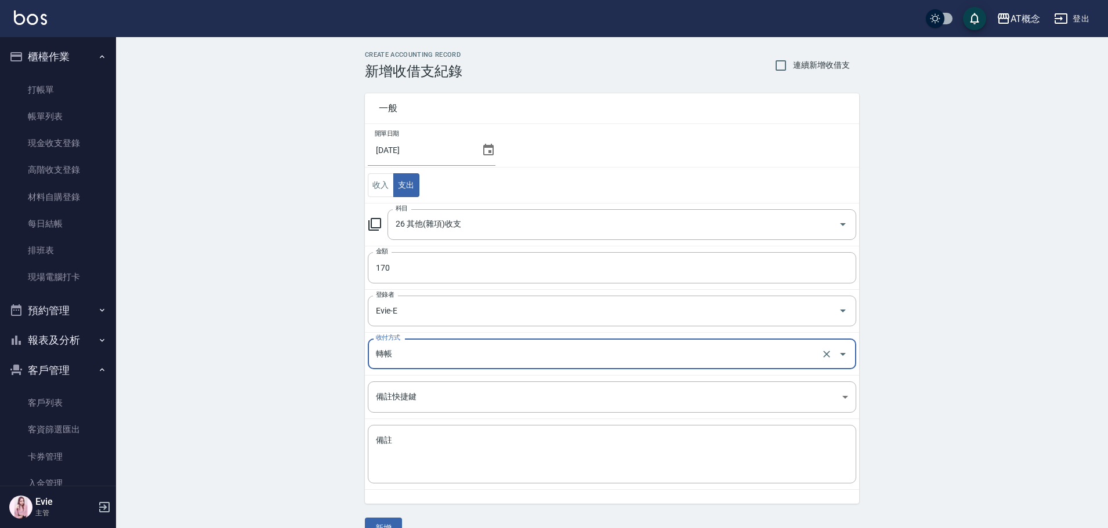
click at [398, 355] on input "轉帳" at bounding box center [595, 354] width 445 height 20
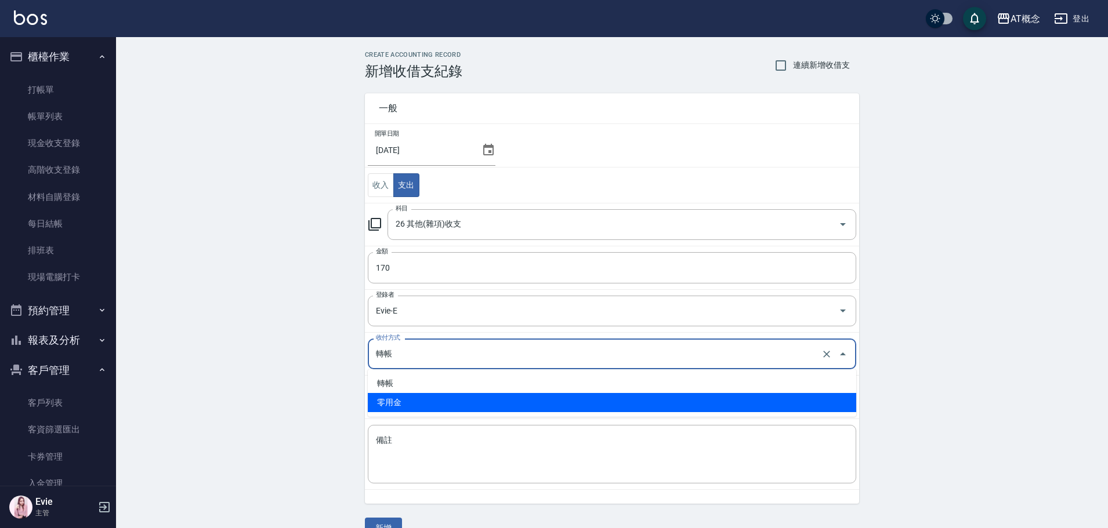
click at [395, 408] on li "零用金" at bounding box center [612, 402] width 488 height 19
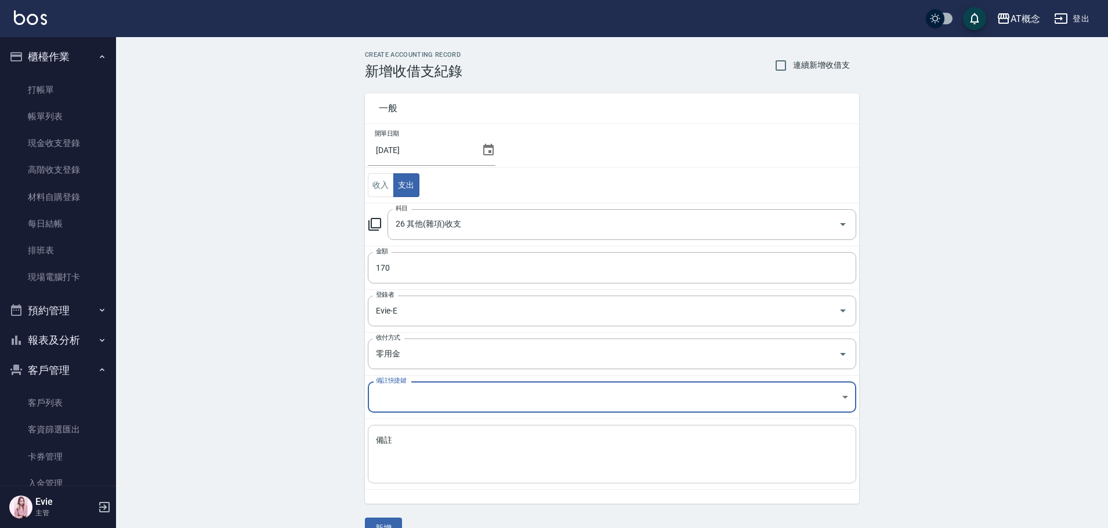
drag, startPoint x: 406, startPoint y: 448, endPoint x: 398, endPoint y: 446, distance: 8.2
click at [405, 447] on textarea "備註" at bounding box center [612, 454] width 472 height 39
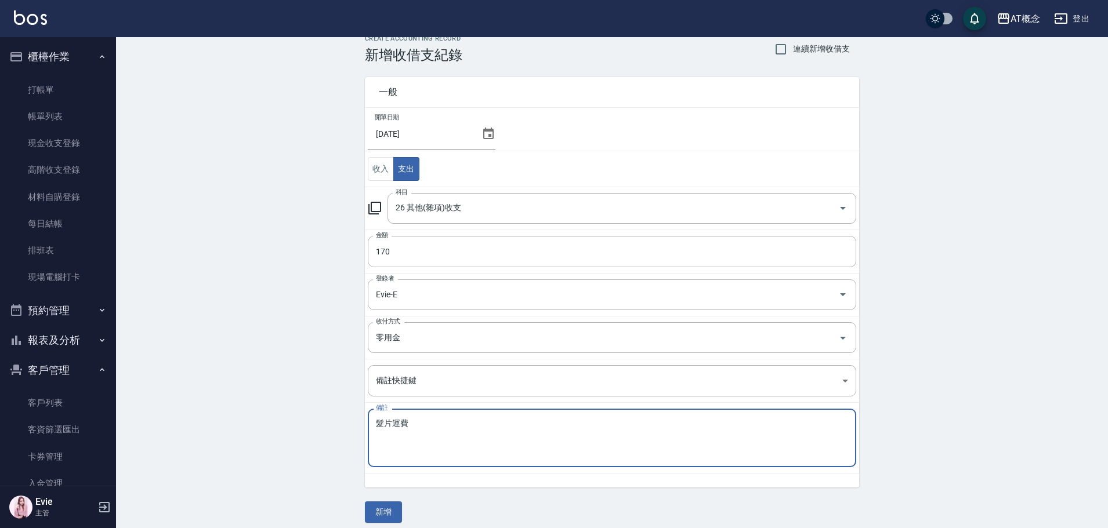
scroll to position [25, 0]
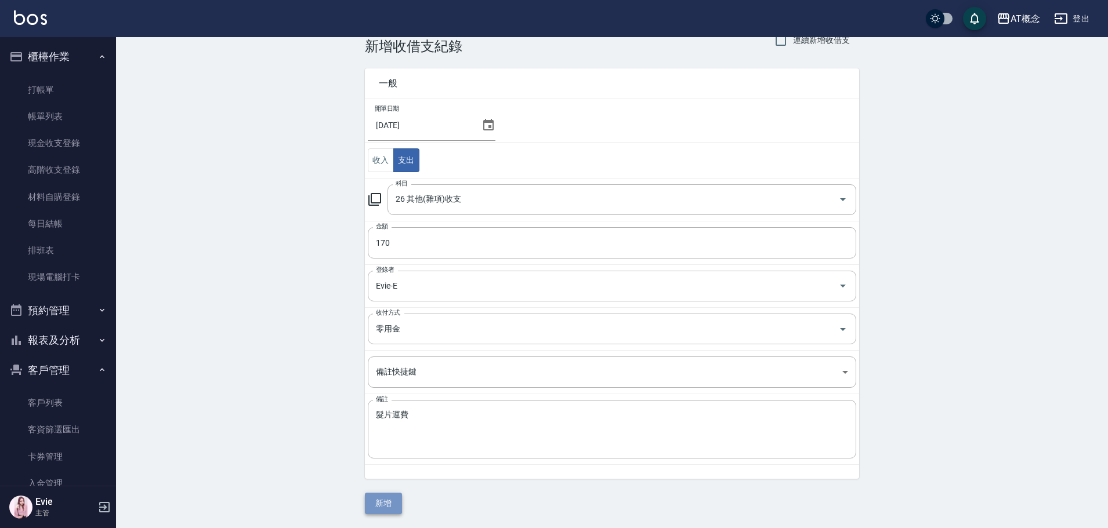
click at [386, 507] on button "新增" at bounding box center [383, 503] width 37 height 21
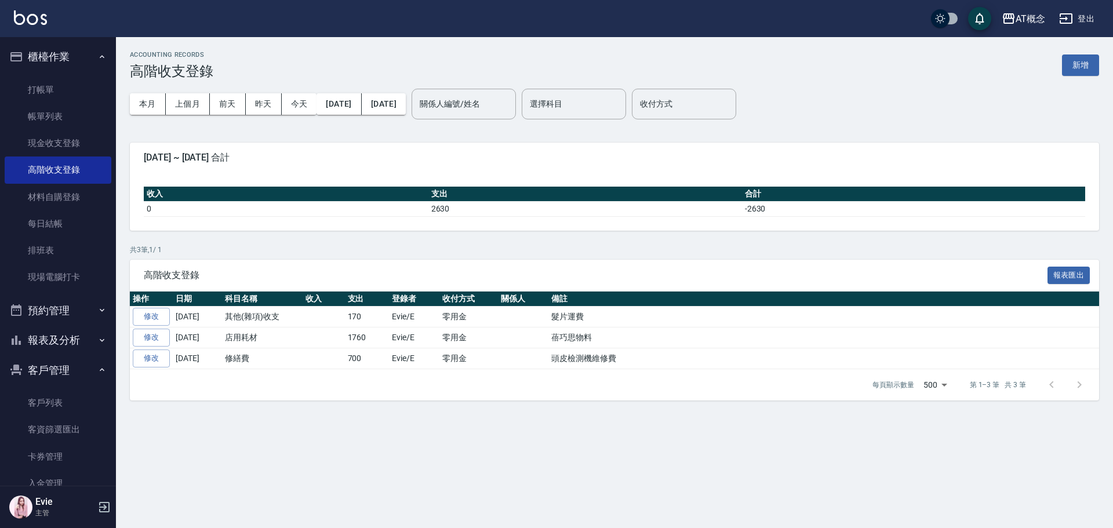
click at [48, 328] on button "報表及分析" at bounding box center [58, 340] width 107 height 30
click at [56, 422] on link "店家日報表" at bounding box center [58, 426] width 107 height 27
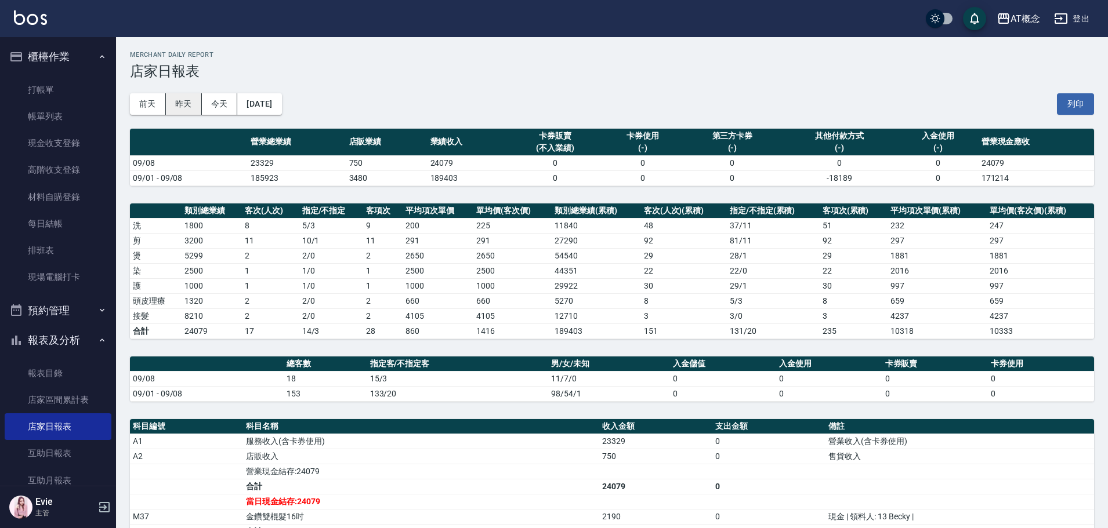
click at [179, 105] on button "昨天" at bounding box center [184, 103] width 36 height 21
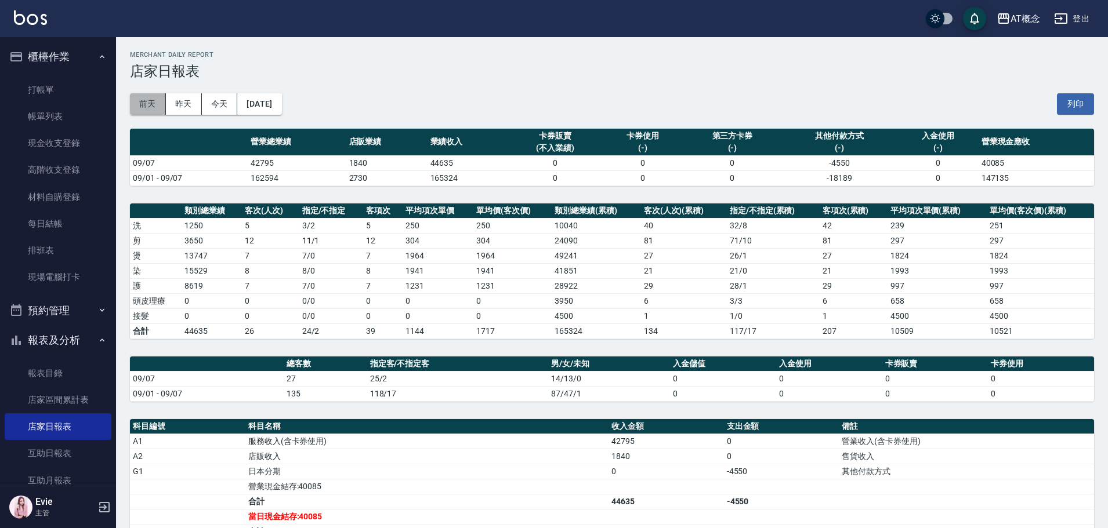
click at [136, 99] on button "前天" at bounding box center [148, 103] width 36 height 21
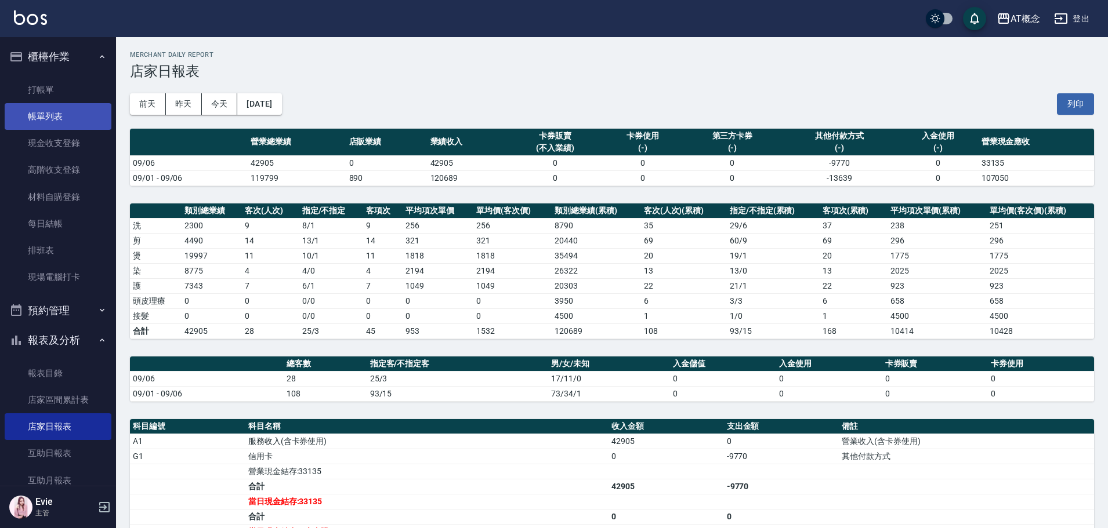
click at [47, 118] on link "帳單列表" at bounding box center [58, 116] width 107 height 27
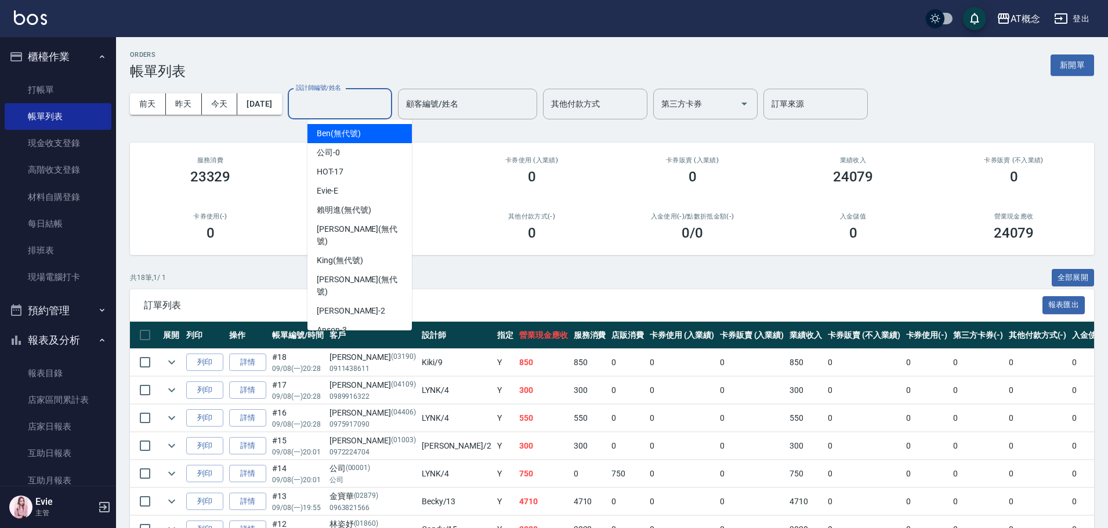
click at [360, 106] on input "設計師編號/姓名" at bounding box center [340, 104] width 94 height 20
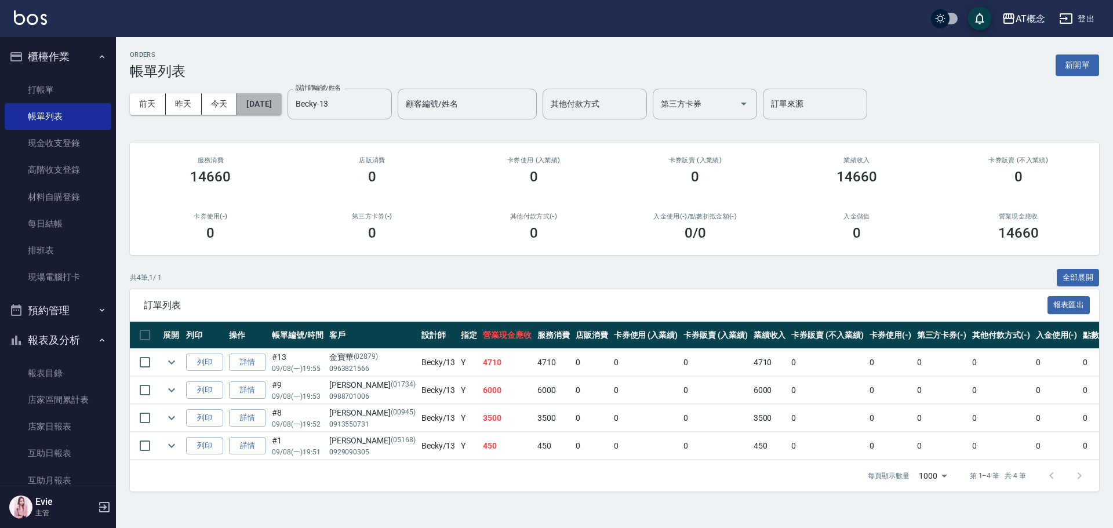
click at [281, 103] on button "2025/09/08" at bounding box center [259, 103] width 44 height 21
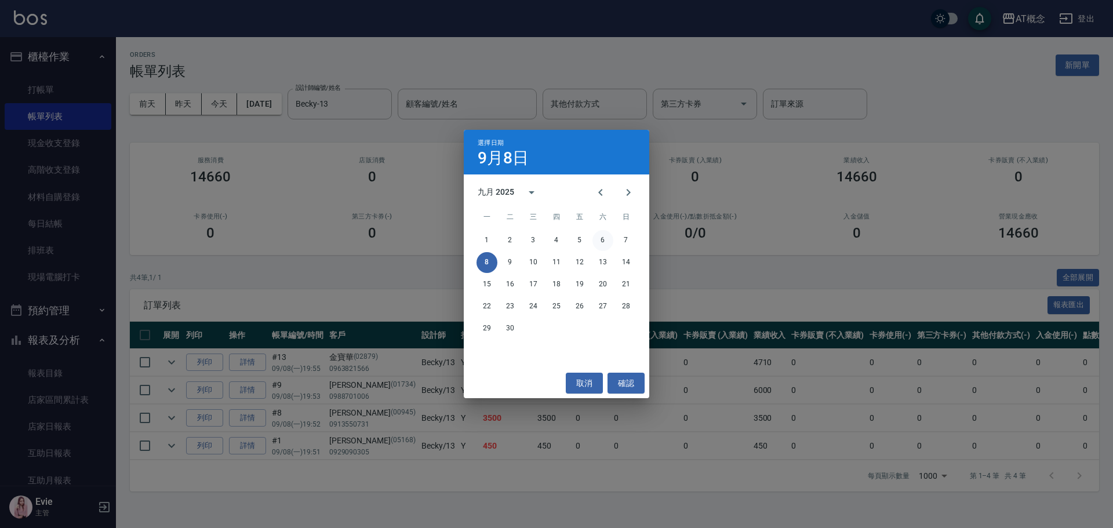
click at [603, 238] on button "6" at bounding box center [603, 240] width 21 height 21
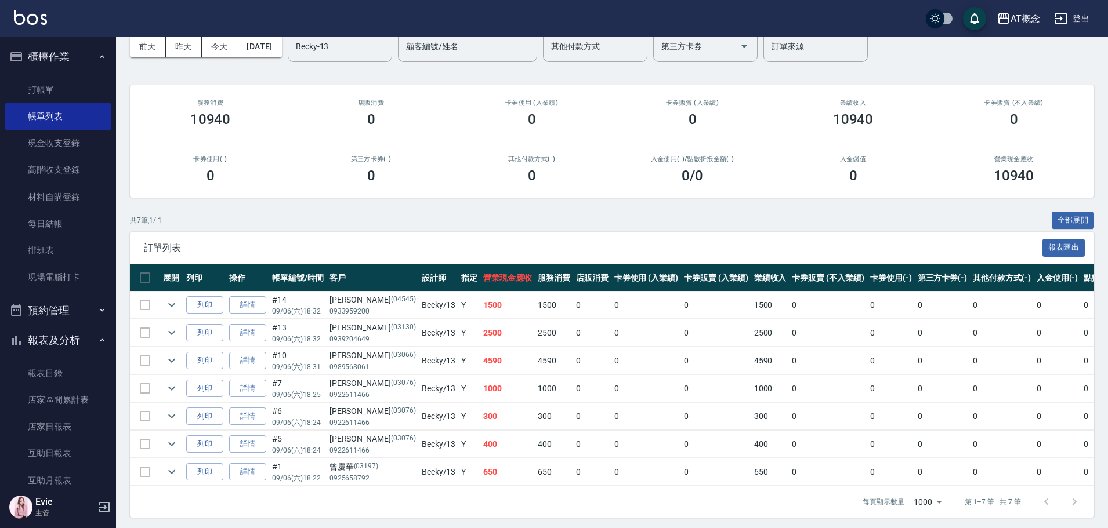
scroll to position [58, 0]
click at [241, 336] on link "詳情" at bounding box center [247, 333] width 37 height 18
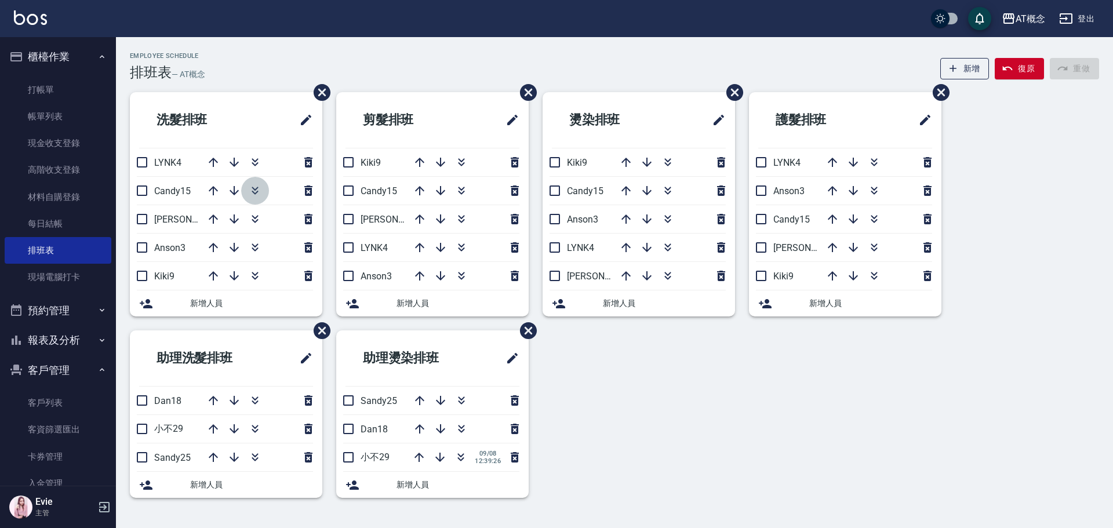
click at [252, 193] on icon "button" at bounding box center [255, 191] width 14 height 14
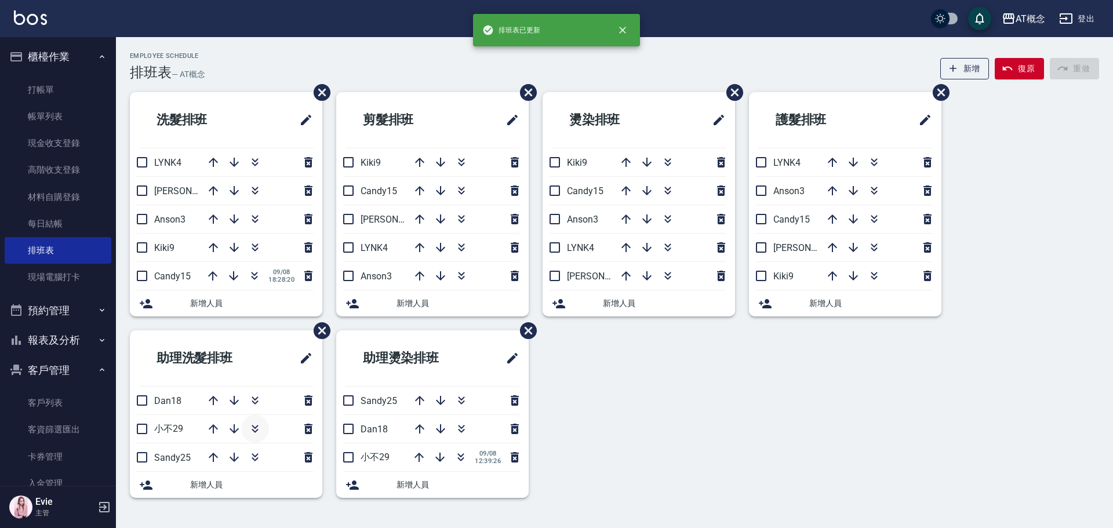
click at [256, 429] on icon "button" at bounding box center [255, 429] width 14 height 14
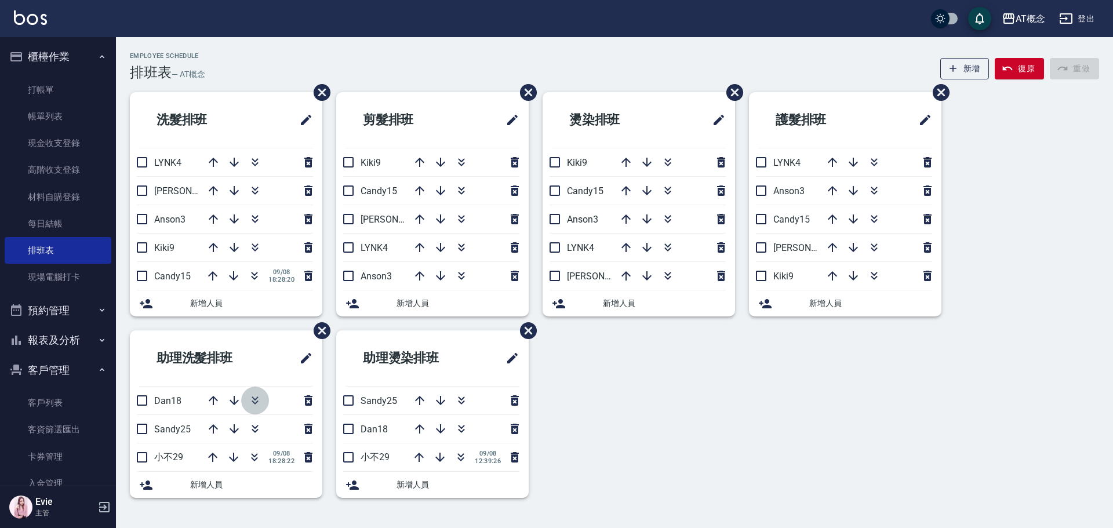
click at [252, 398] on icon "button" at bounding box center [255, 401] width 14 height 14
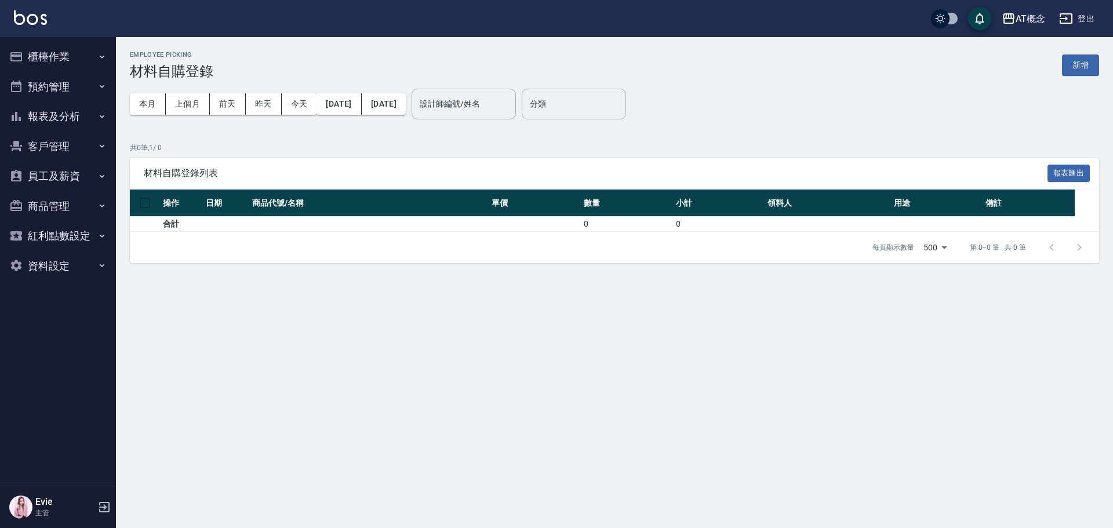
click at [1085, 65] on button "新增" at bounding box center [1080, 65] width 37 height 21
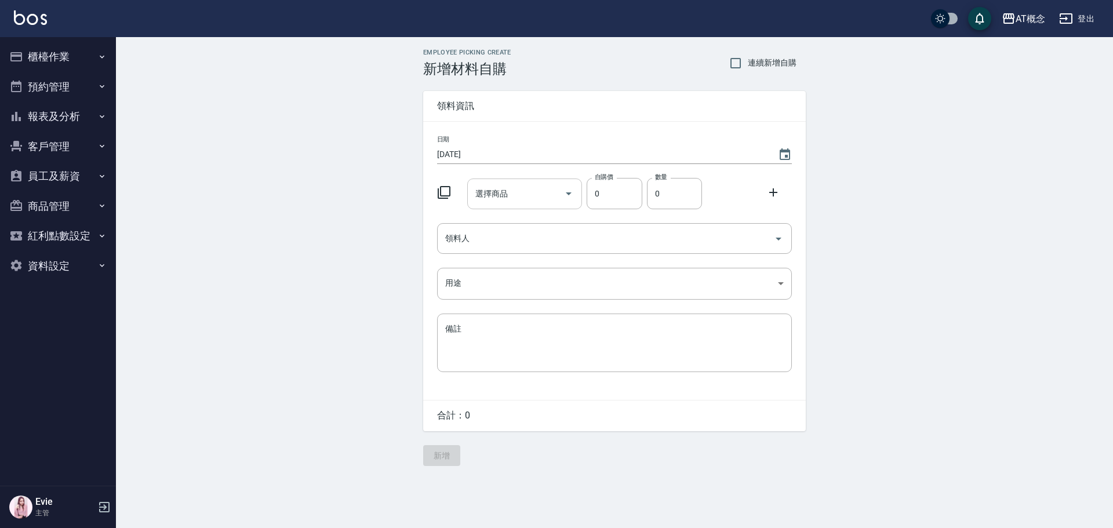
click at [512, 191] on input "選擇商品" at bounding box center [517, 194] width 88 height 20
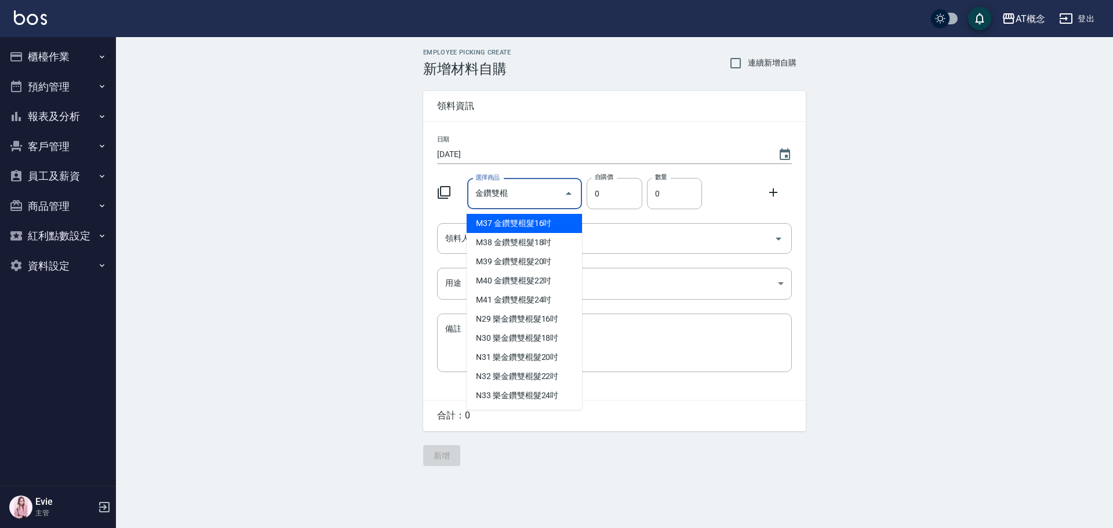
type input "金鑽雙棍髮16吋"
type input "730"
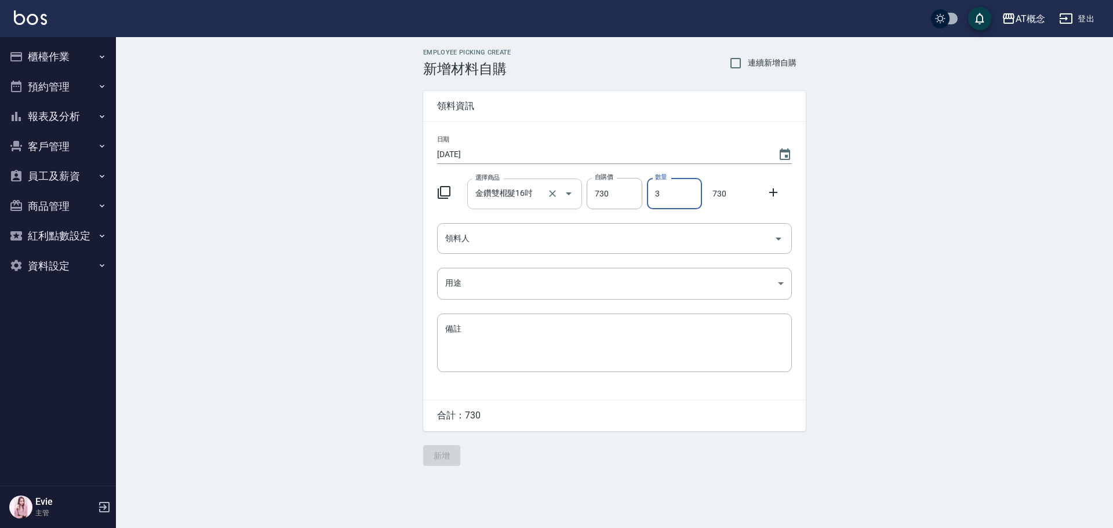
type input "3"
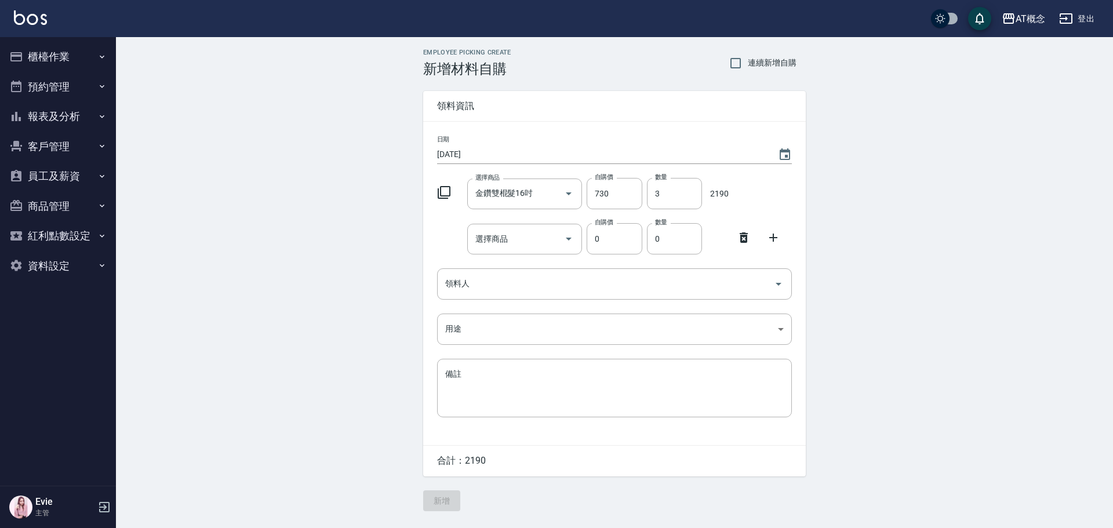
click at [743, 238] on icon at bounding box center [744, 238] width 14 height 14
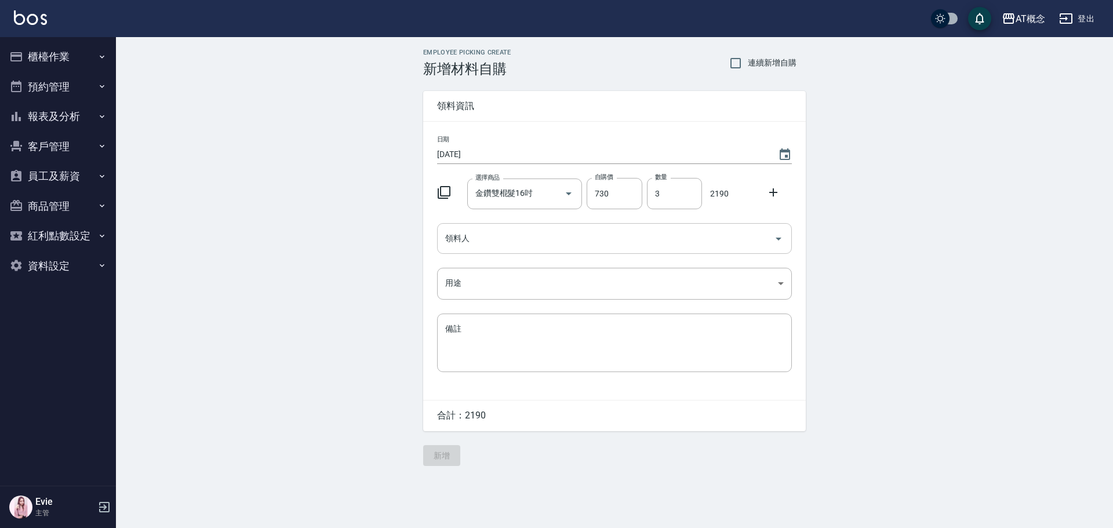
click at [544, 243] on input "領料人" at bounding box center [605, 238] width 327 height 20
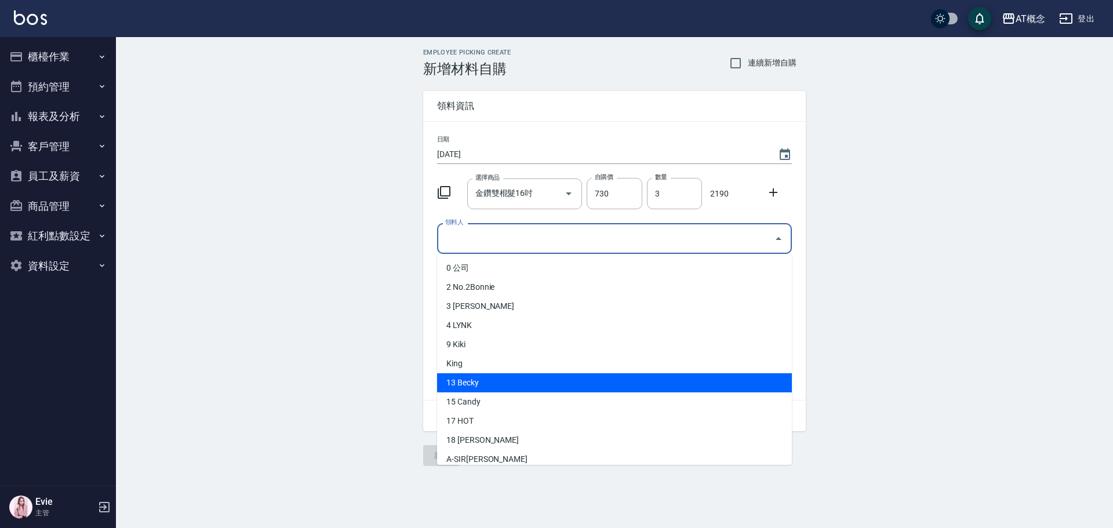
drag, startPoint x: 467, startPoint y: 391, endPoint x: 471, endPoint y: 387, distance: 6.2
click at [468, 391] on li "13 Becky" at bounding box center [614, 382] width 355 height 19
type input "Becky"
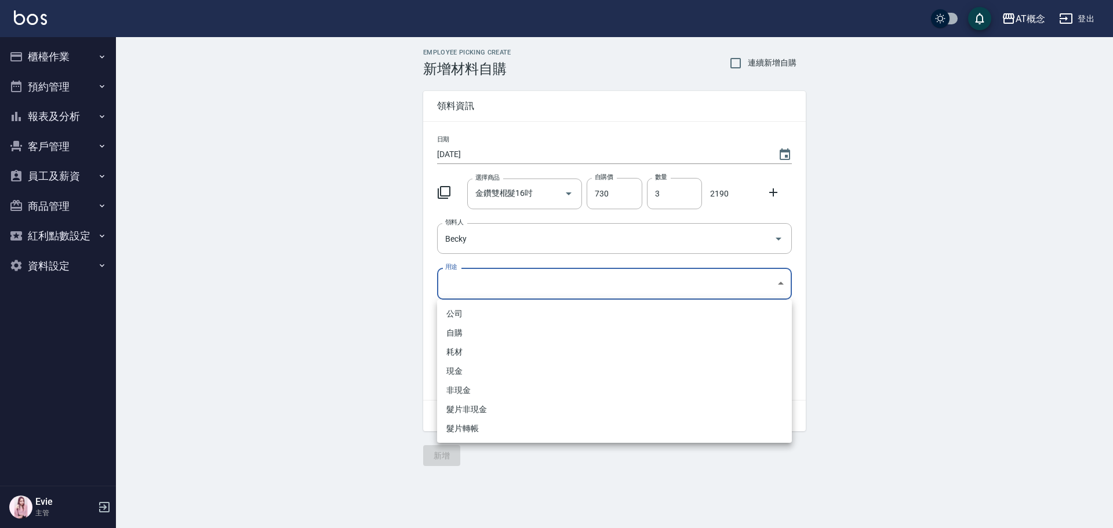
click at [479, 284] on body "AT概念 登出 櫃檯作業 打帳單 帳單列表 現金收支登錄 高階收支登錄 材料自購登錄 每日結帳 排班表 現場電腦打卡 預約管理 預約管理 單日預約紀錄 單週預…" at bounding box center [556, 264] width 1113 height 528
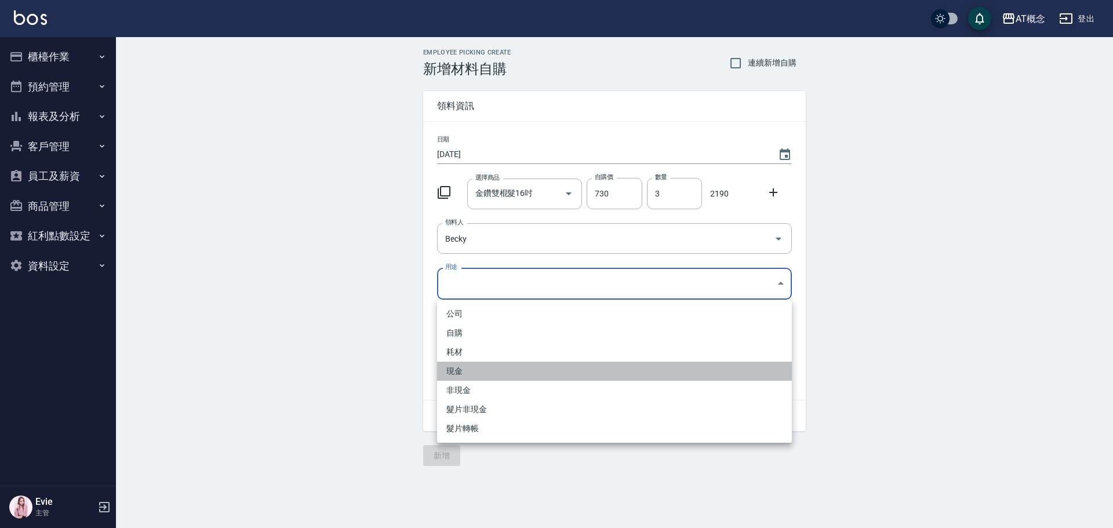
click at [456, 366] on li "現金" at bounding box center [614, 371] width 355 height 19
type input "現金"
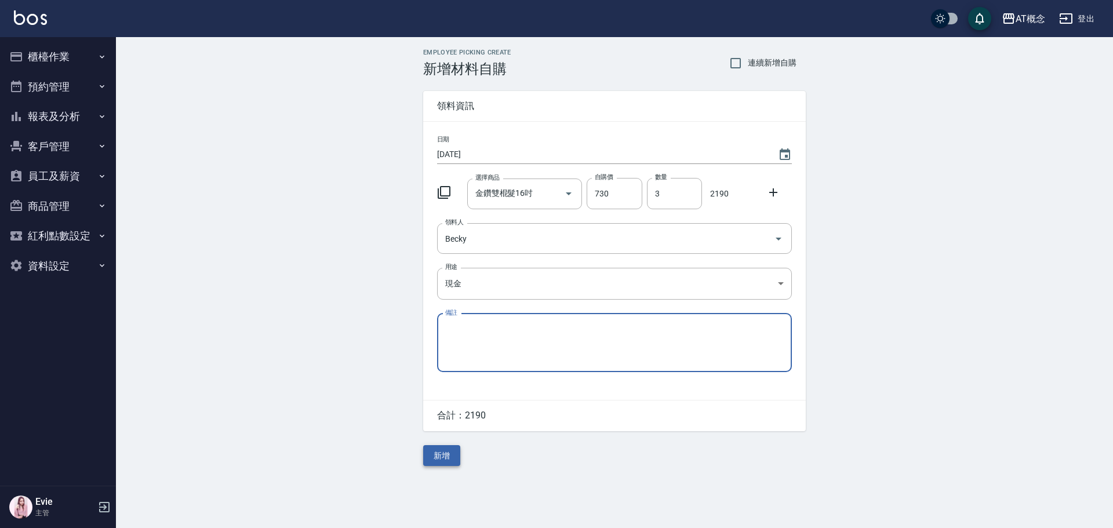
click at [452, 455] on button "新增" at bounding box center [441, 455] width 37 height 21
